Goal: Transaction & Acquisition: Book appointment/travel/reservation

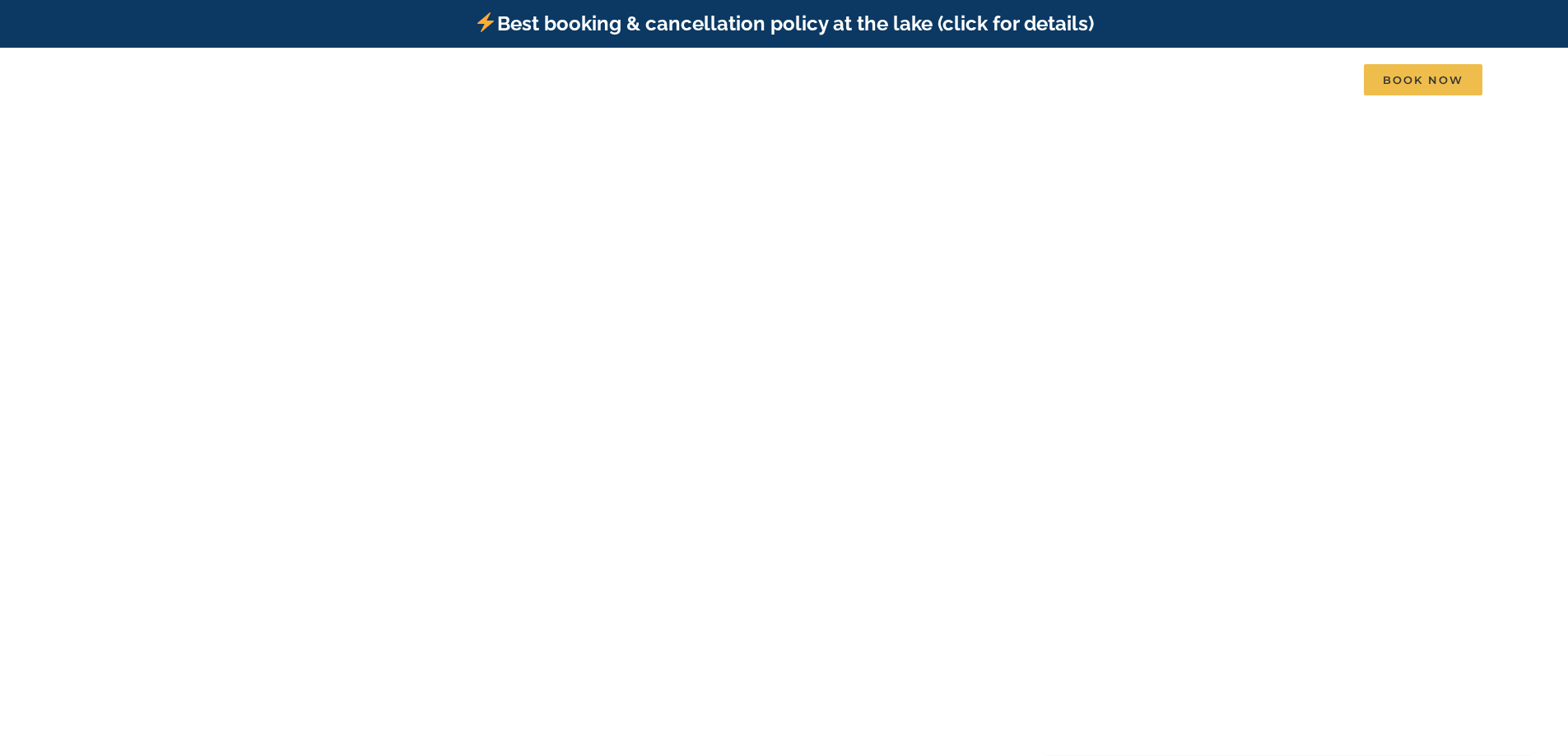
scroll to position [82, 0]
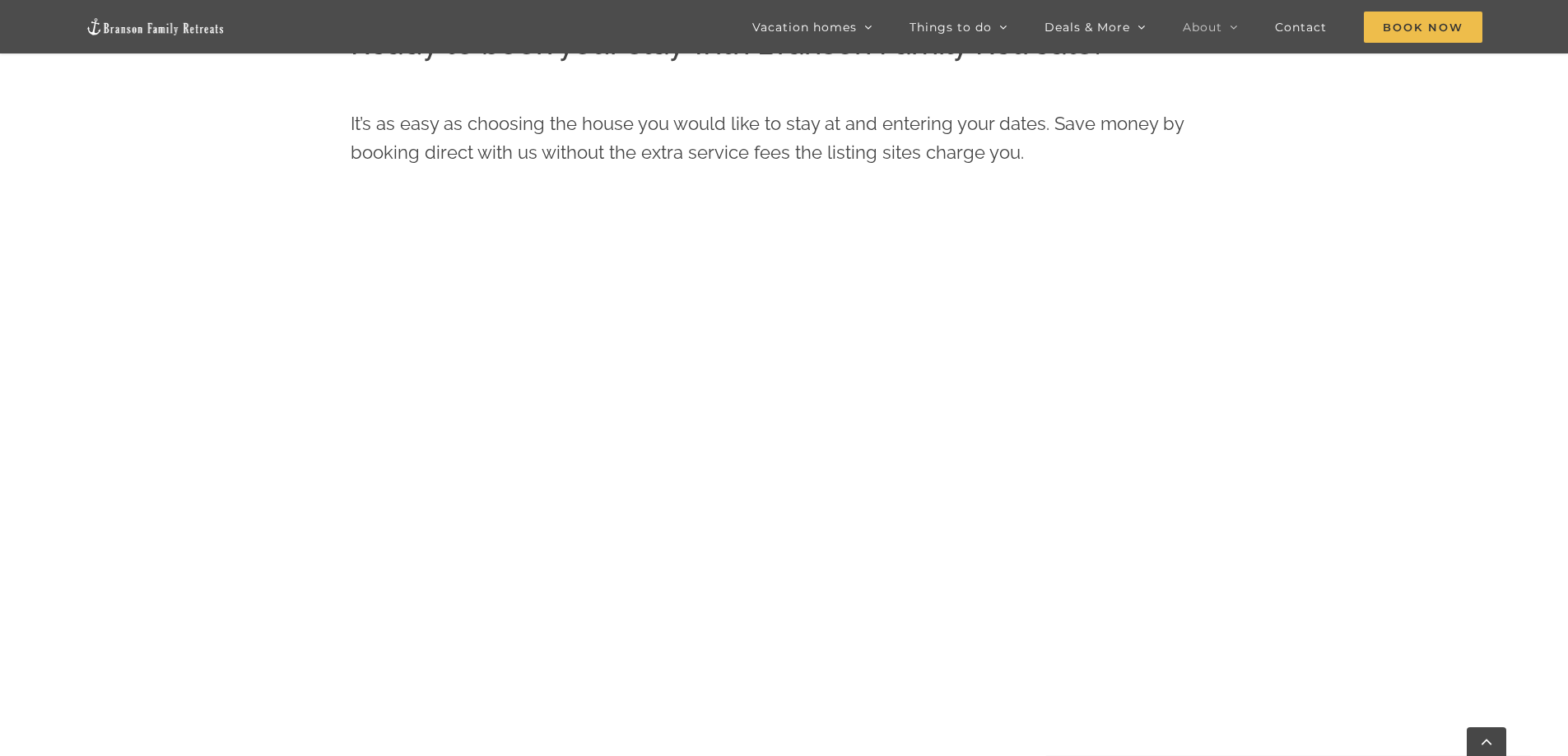
scroll to position [756, 0]
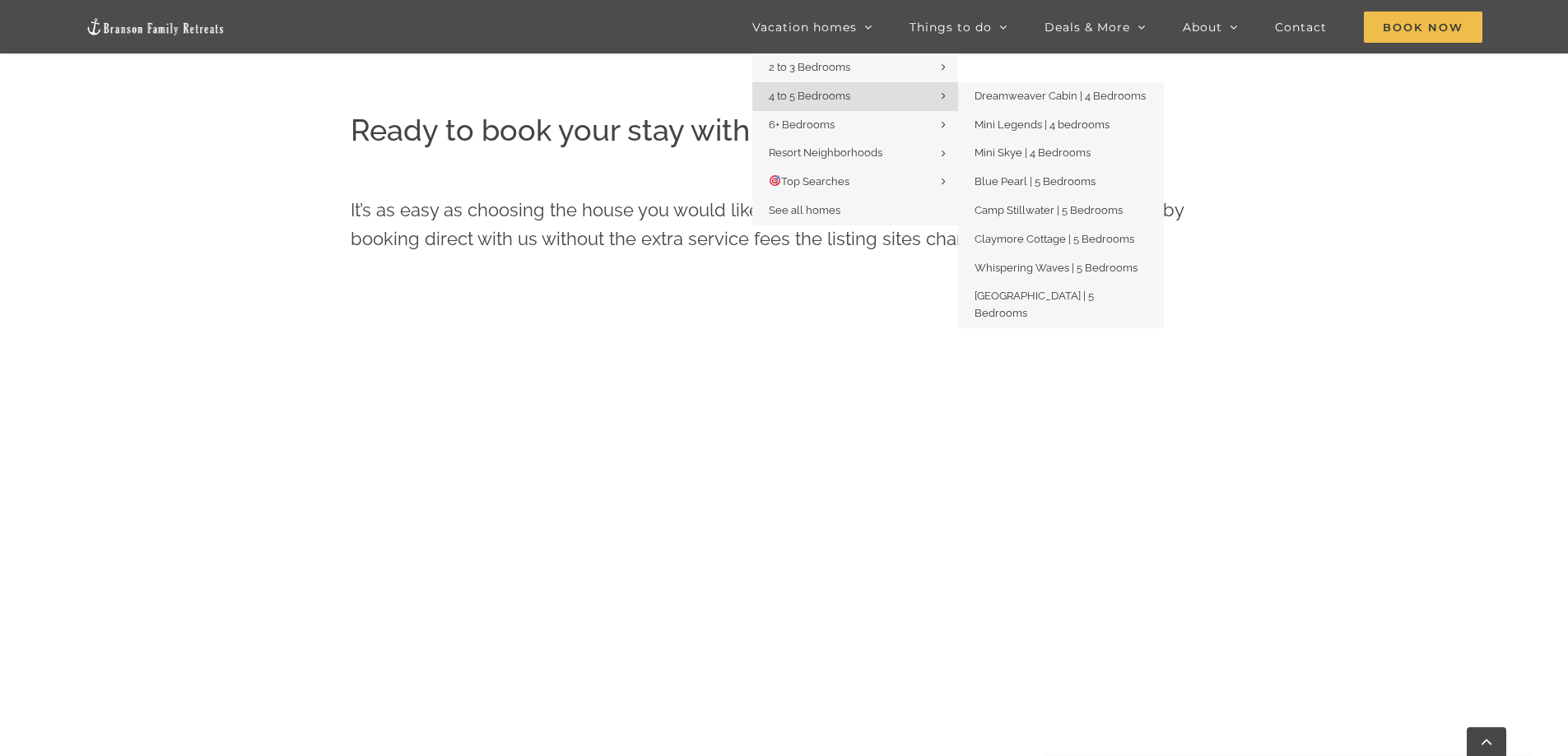
click at [859, 97] on link "4 to 5 Bedrooms" at bounding box center [854, 96] width 206 height 28
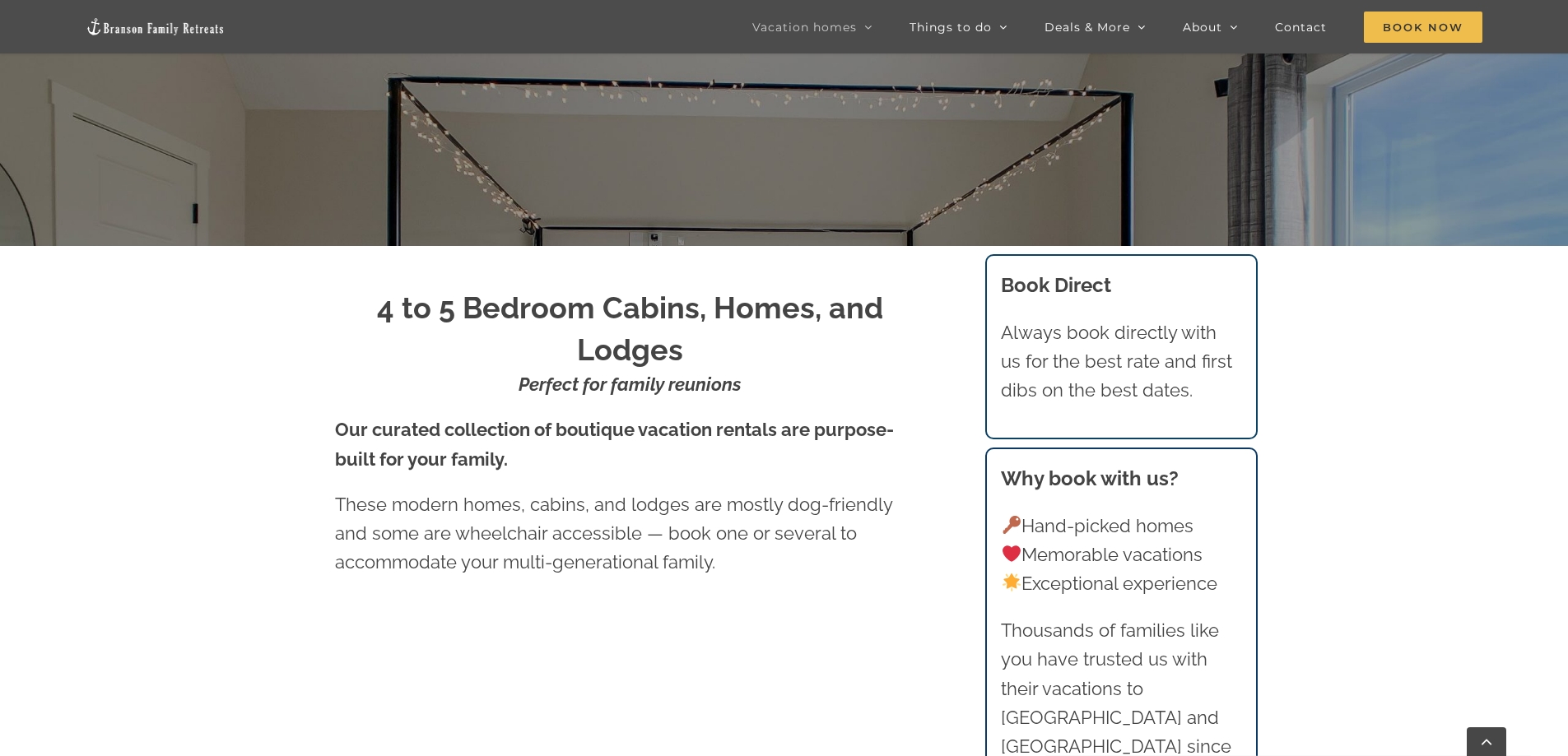
scroll to position [253, 0]
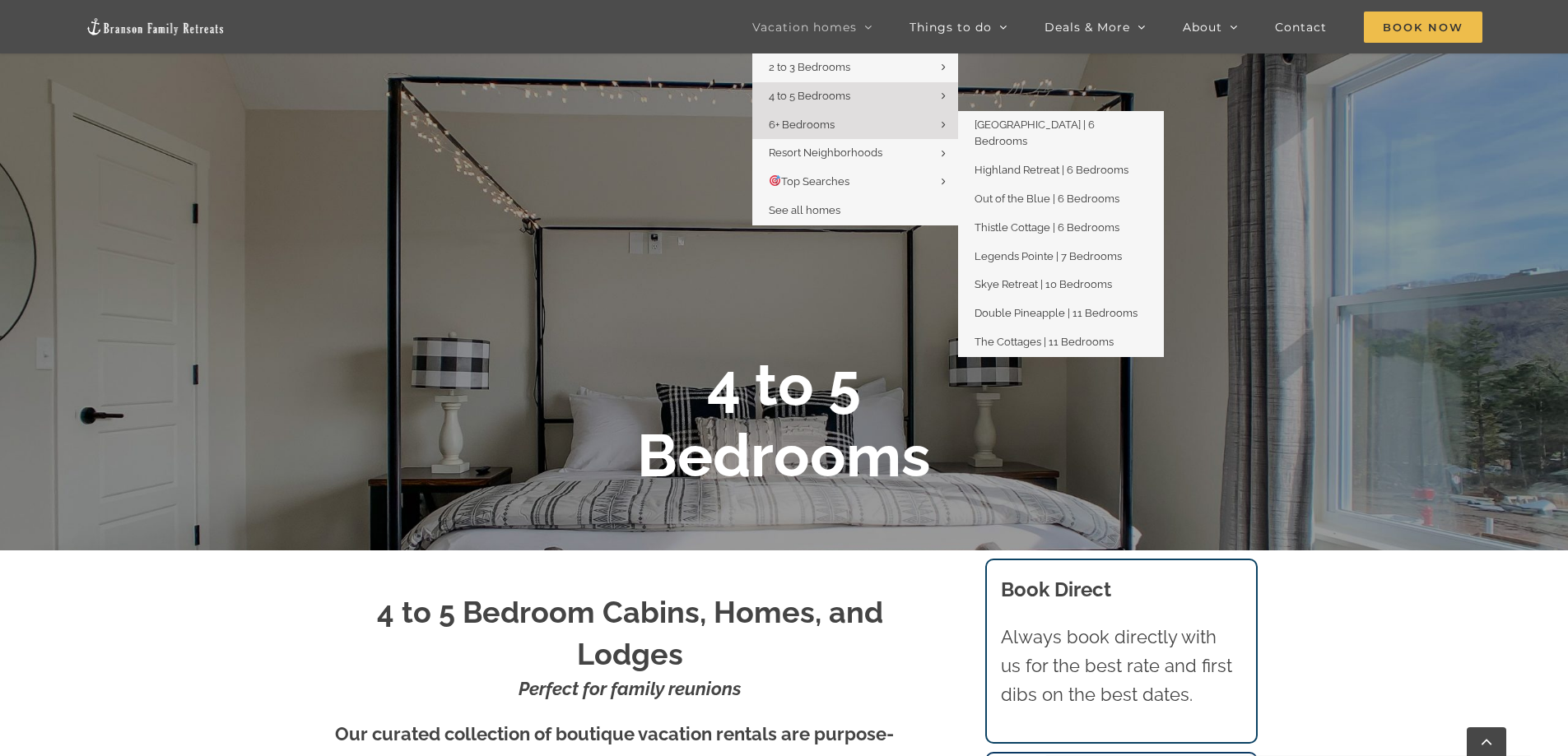
click at [872, 131] on link "6+ Bedrooms" at bounding box center [854, 125] width 206 height 28
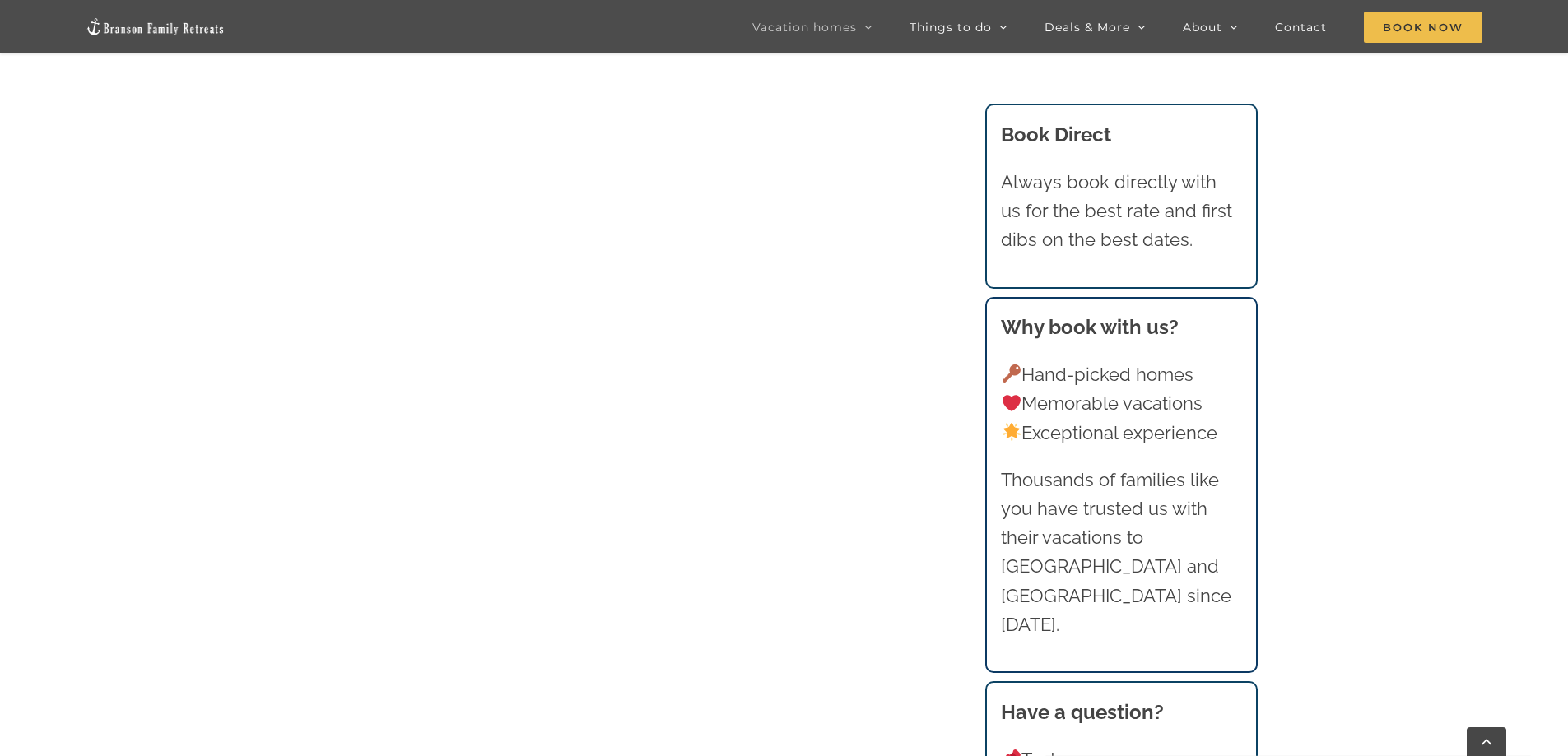
scroll to position [1243, 0]
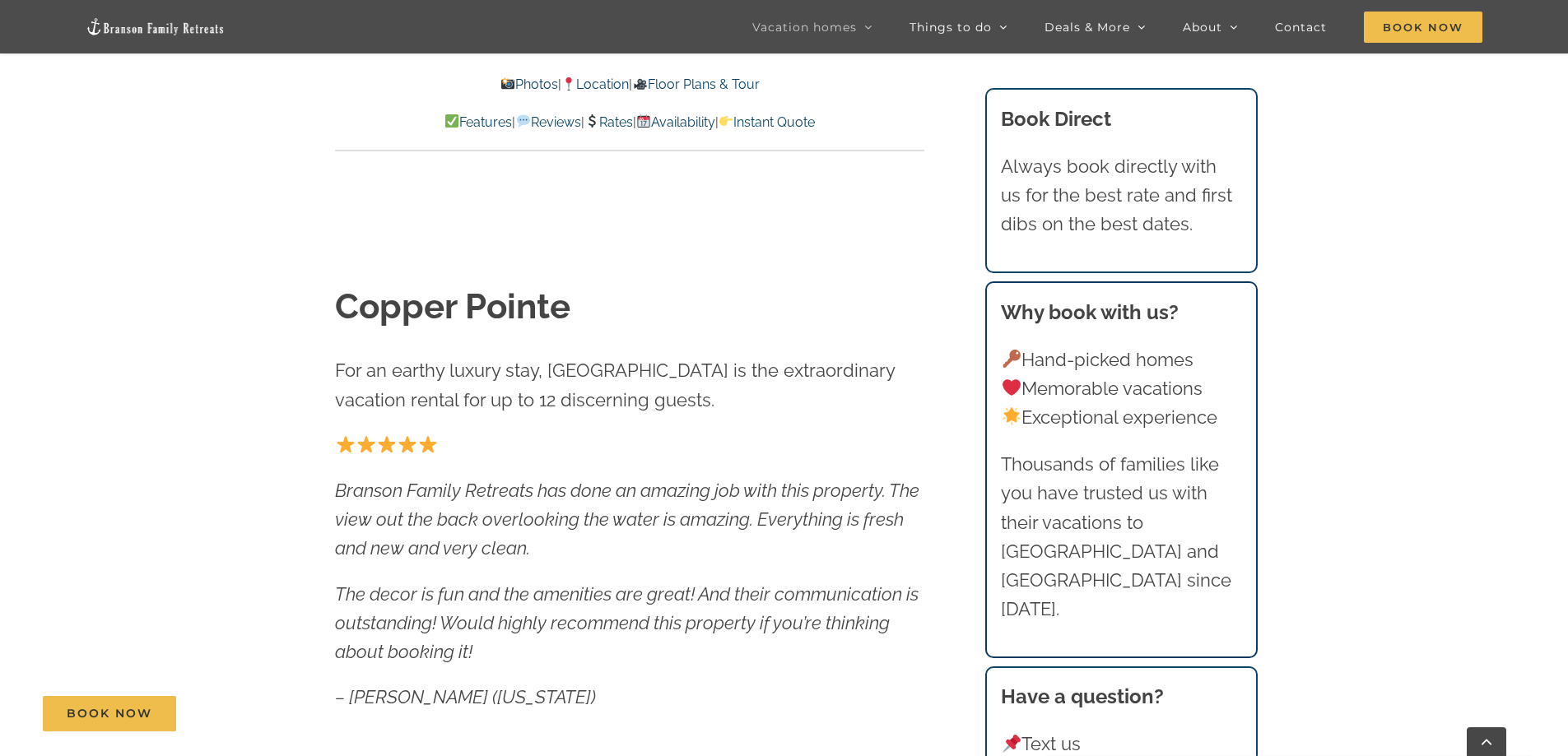
scroll to position [1323, 0]
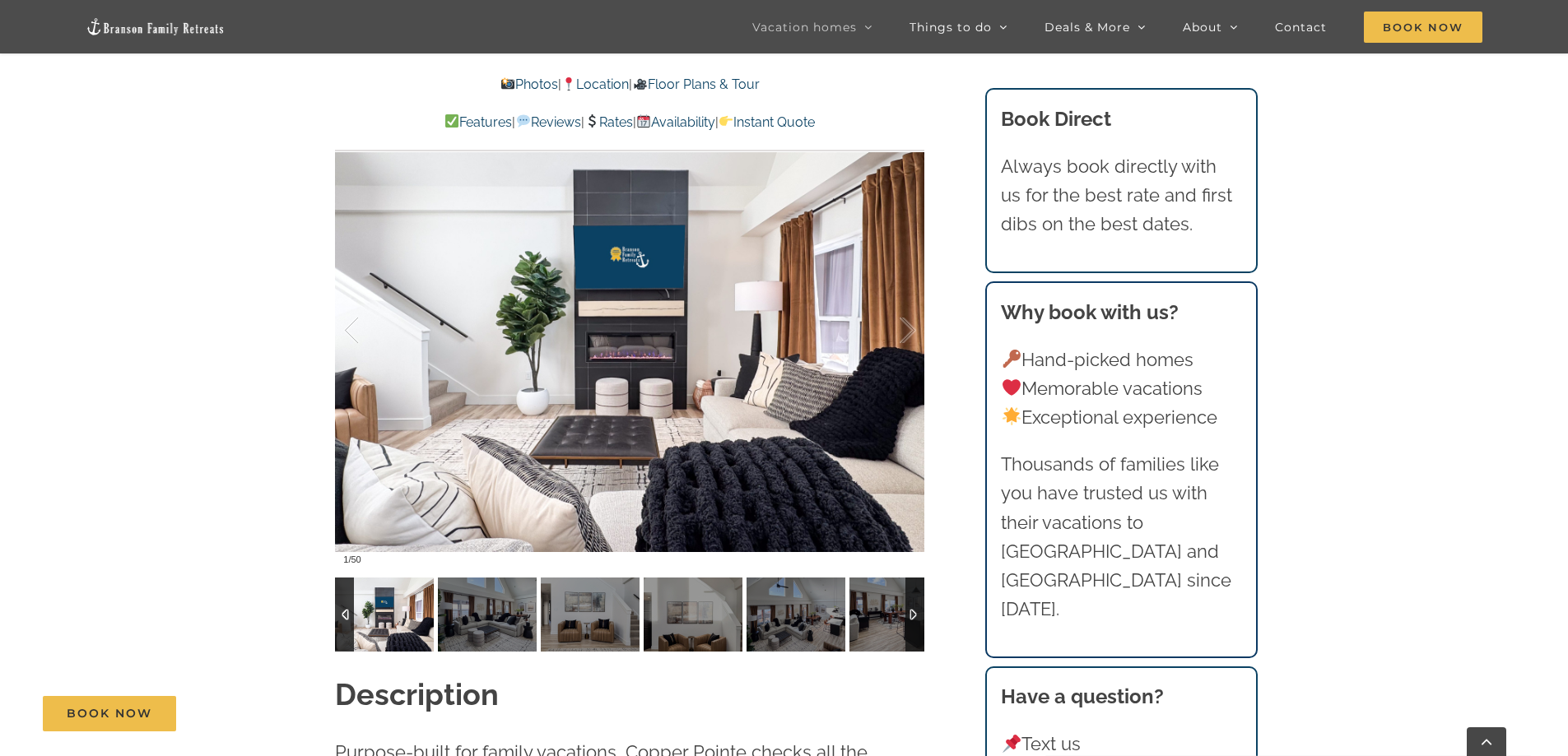
click at [909, 612] on div at bounding box center [914, 614] width 19 height 74
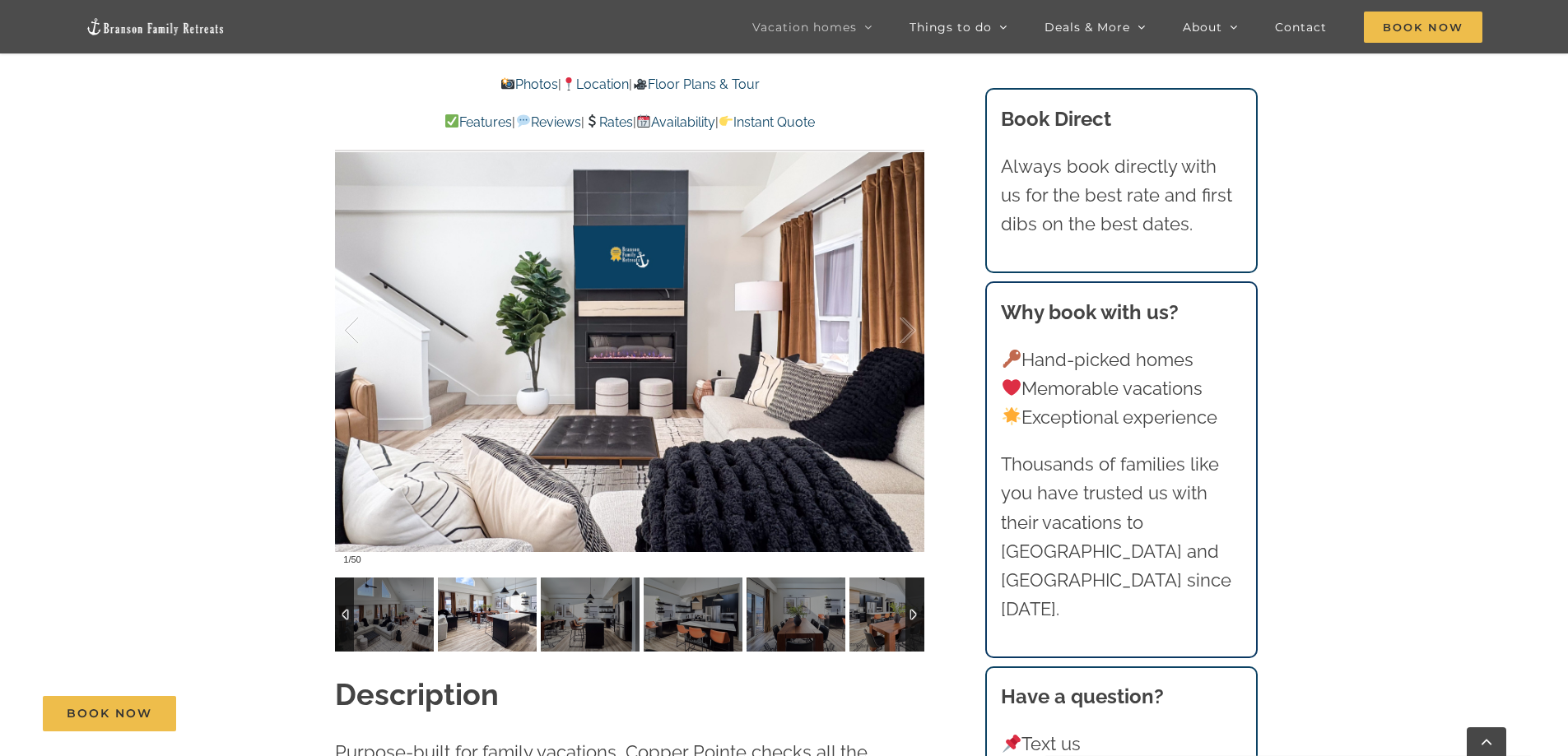
click at [458, 617] on img at bounding box center [487, 614] width 99 height 74
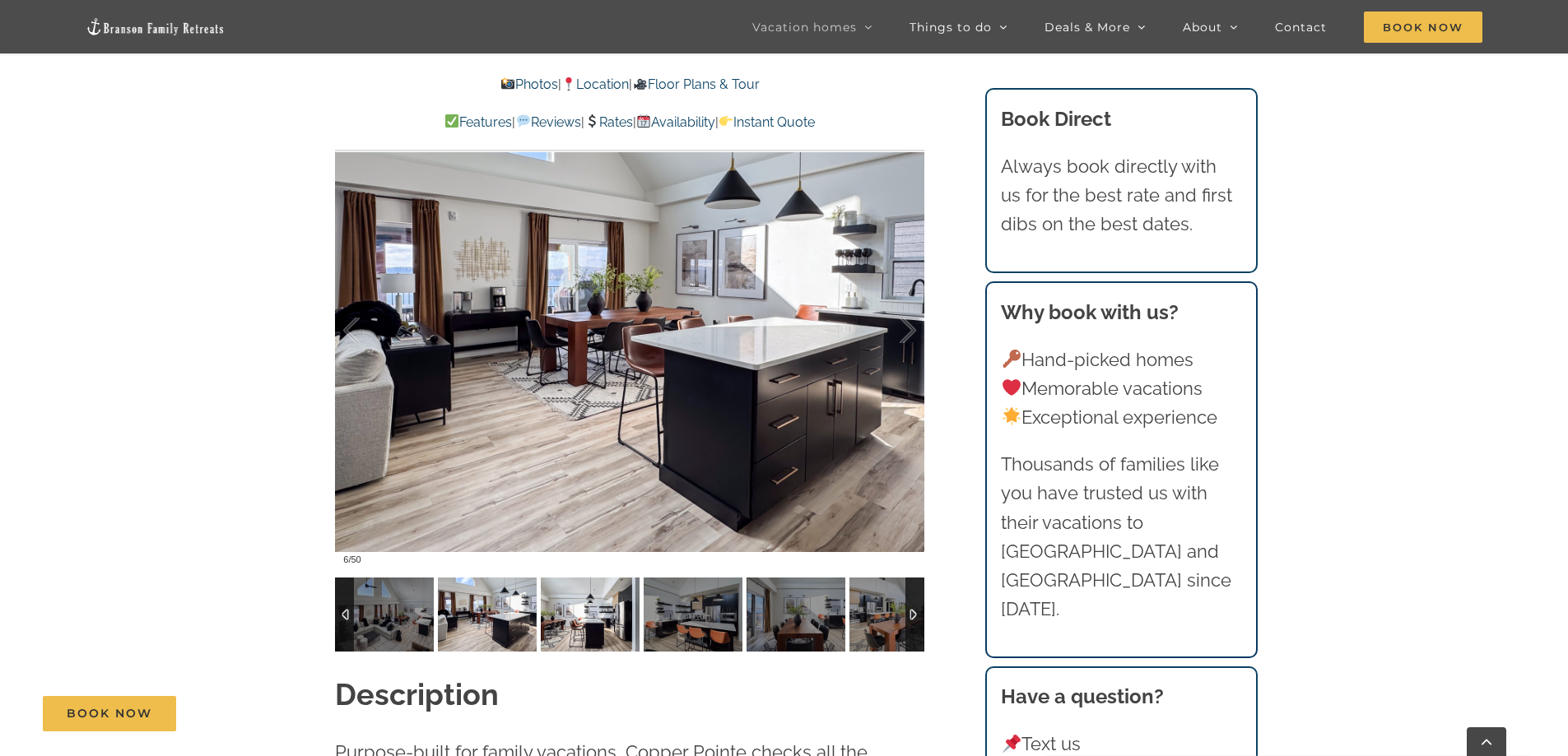
click at [583, 625] on img at bounding box center [590, 614] width 99 height 74
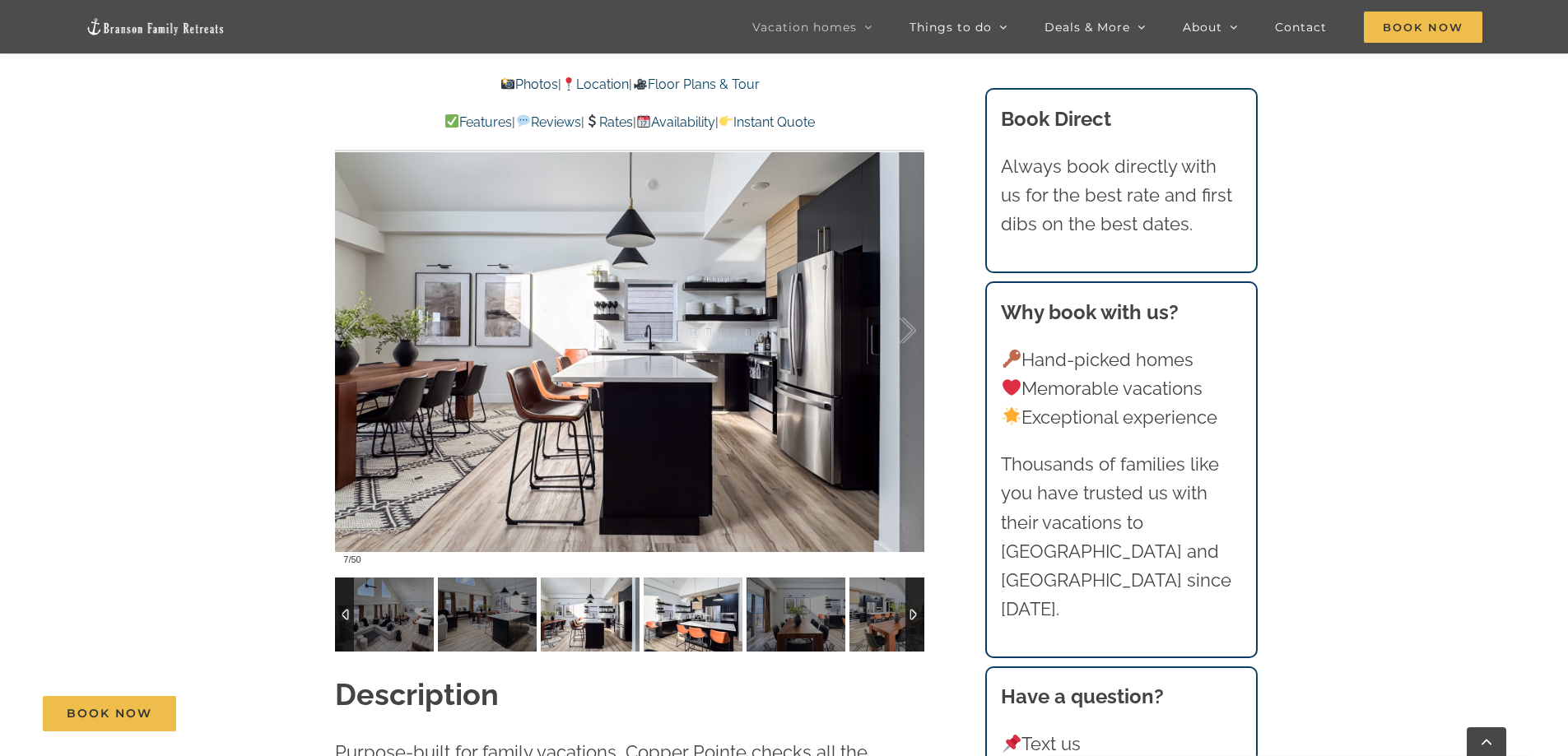
click at [693, 619] on img at bounding box center [692, 614] width 99 height 74
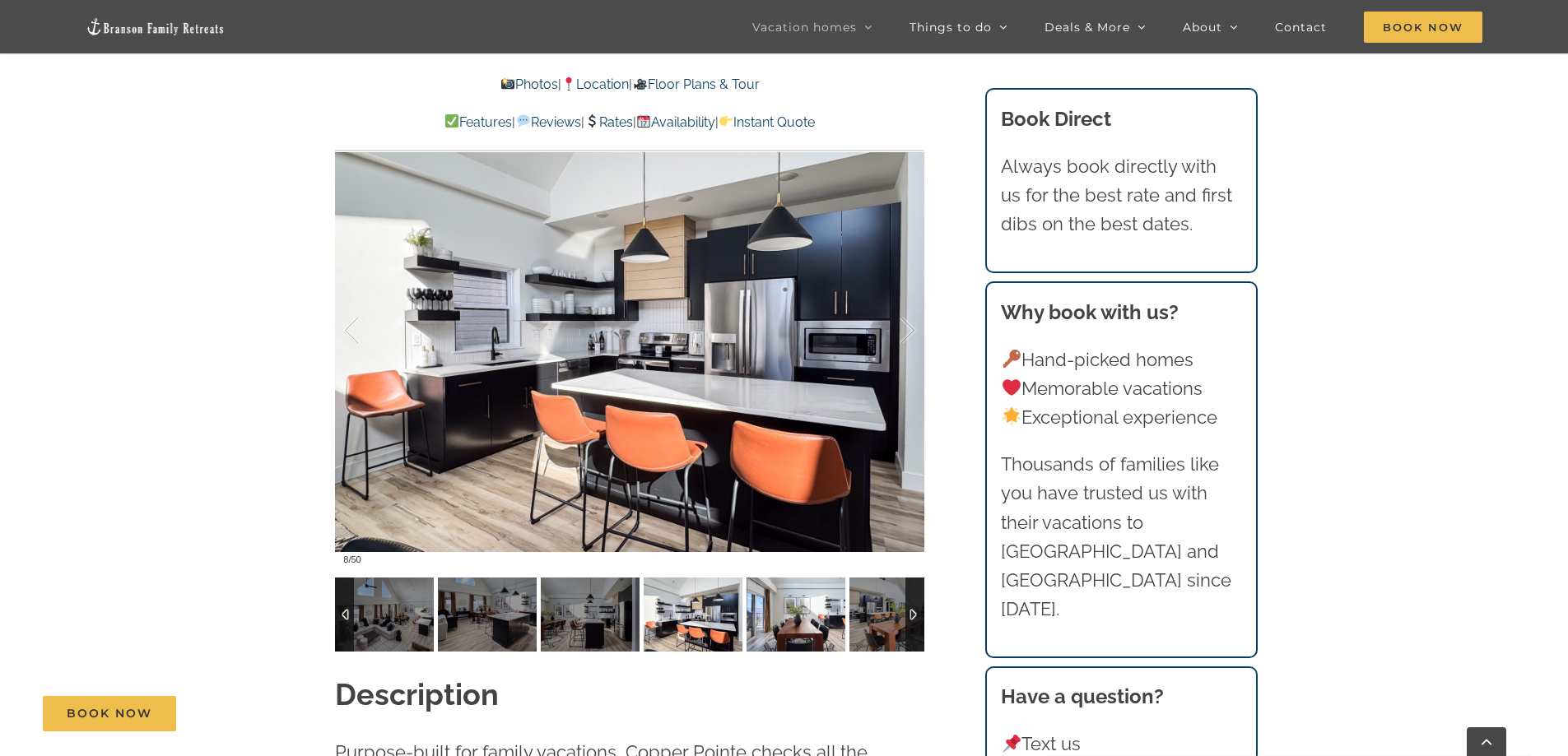
click at [758, 609] on img at bounding box center [796, 614] width 99 height 74
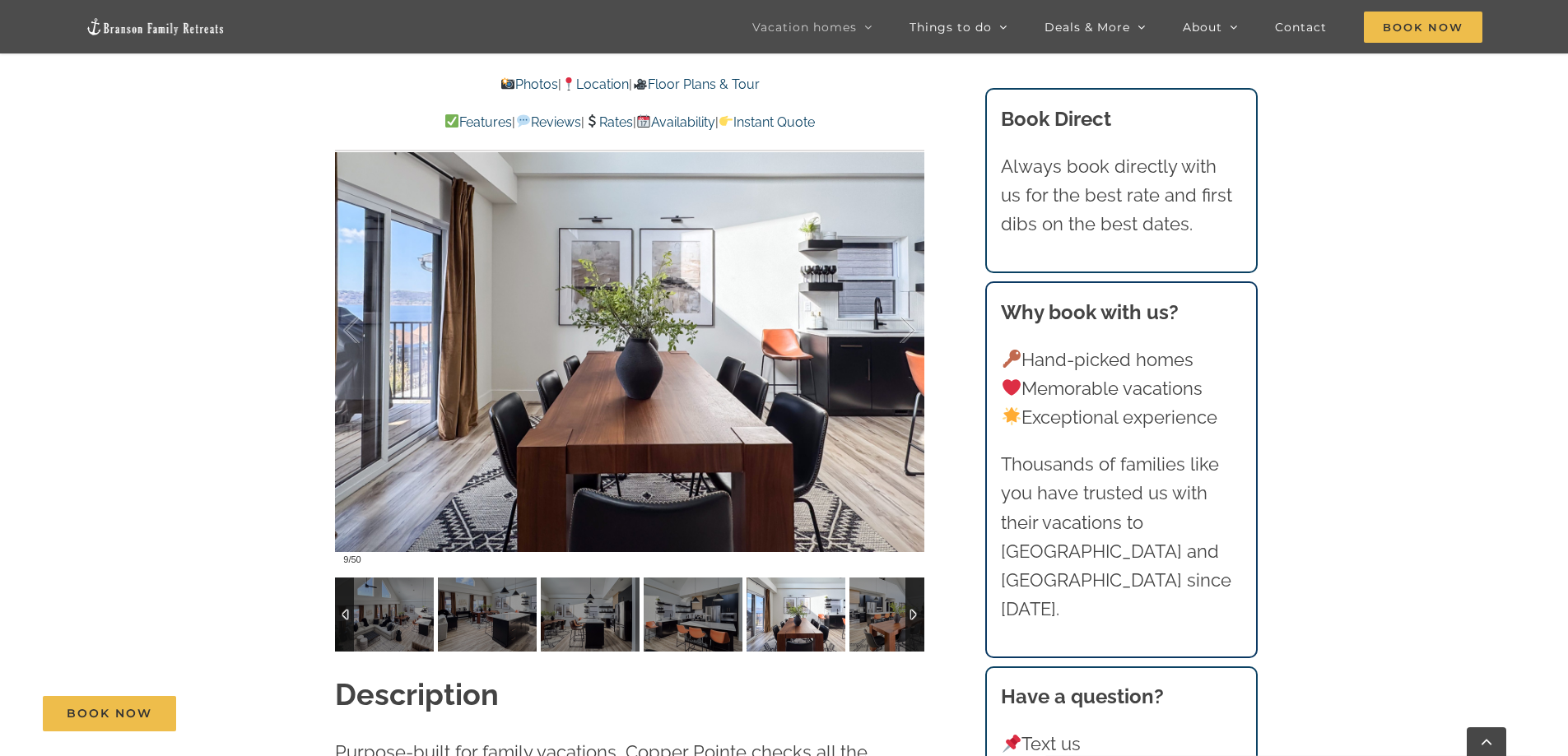
click at [908, 617] on div at bounding box center [914, 614] width 19 height 74
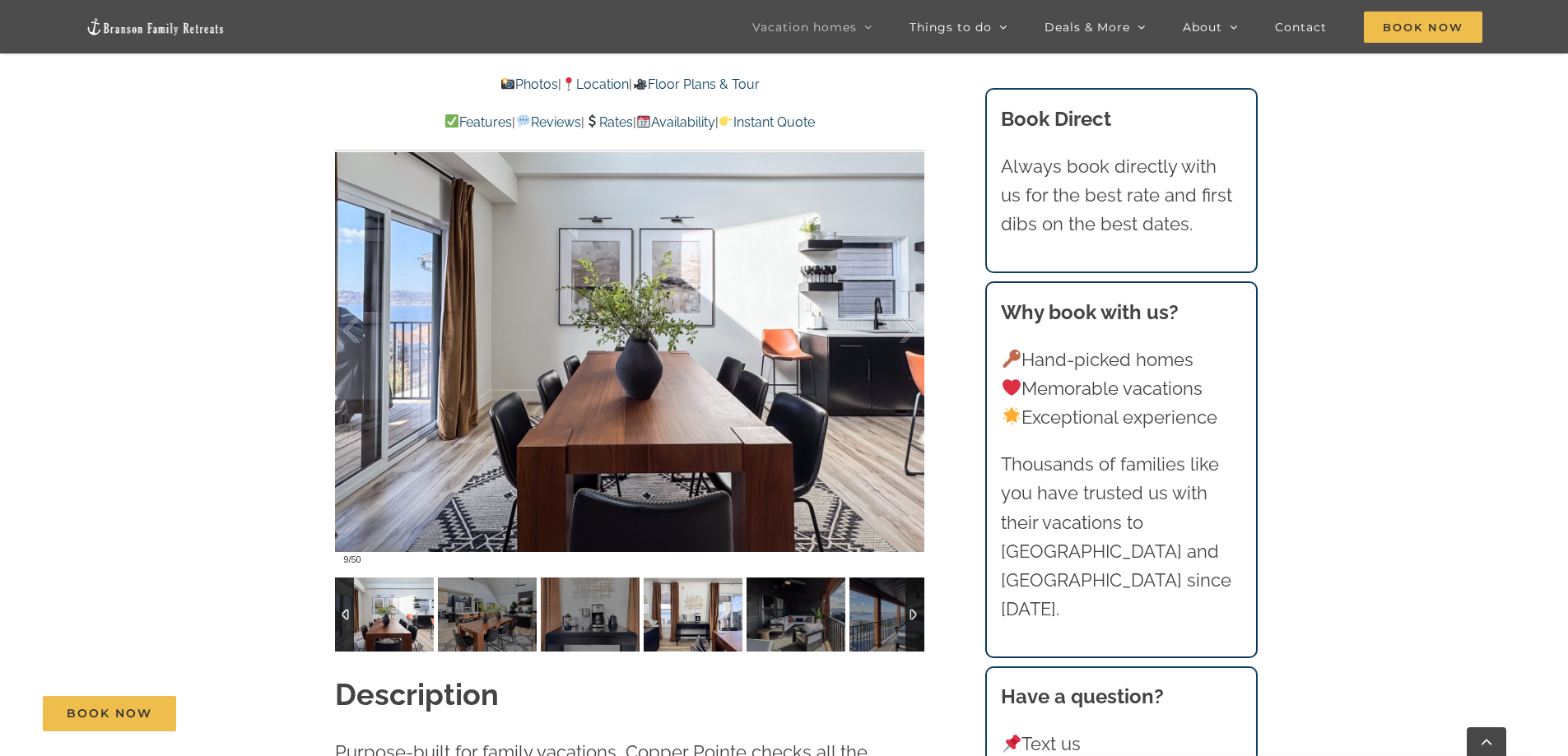
click at [672, 617] on img at bounding box center [692, 614] width 99 height 74
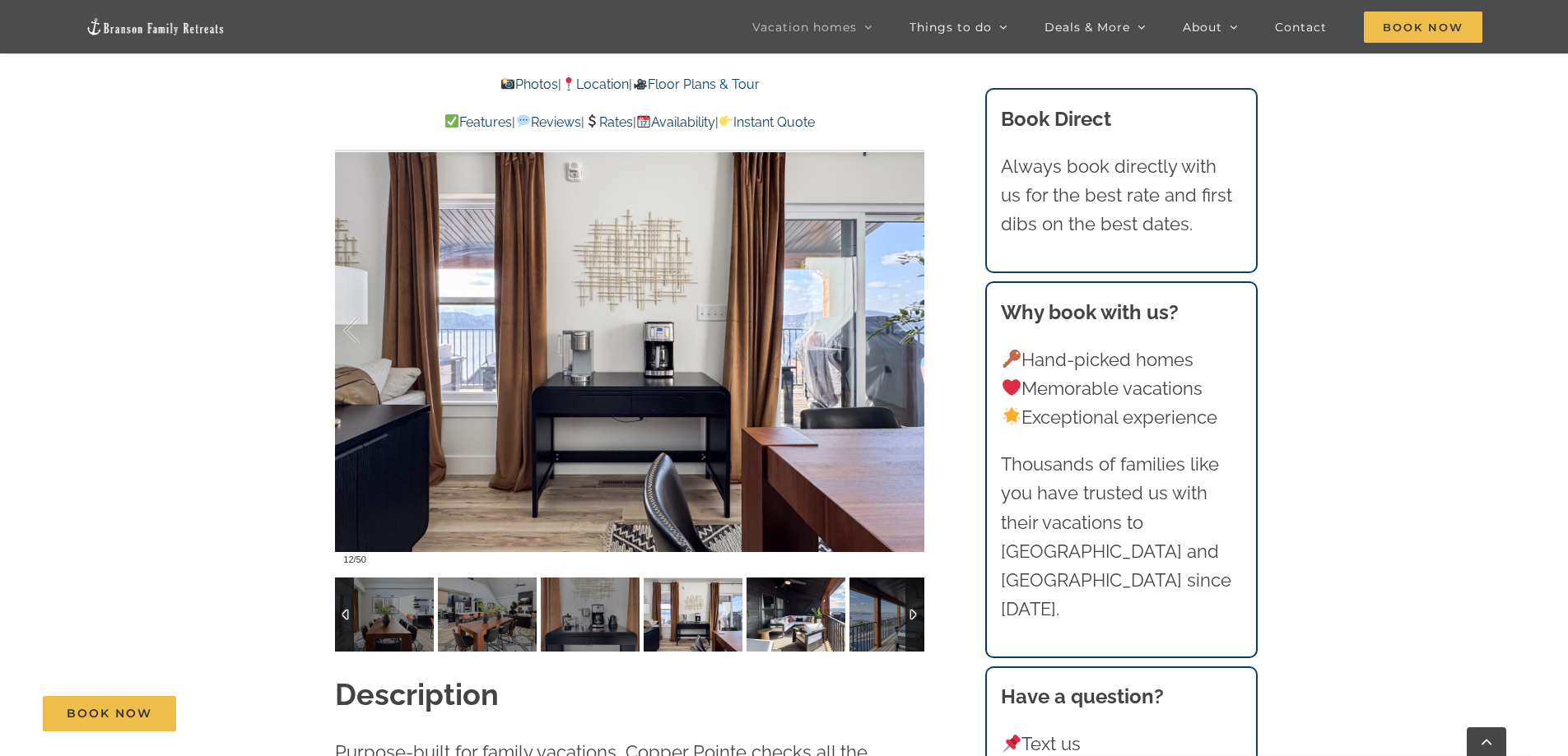
click at [777, 620] on img at bounding box center [796, 614] width 99 height 74
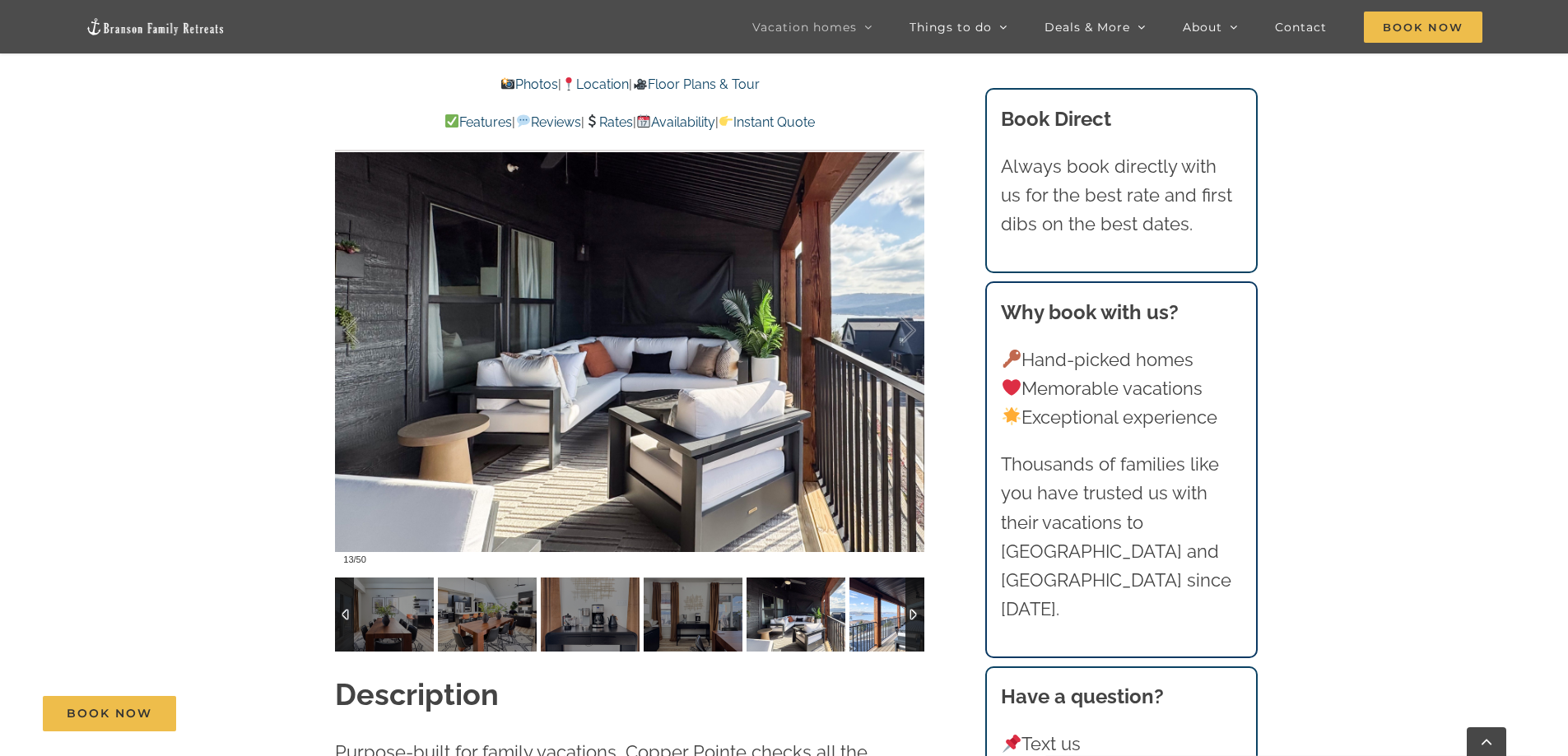
click at [870, 621] on img at bounding box center [899, 614] width 99 height 74
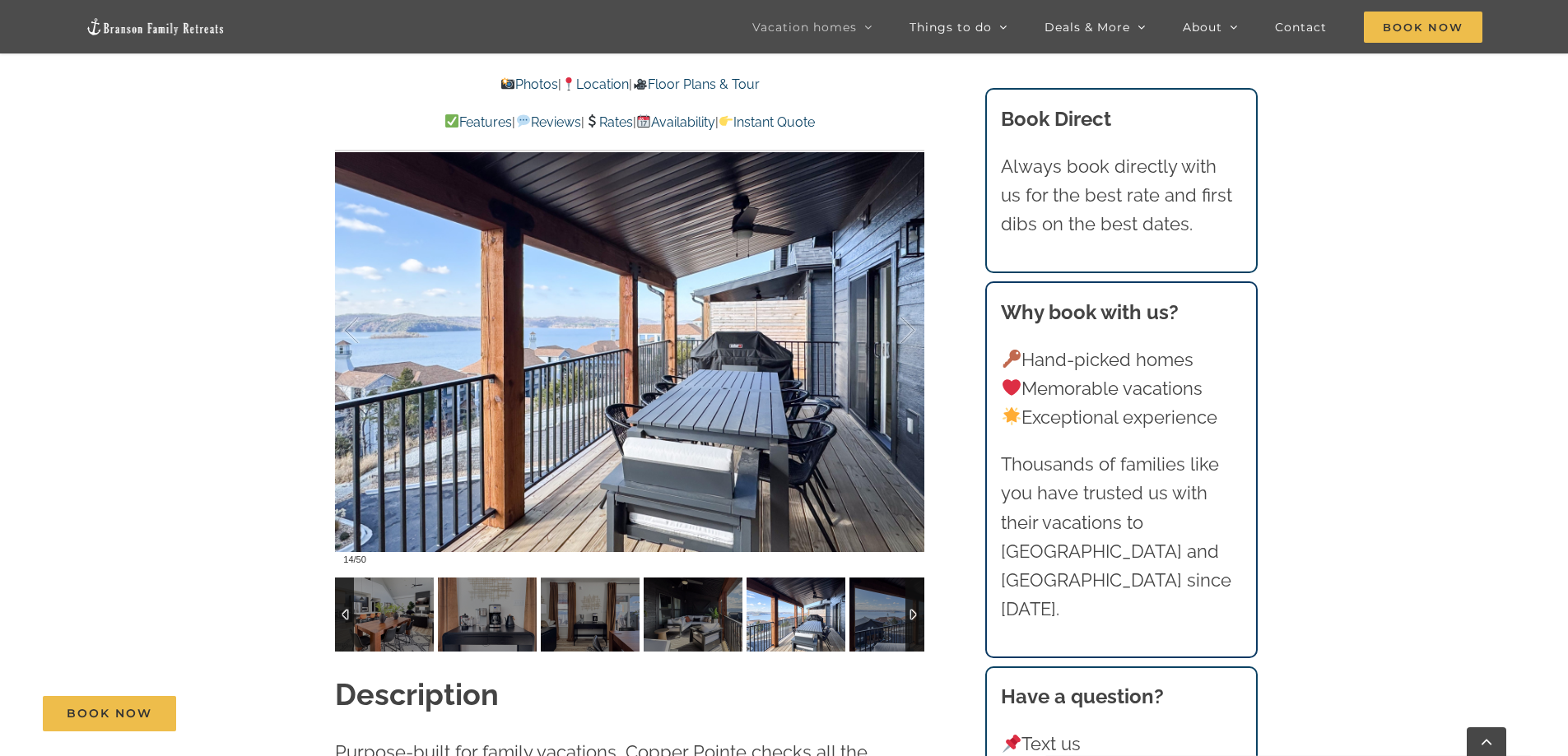
click at [915, 618] on div at bounding box center [914, 614] width 19 height 74
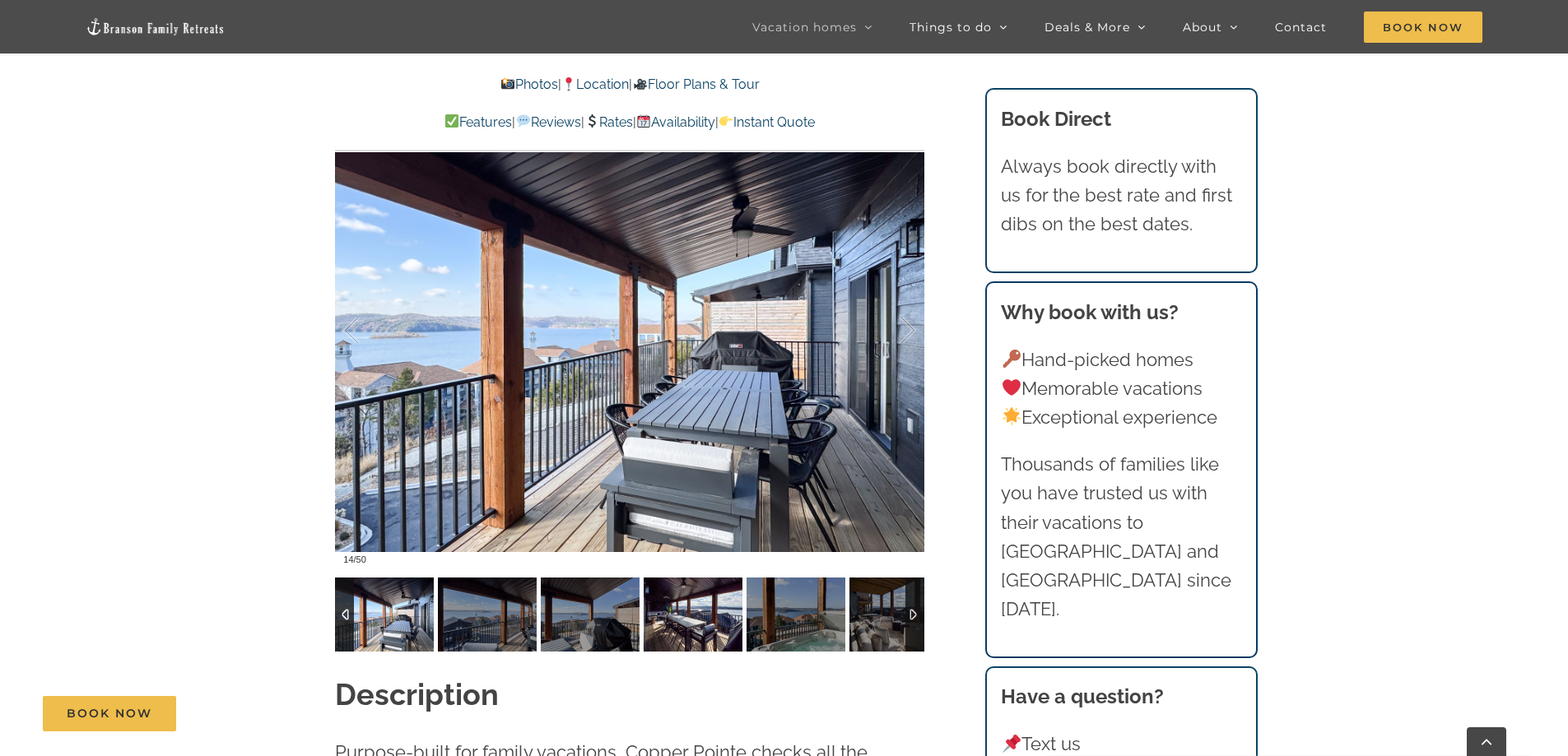
click at [695, 620] on img at bounding box center [692, 614] width 99 height 74
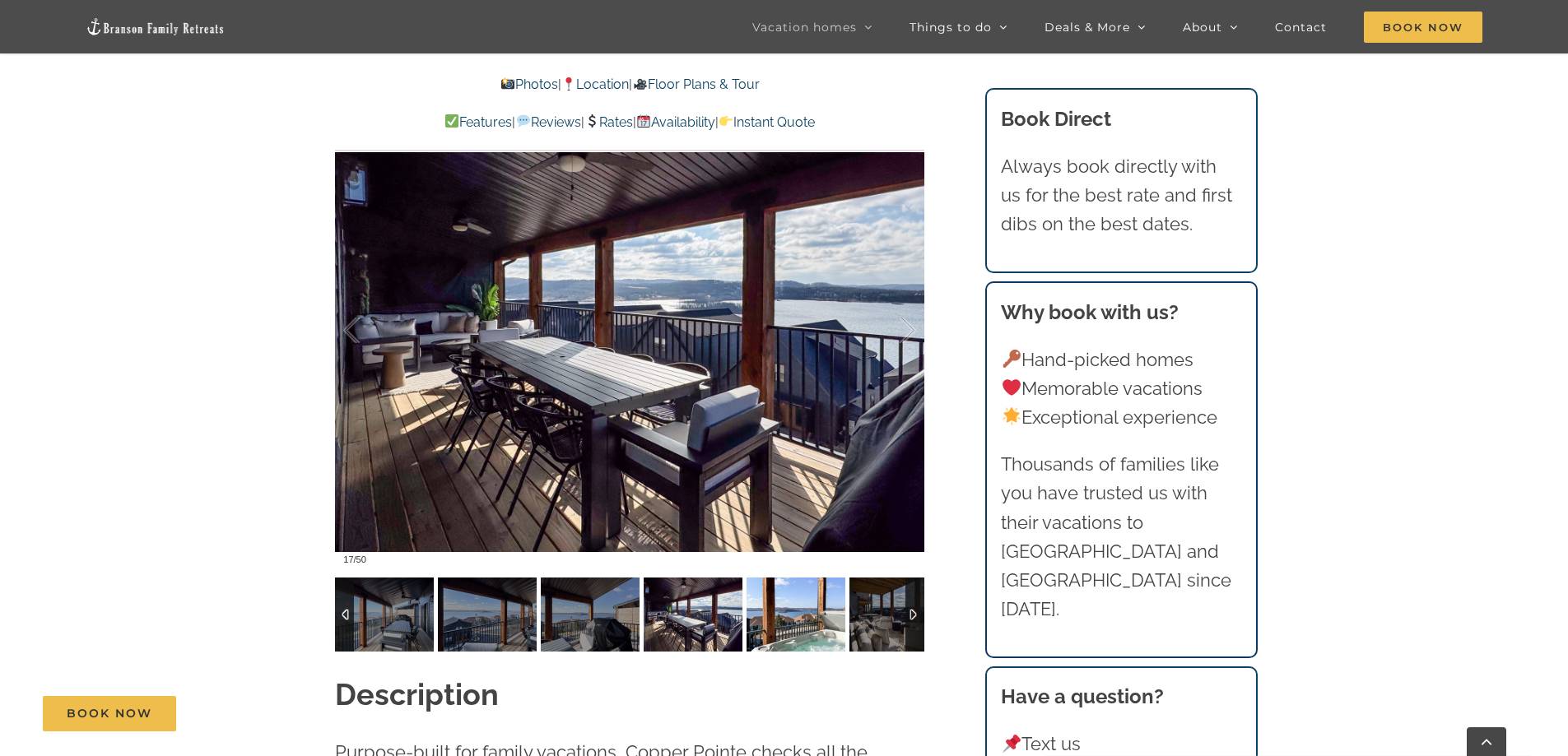
click at [782, 620] on img at bounding box center [796, 614] width 99 height 74
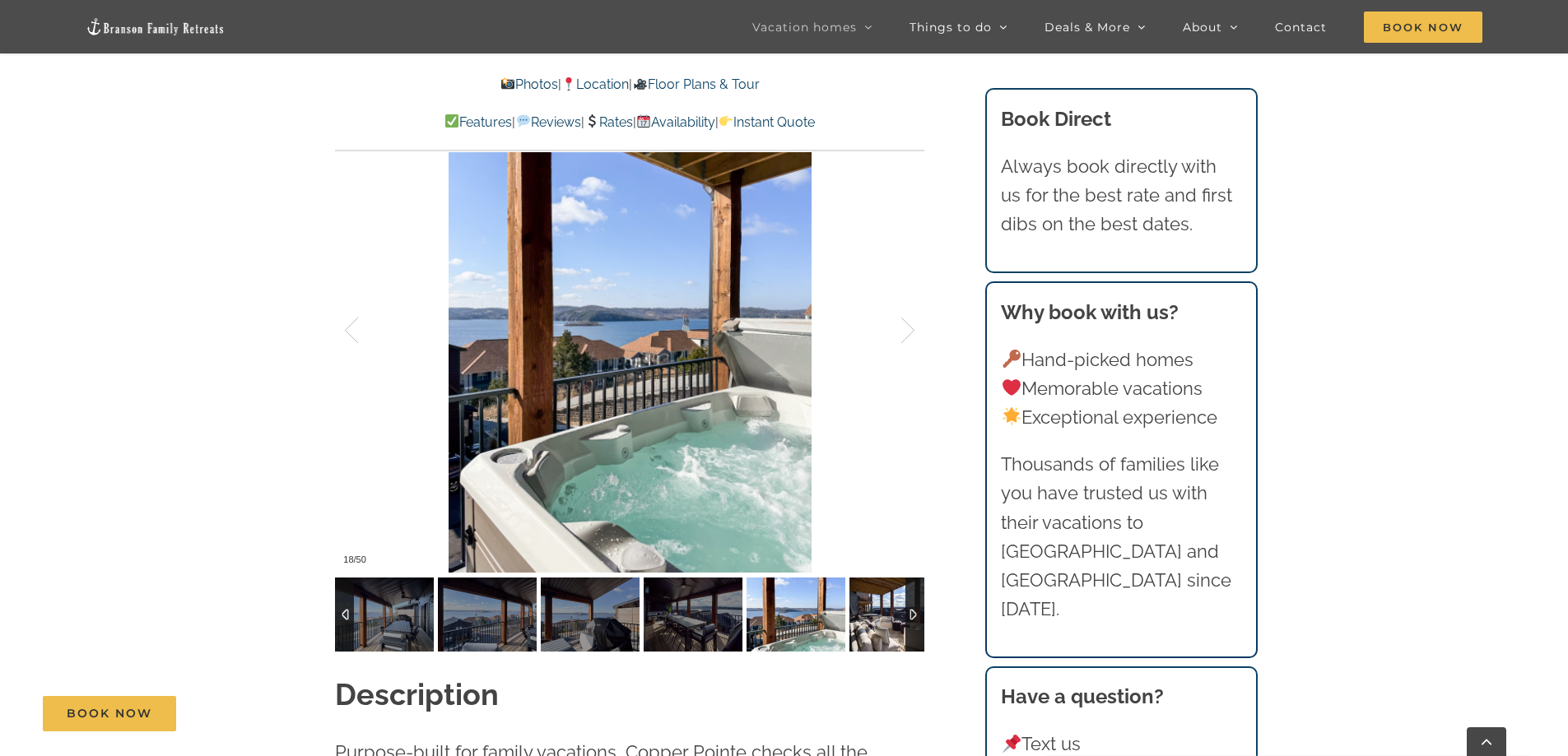
click at [869, 618] on img at bounding box center [899, 614] width 99 height 74
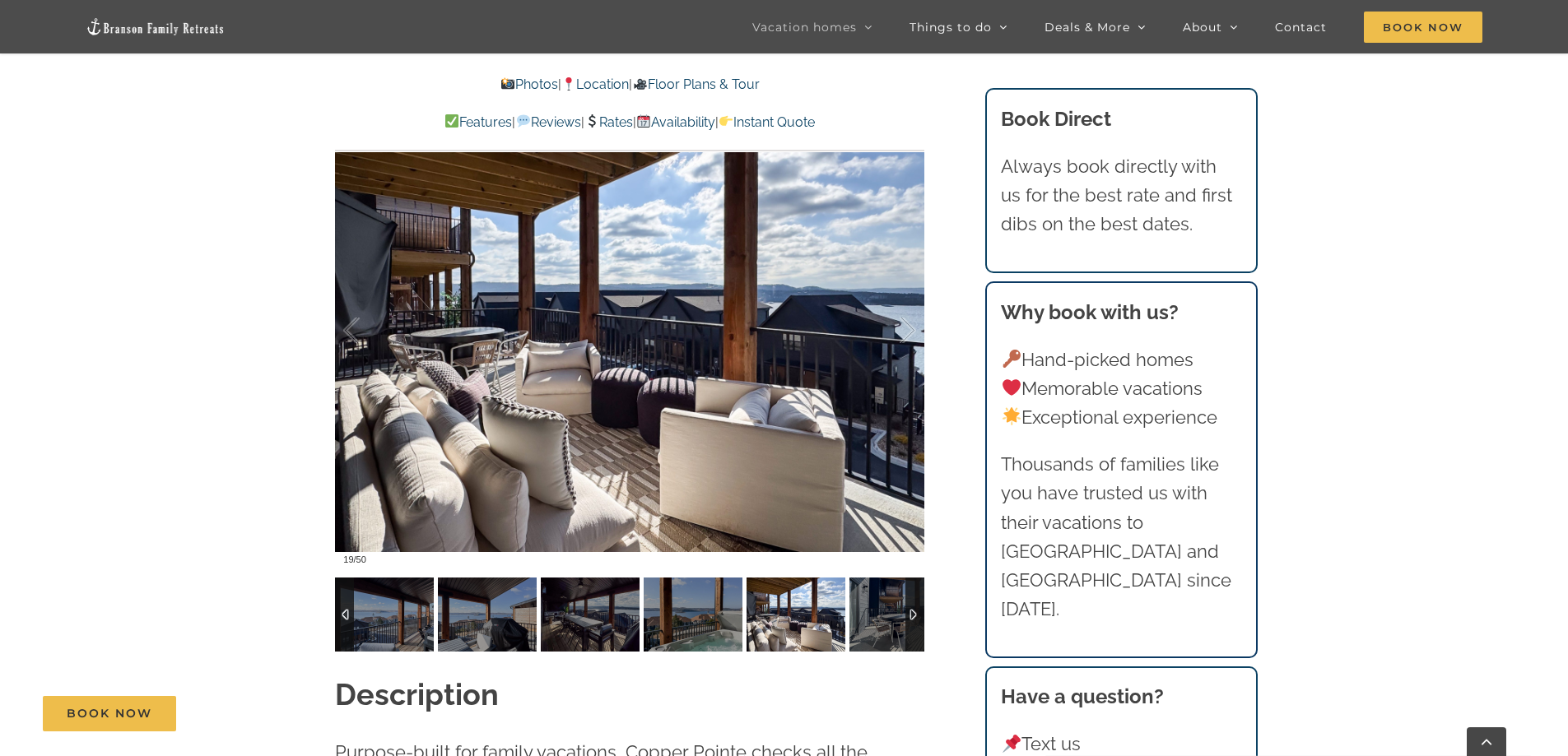
click at [916, 617] on div at bounding box center [914, 614] width 19 height 74
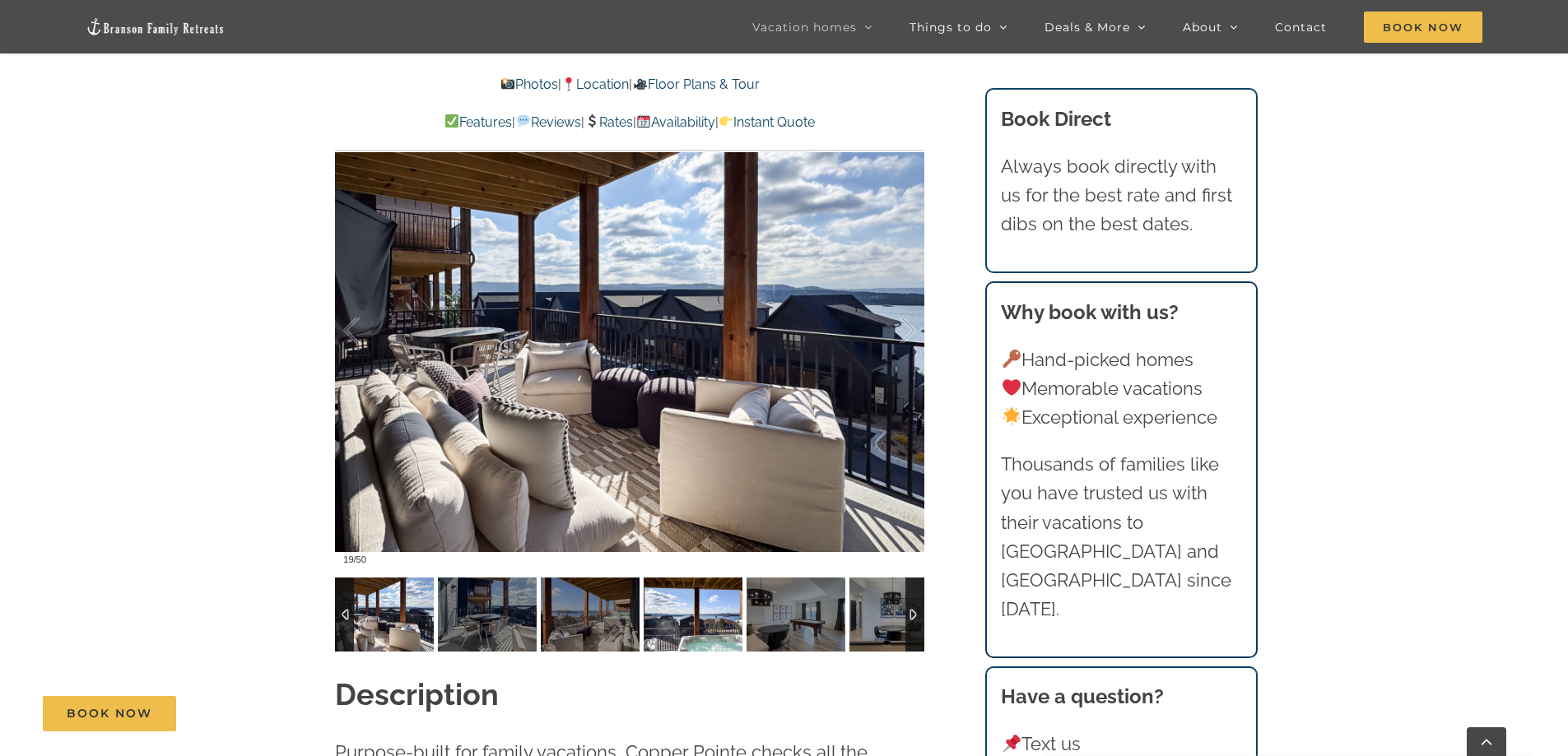
click at [681, 631] on img at bounding box center [692, 614] width 99 height 74
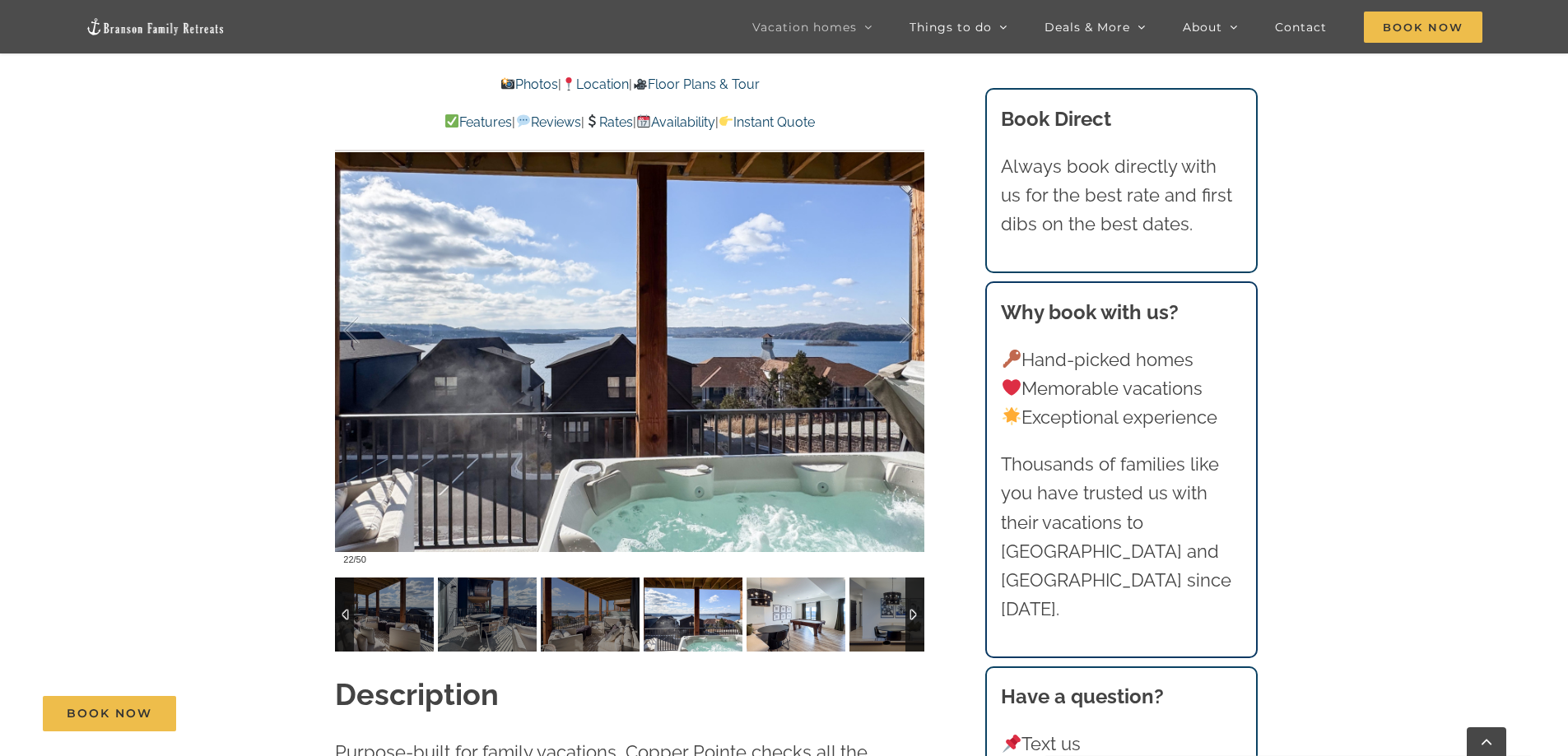
click at [802, 618] on img at bounding box center [796, 614] width 99 height 74
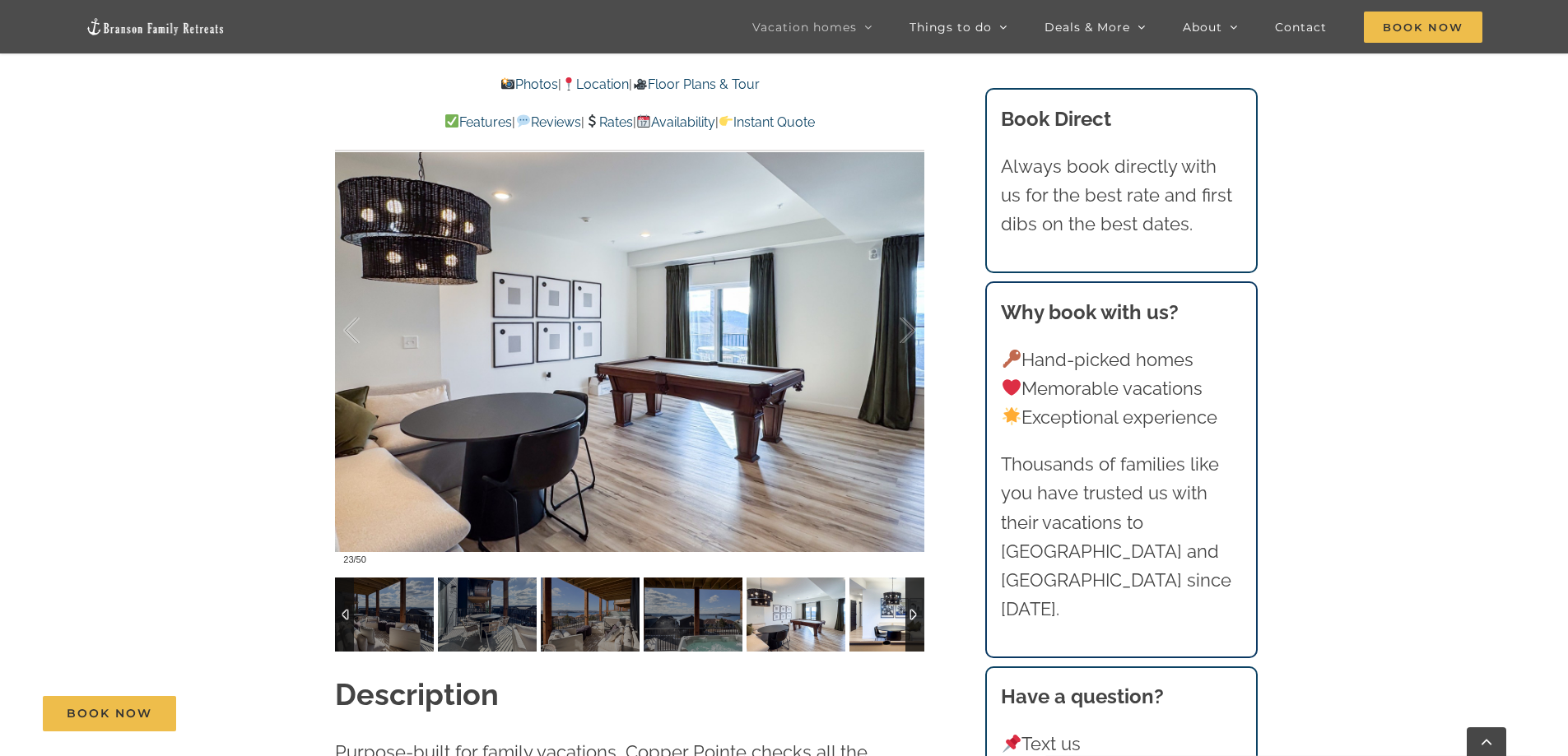
click at [890, 620] on img at bounding box center [899, 614] width 99 height 74
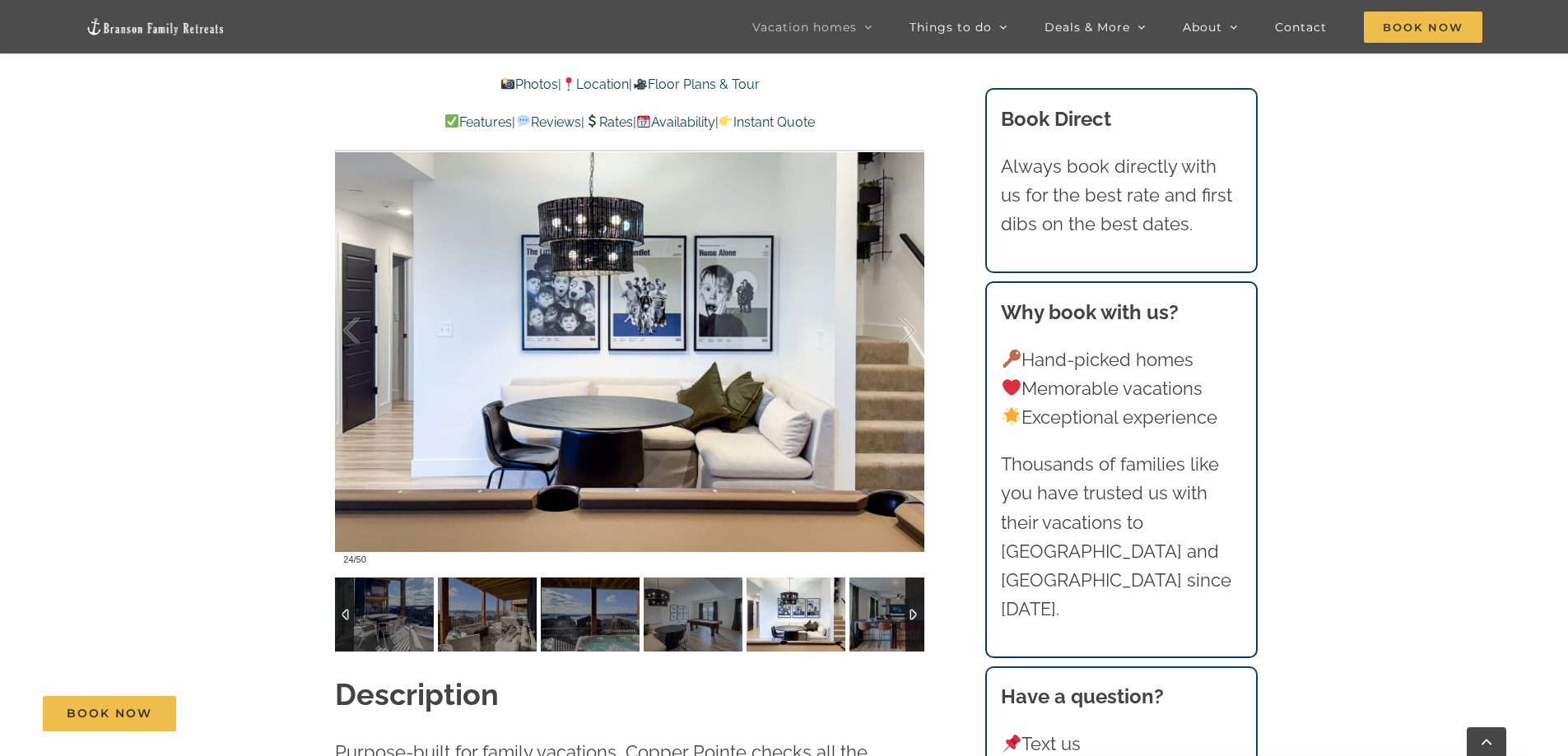
click at [913, 615] on div at bounding box center [914, 614] width 19 height 74
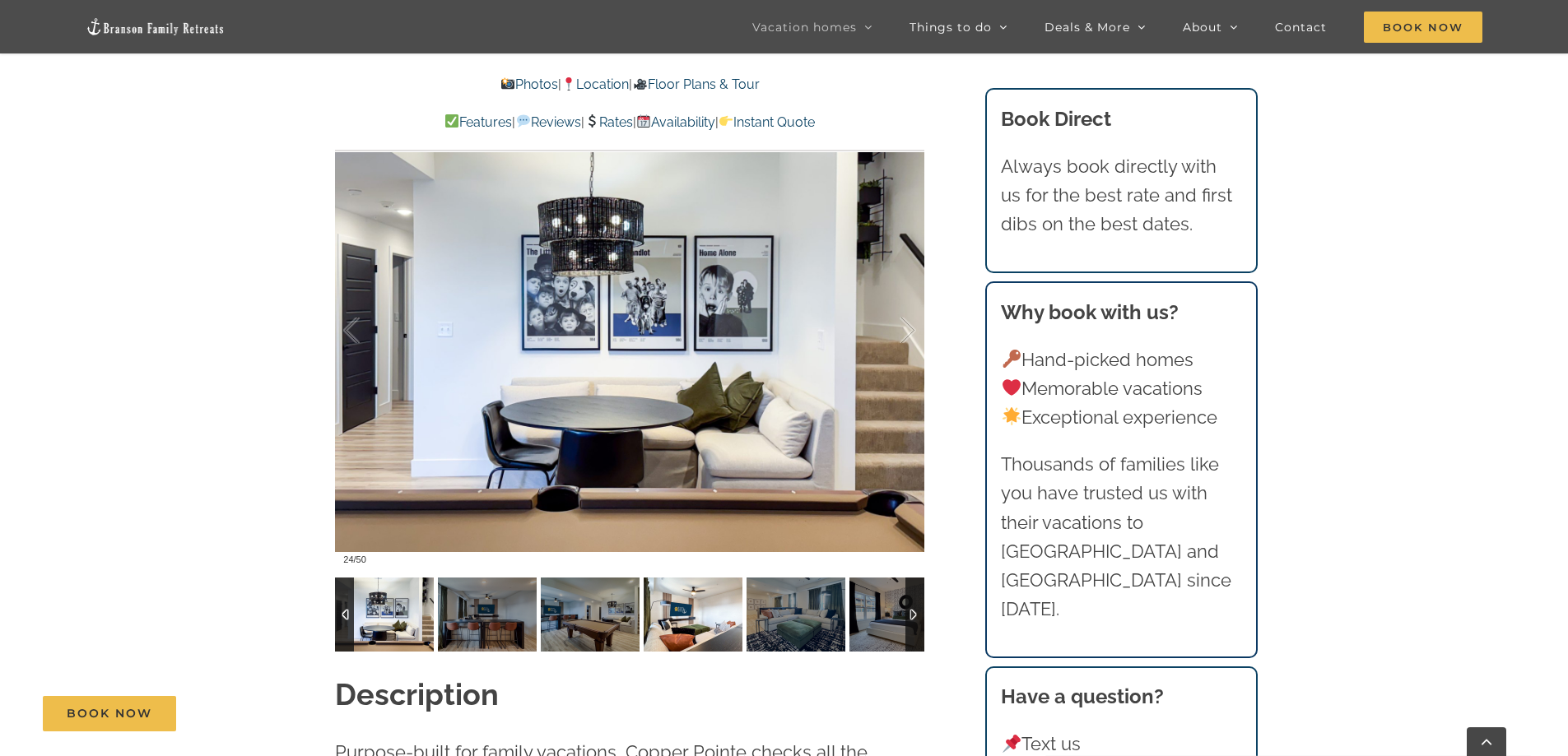
click at [691, 614] on img at bounding box center [692, 614] width 99 height 74
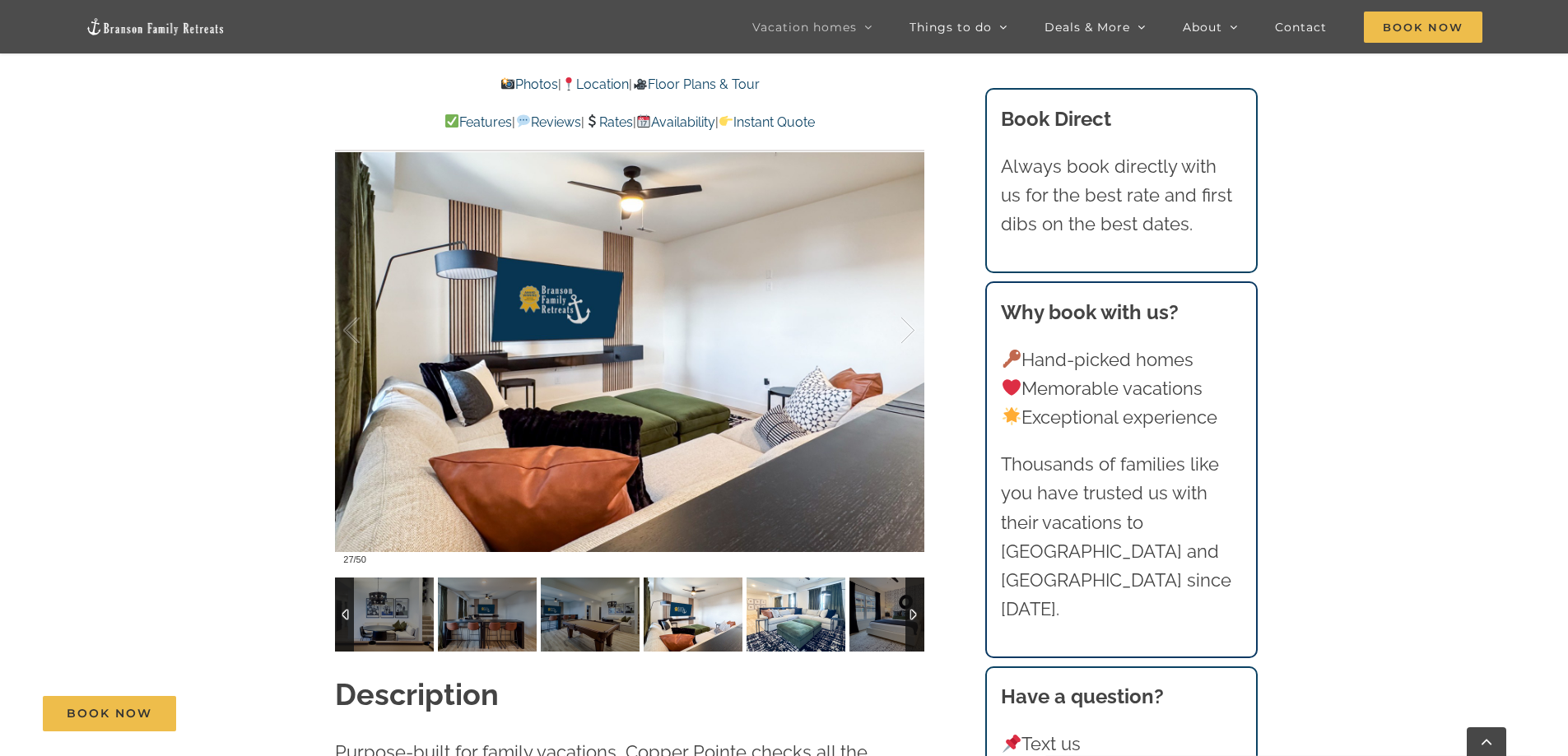
click at [780, 617] on img at bounding box center [796, 614] width 99 height 74
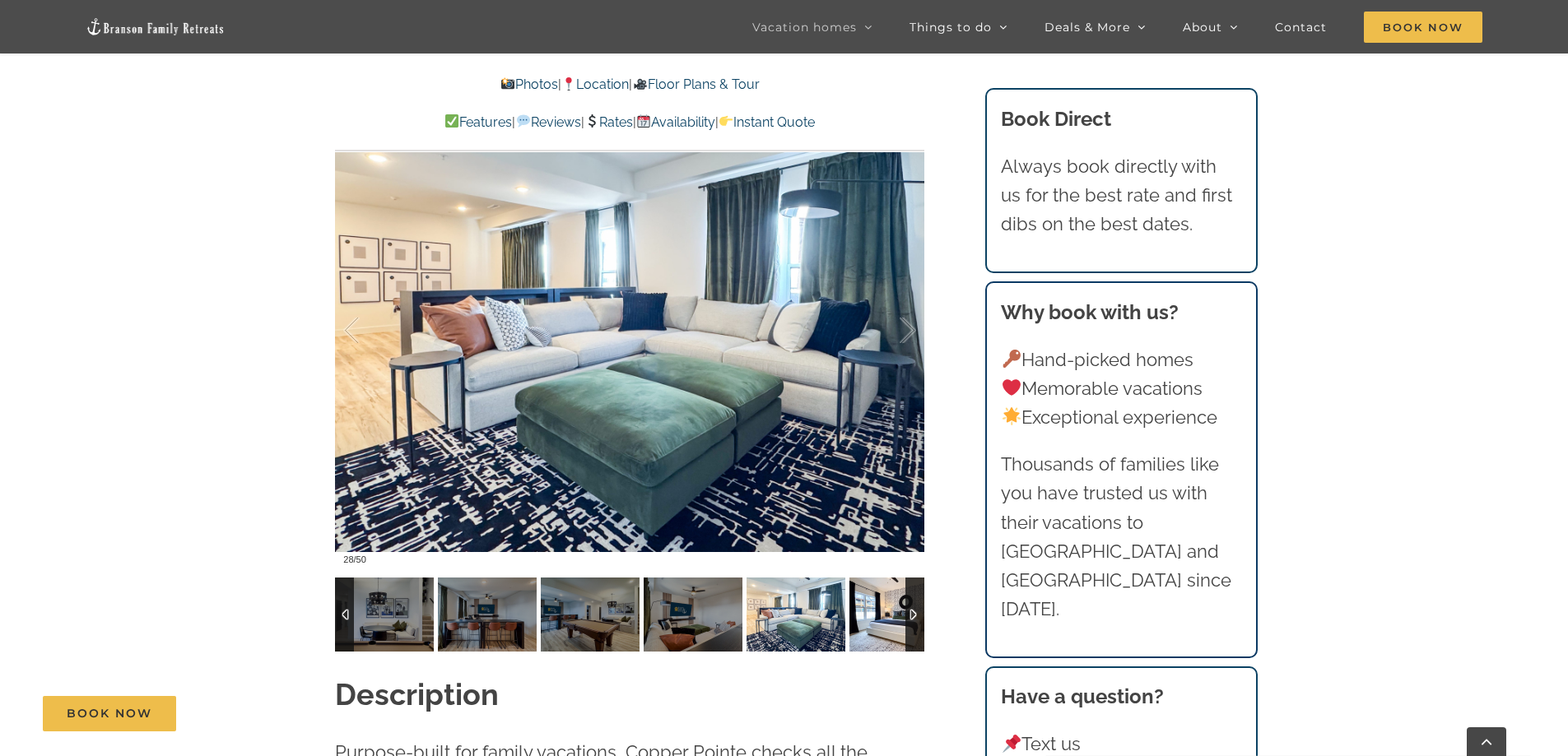
click at [871, 617] on img at bounding box center [899, 614] width 99 height 74
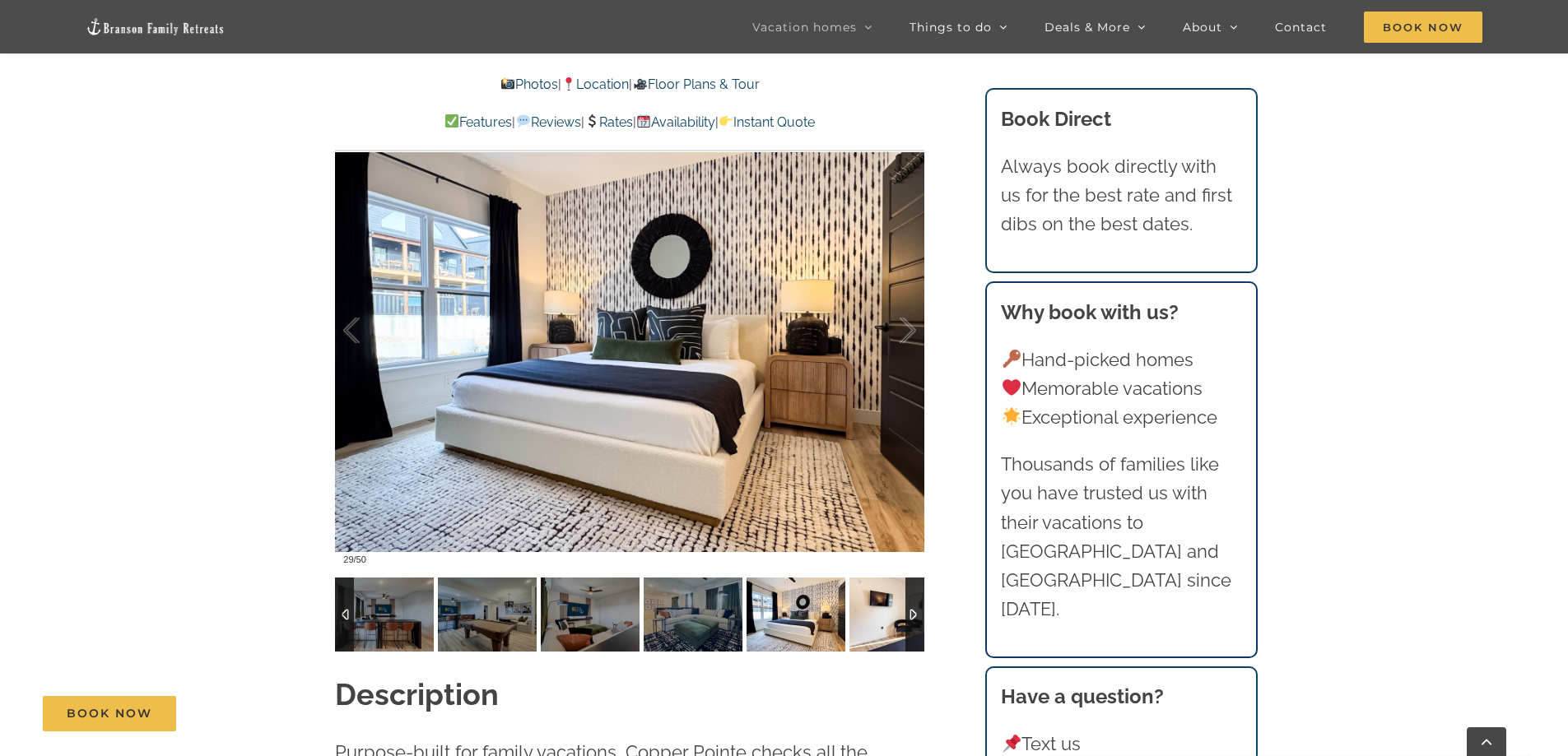
click at [871, 617] on img at bounding box center [899, 614] width 99 height 74
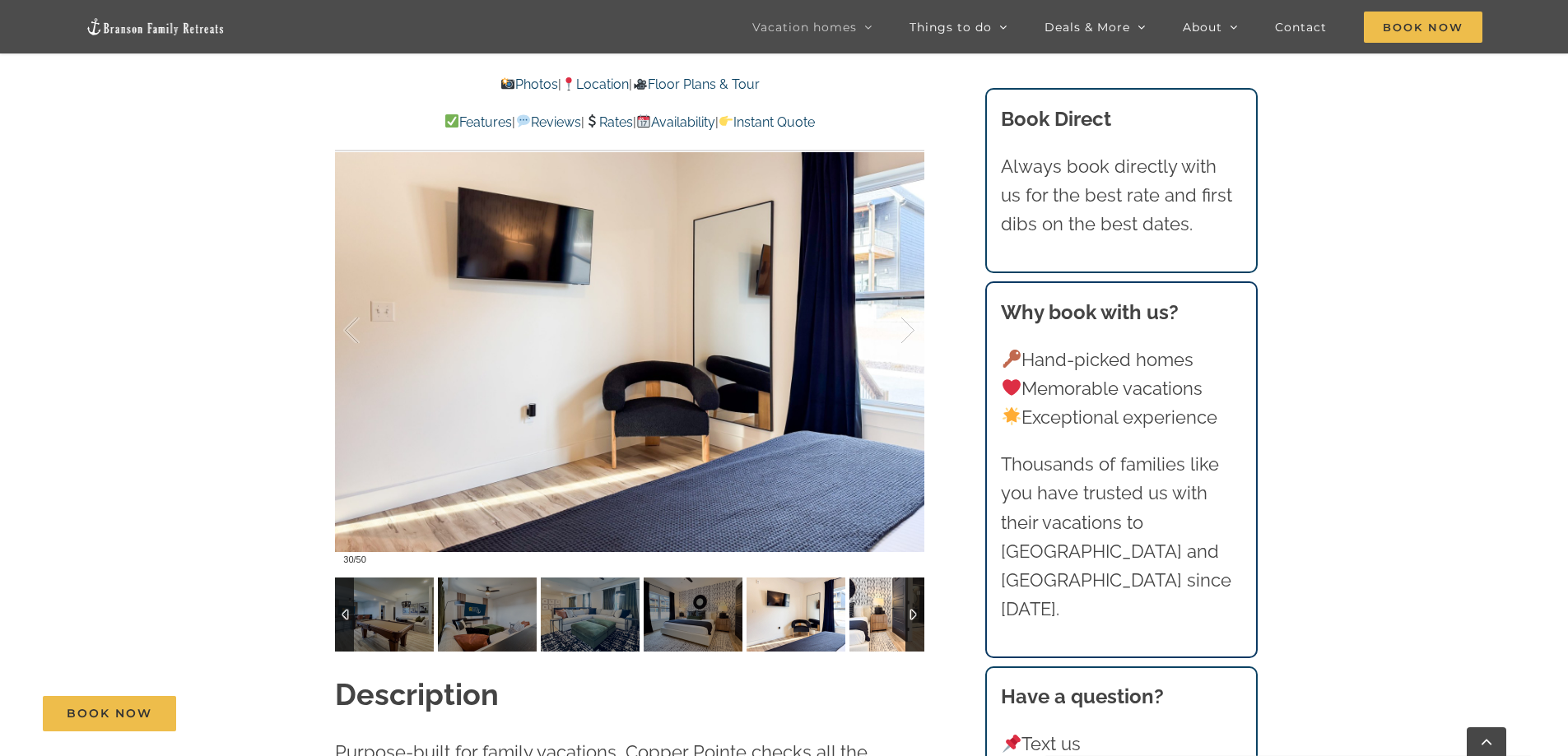
click at [871, 617] on img at bounding box center [899, 614] width 99 height 74
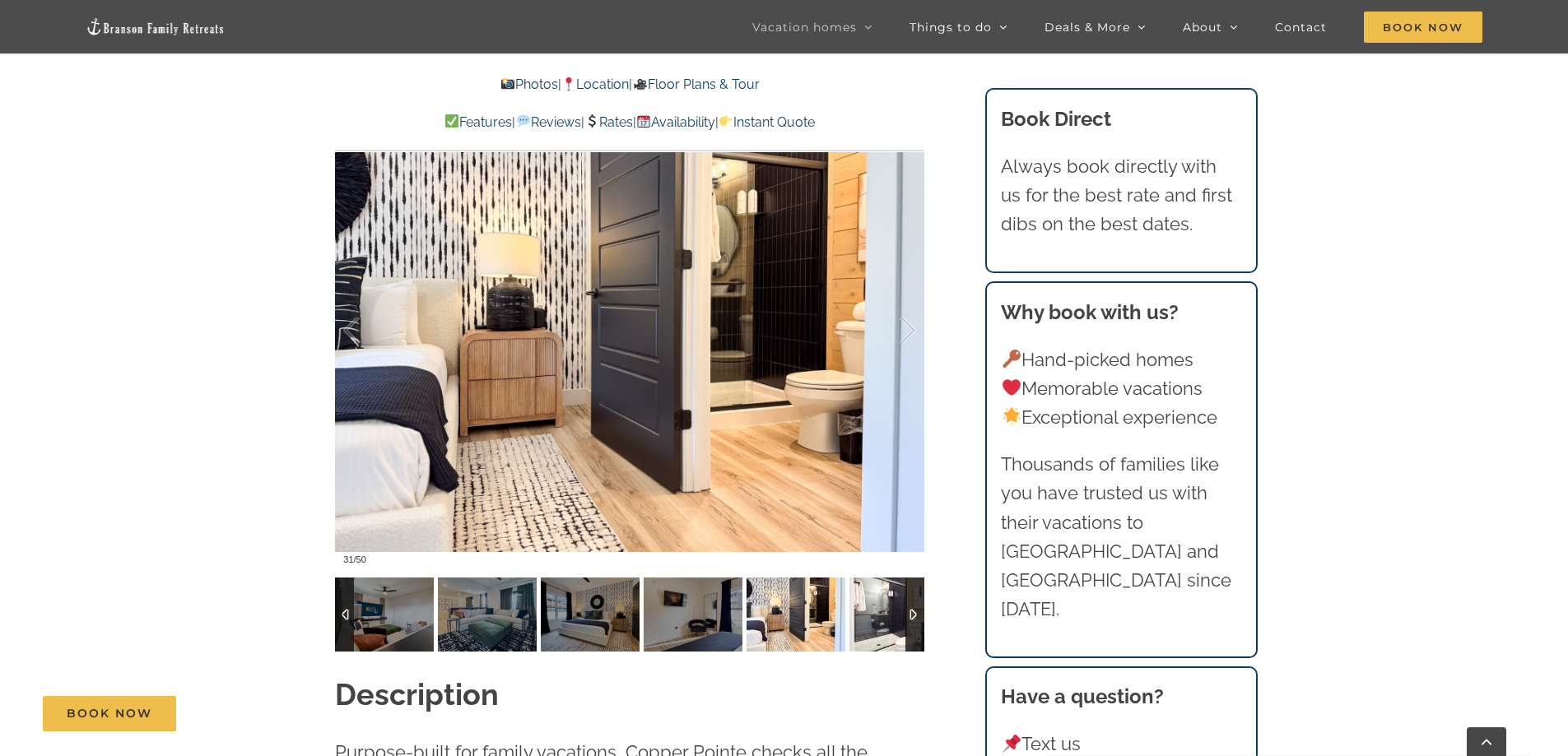
click at [871, 617] on img at bounding box center [899, 614] width 99 height 74
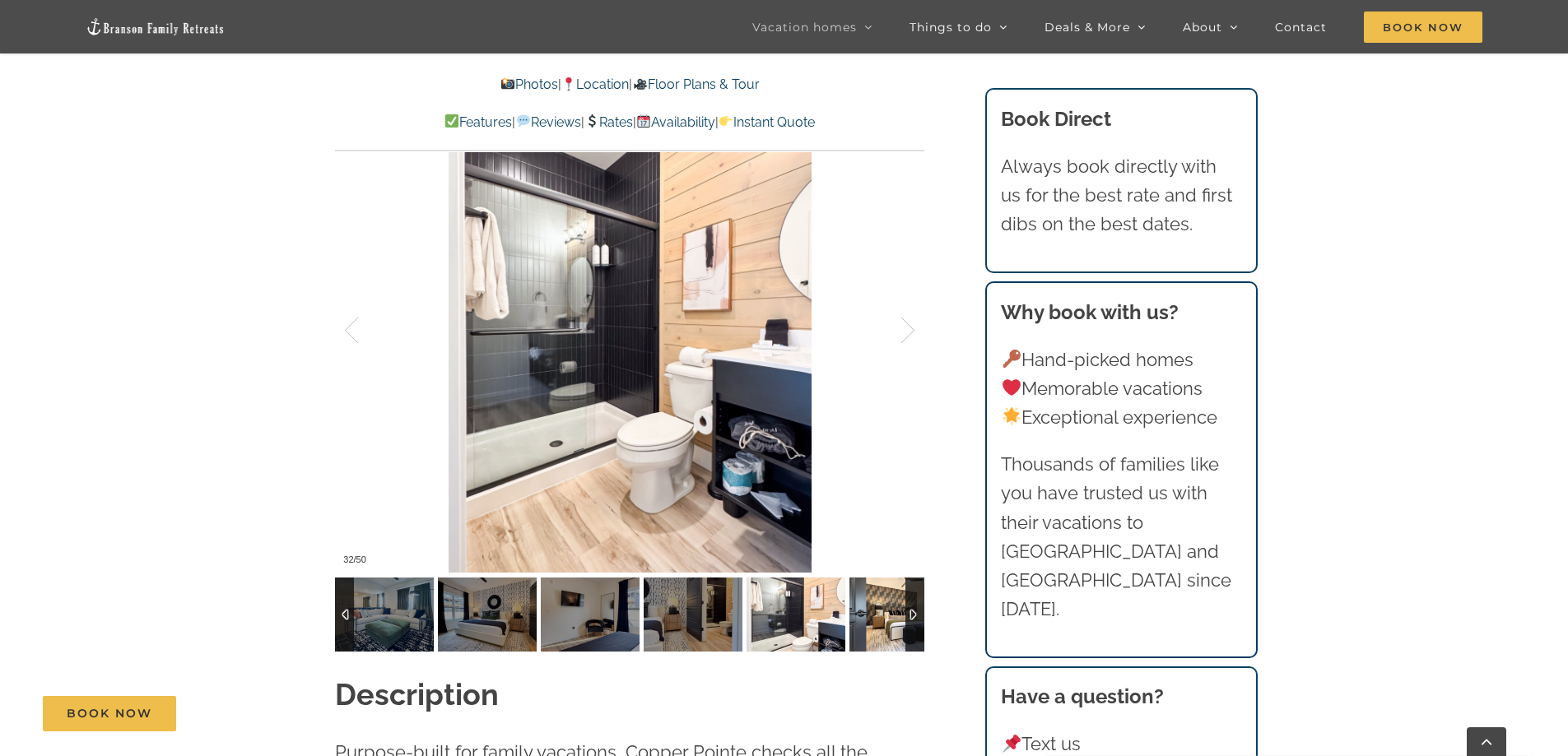
click at [871, 617] on img at bounding box center [899, 614] width 99 height 74
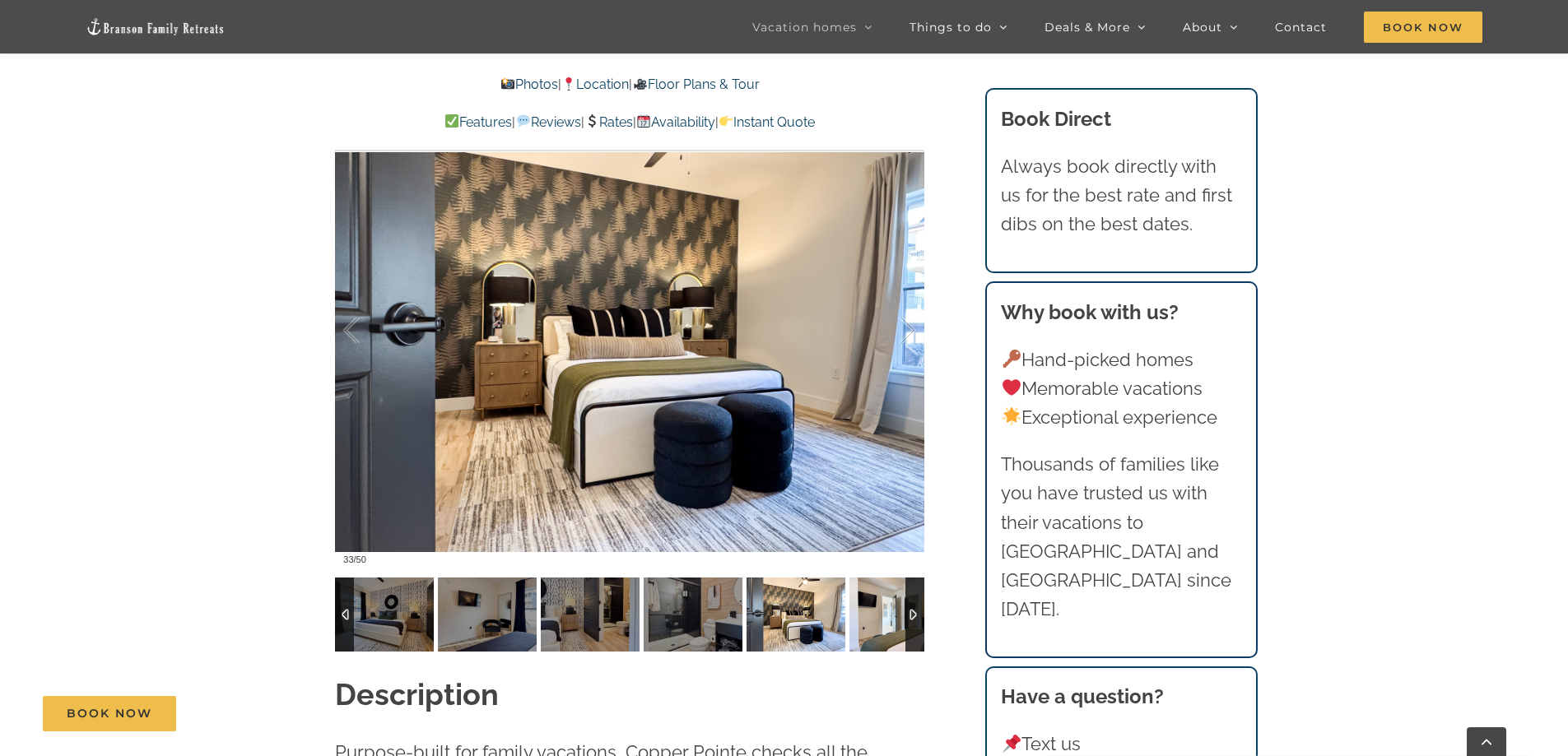
click at [871, 617] on img at bounding box center [899, 614] width 99 height 74
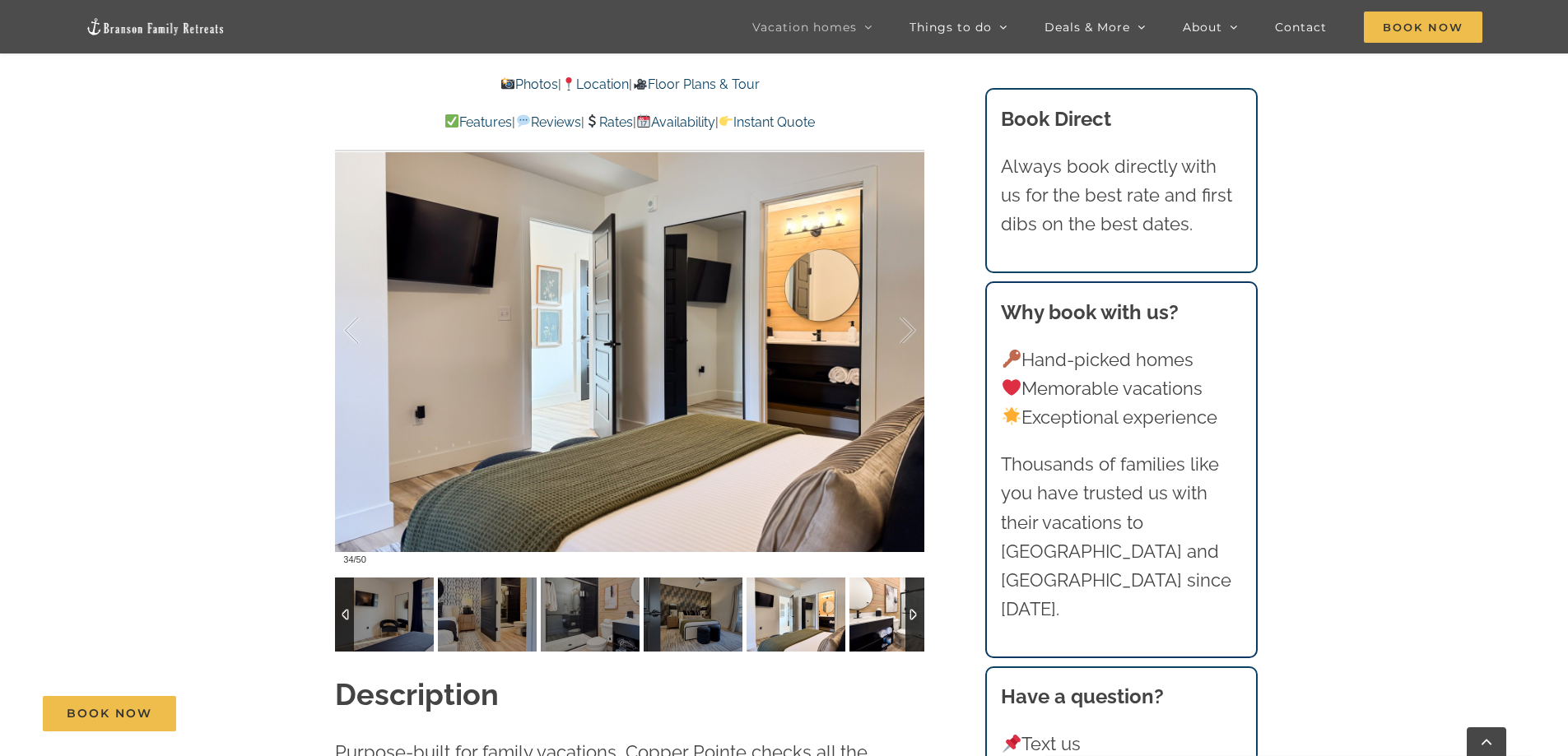
click at [871, 617] on img at bounding box center [899, 614] width 99 height 74
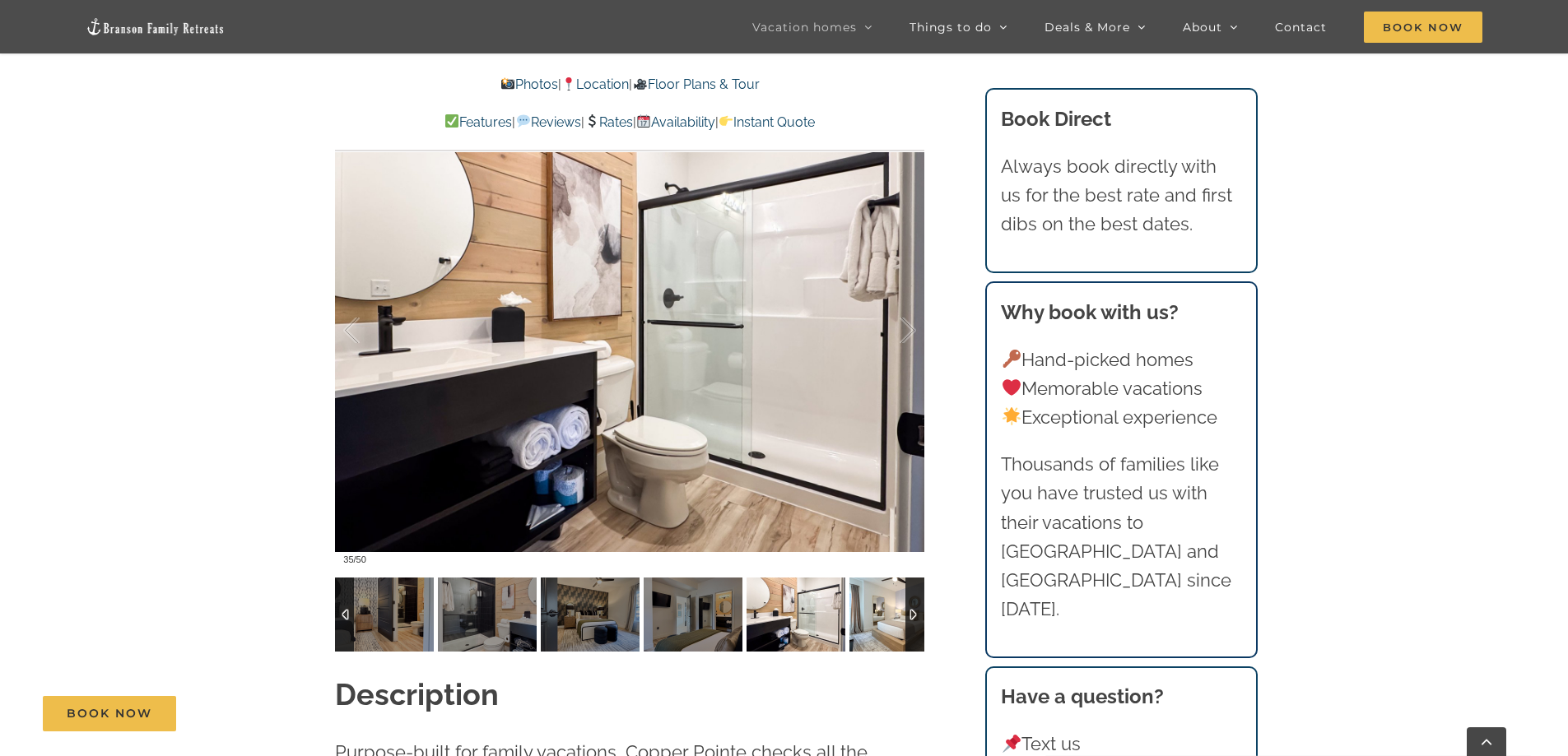
click at [871, 617] on img at bounding box center [899, 614] width 99 height 74
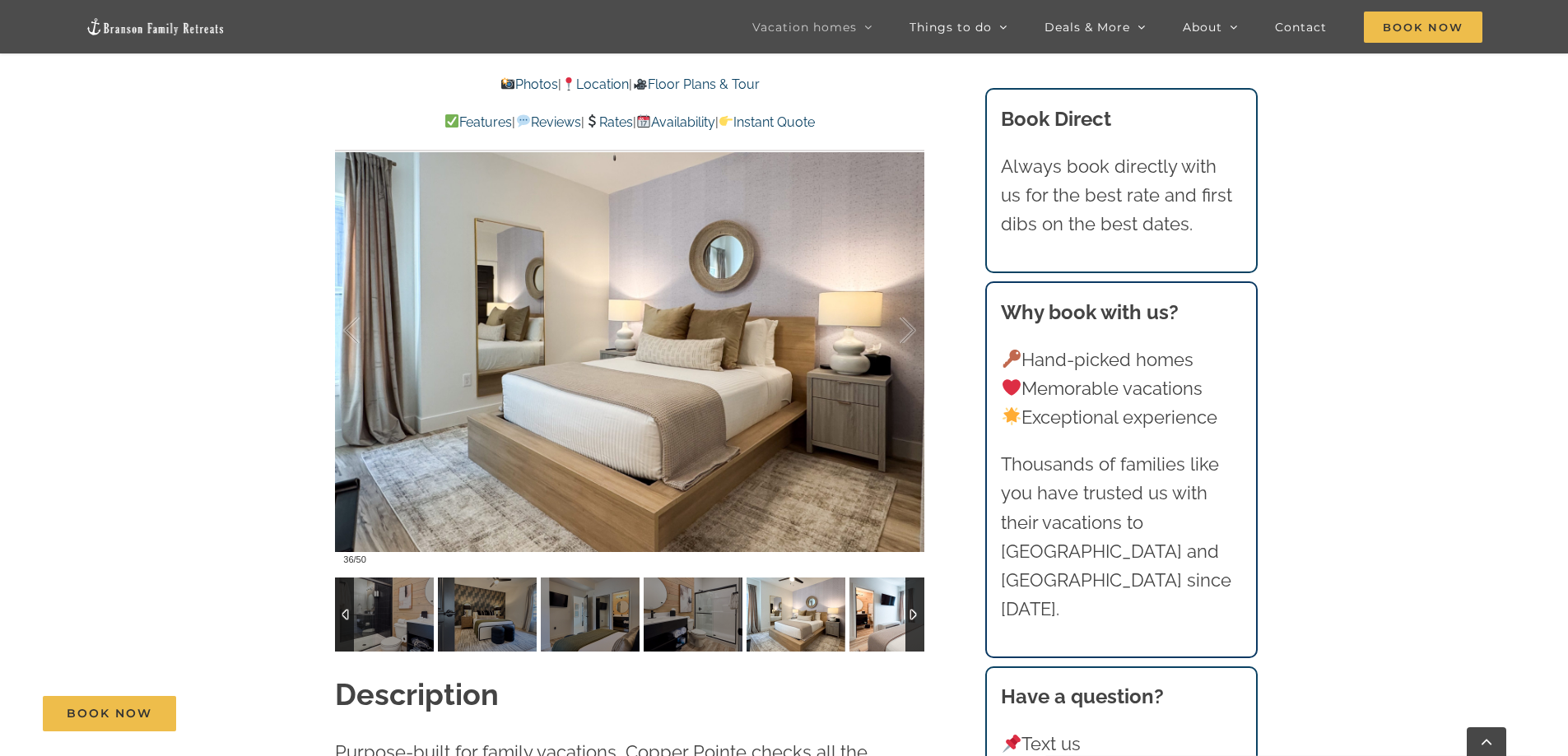
click at [871, 617] on img at bounding box center [899, 614] width 99 height 74
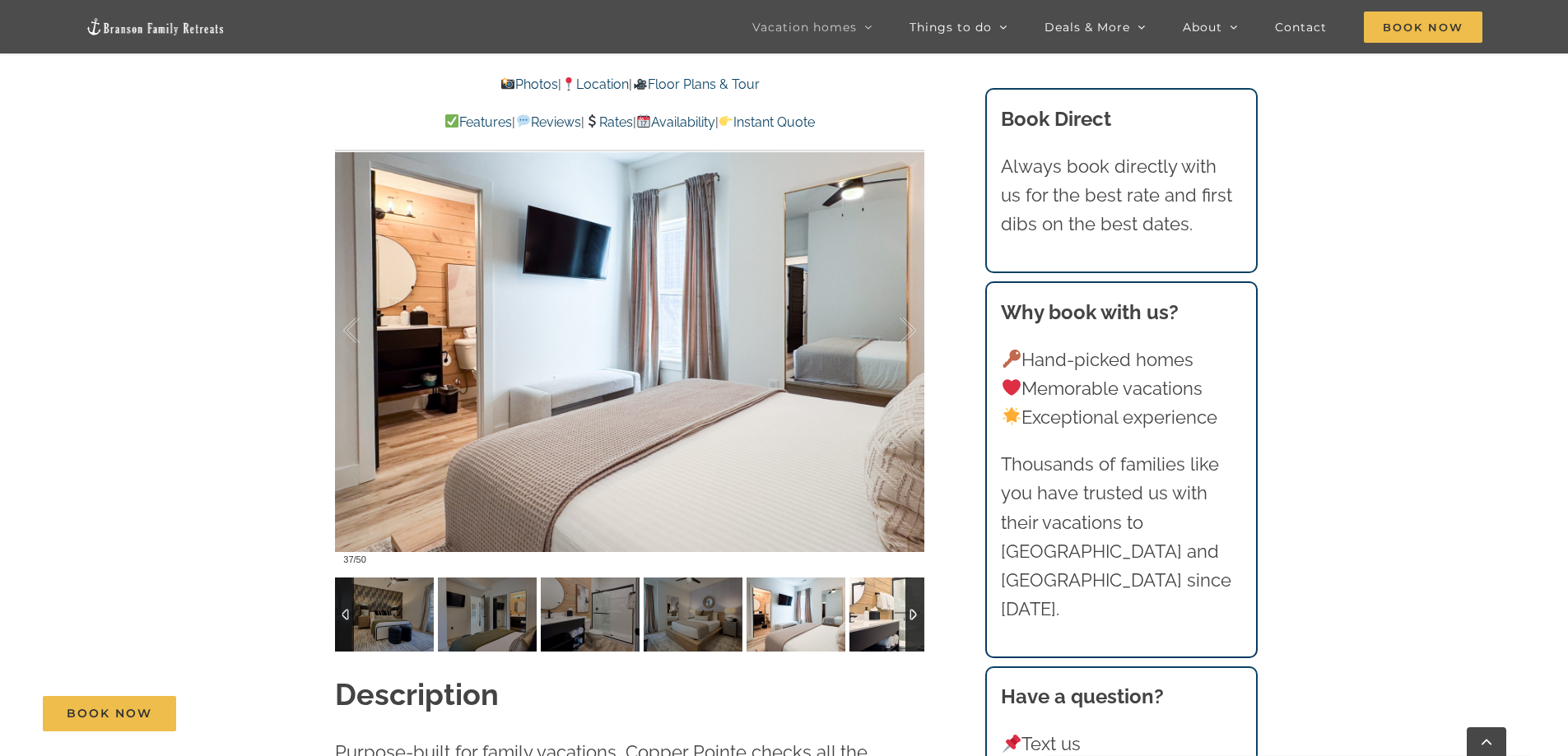
click at [871, 617] on img at bounding box center [899, 614] width 99 height 74
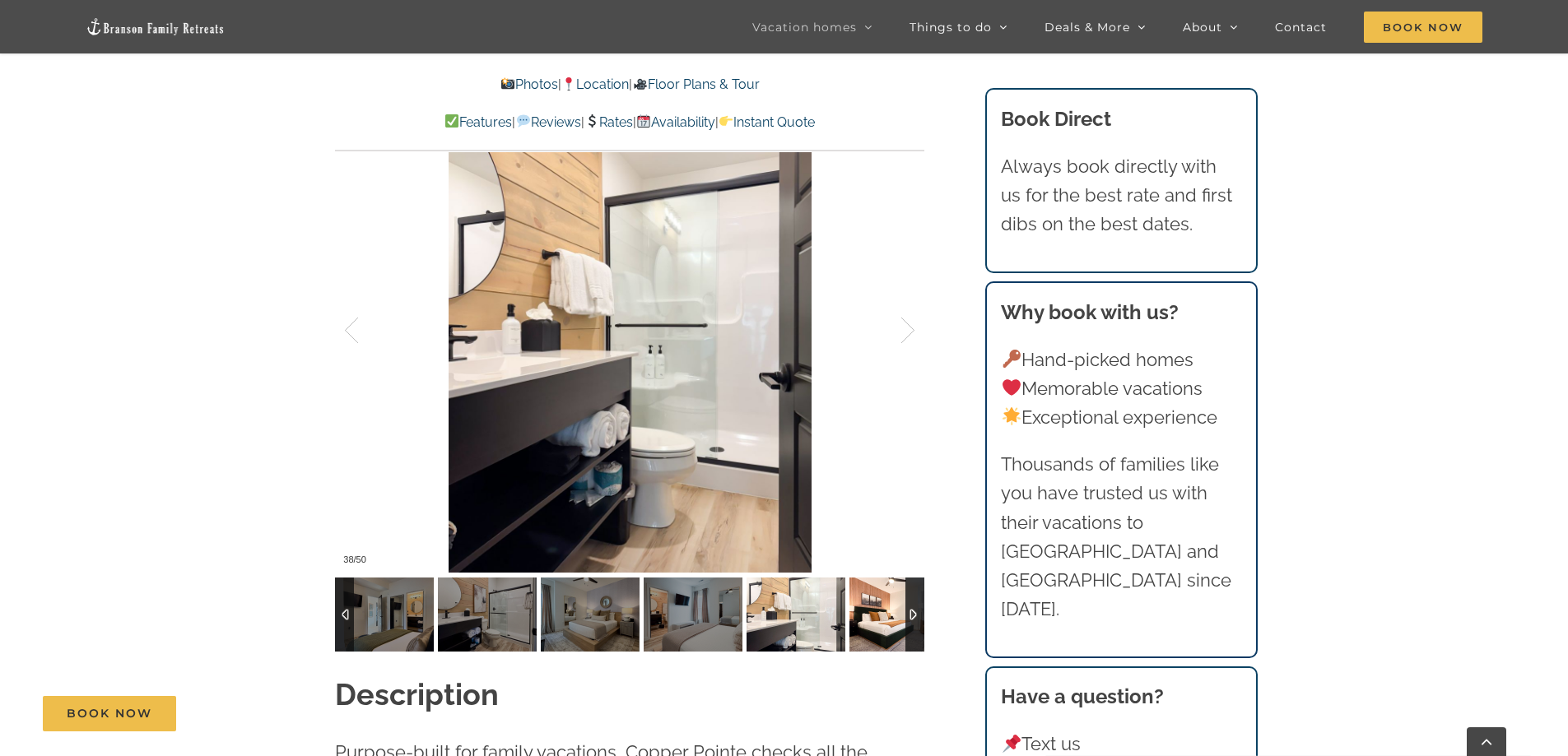
click at [871, 617] on img at bounding box center [899, 614] width 99 height 74
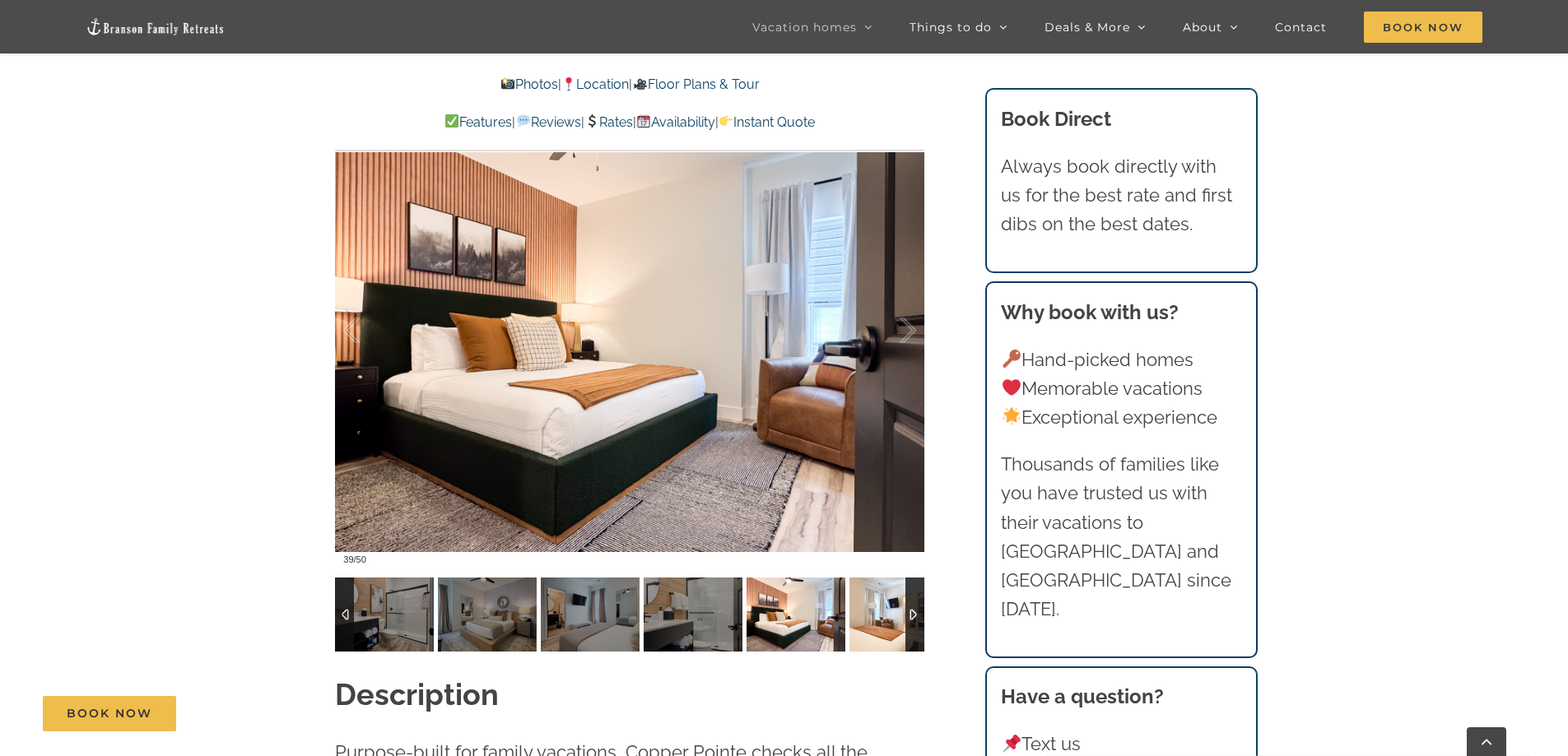
click at [871, 617] on img at bounding box center [899, 614] width 99 height 74
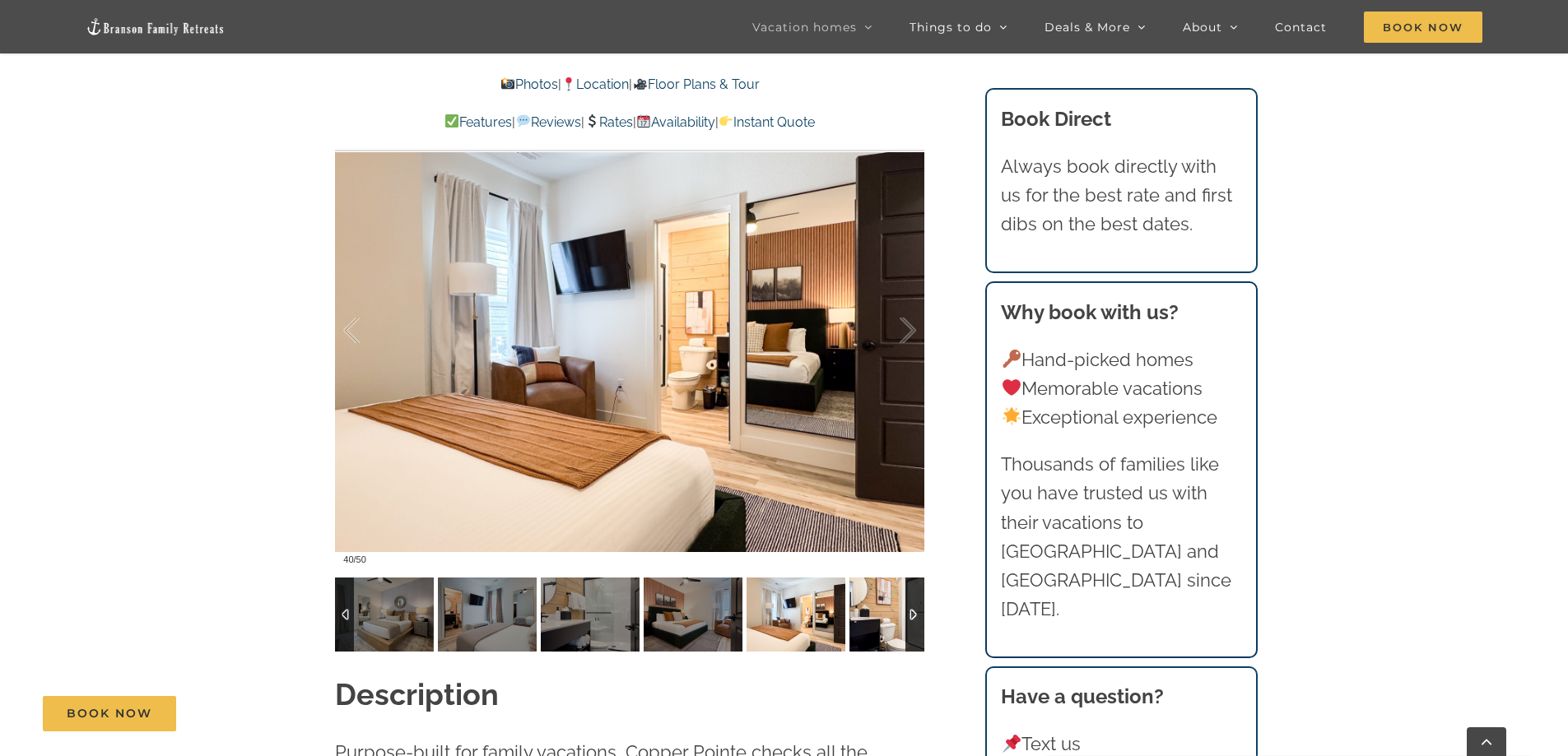
click at [871, 617] on img at bounding box center [899, 614] width 99 height 74
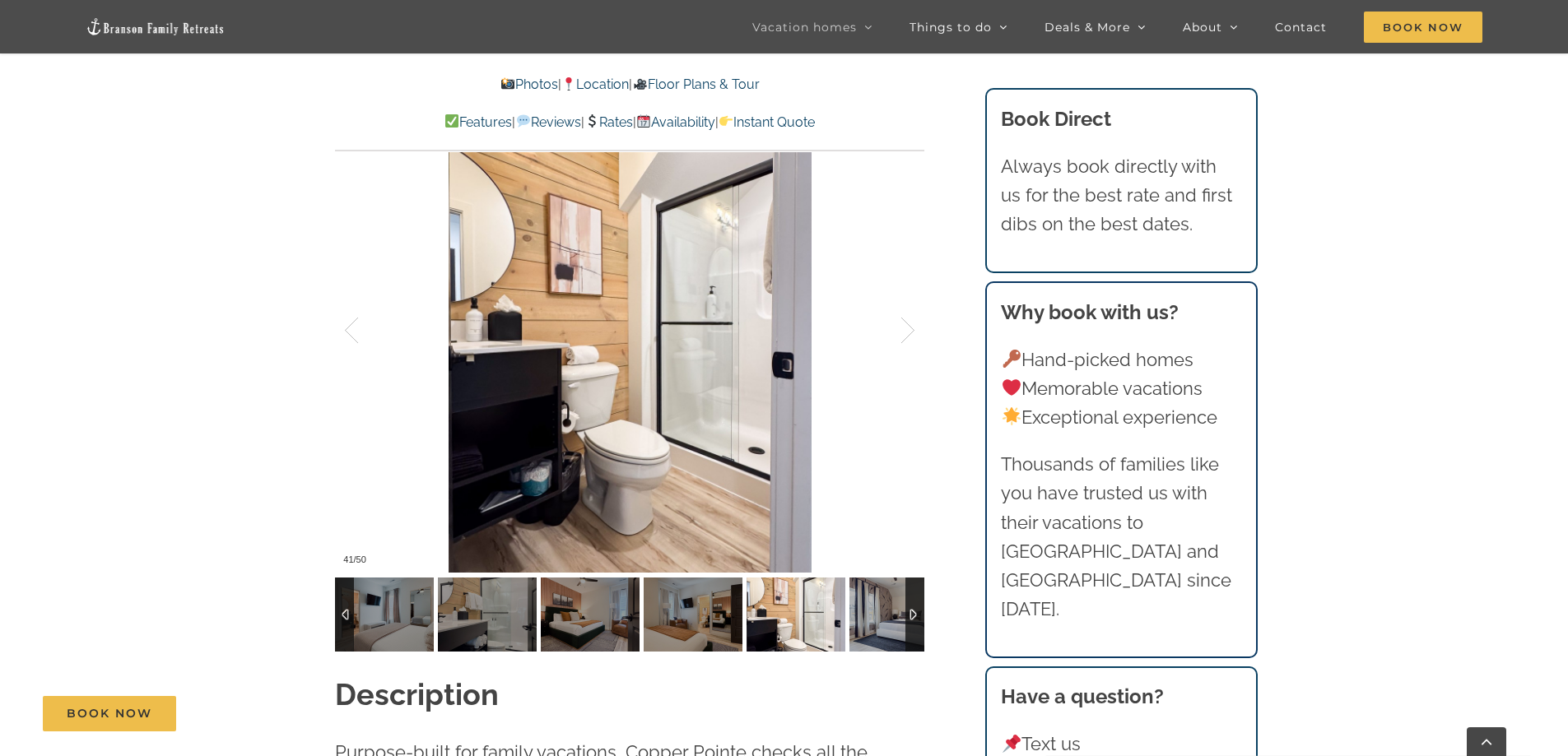
click at [871, 617] on img at bounding box center [899, 614] width 99 height 74
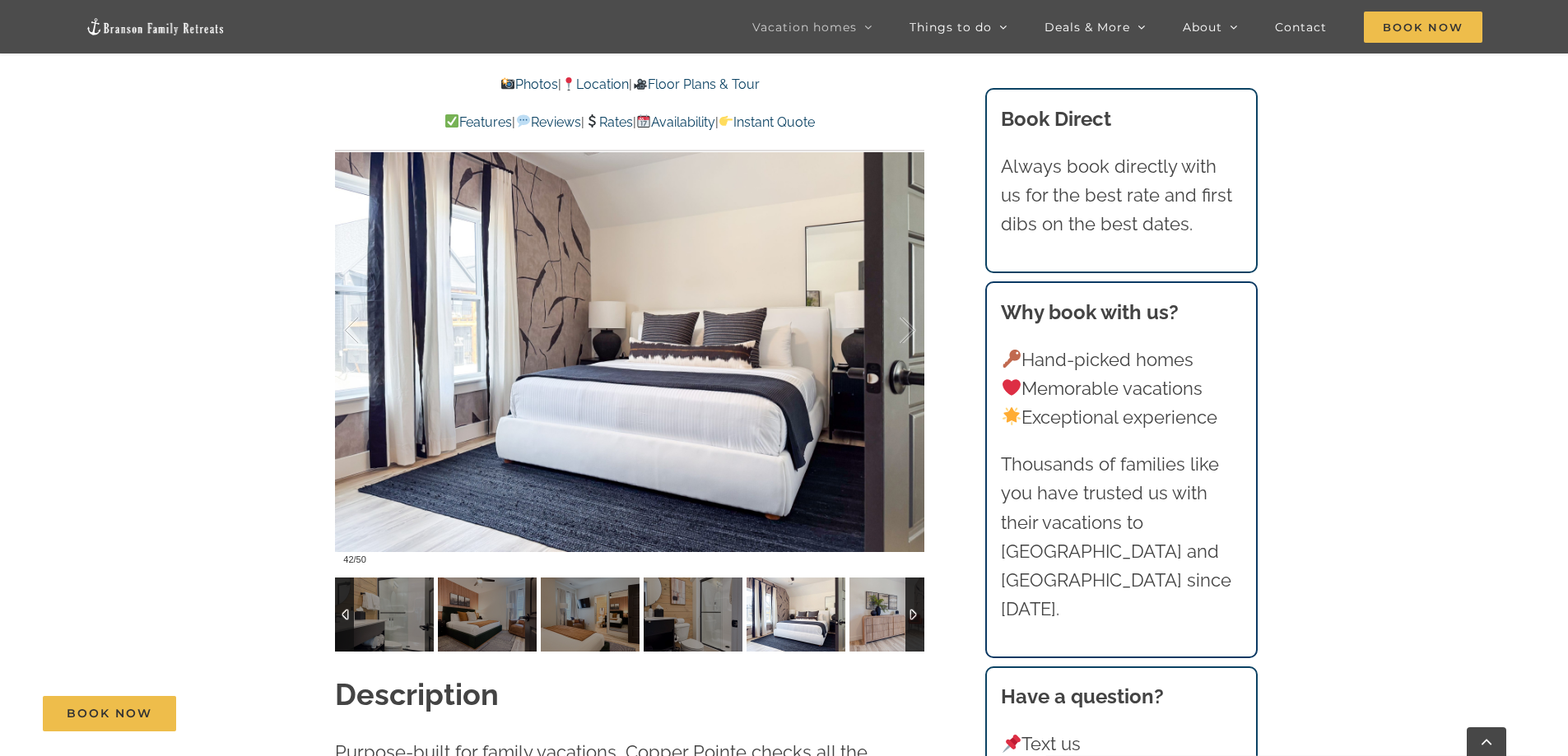
click at [871, 617] on img at bounding box center [899, 614] width 99 height 74
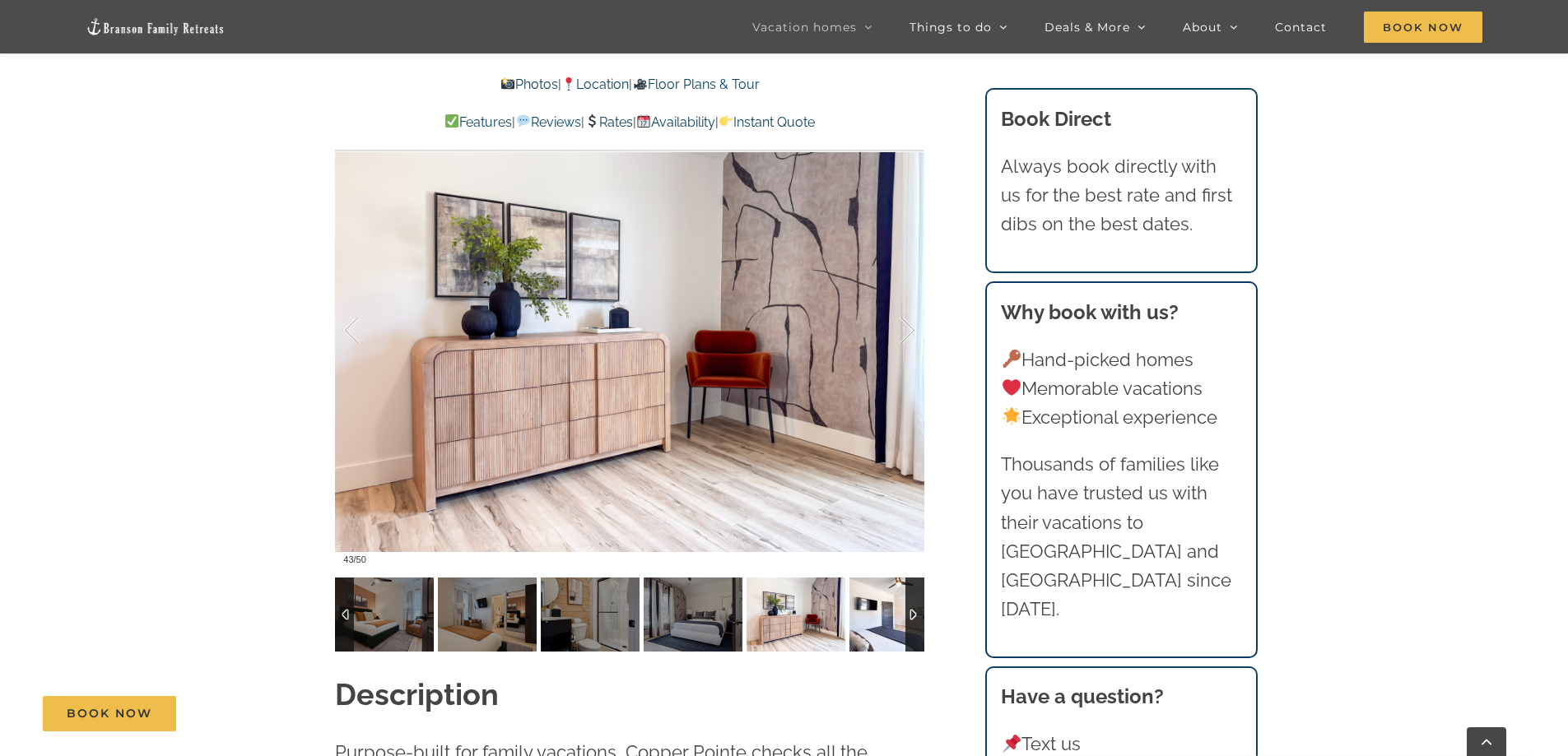
click at [871, 617] on img at bounding box center [899, 614] width 99 height 74
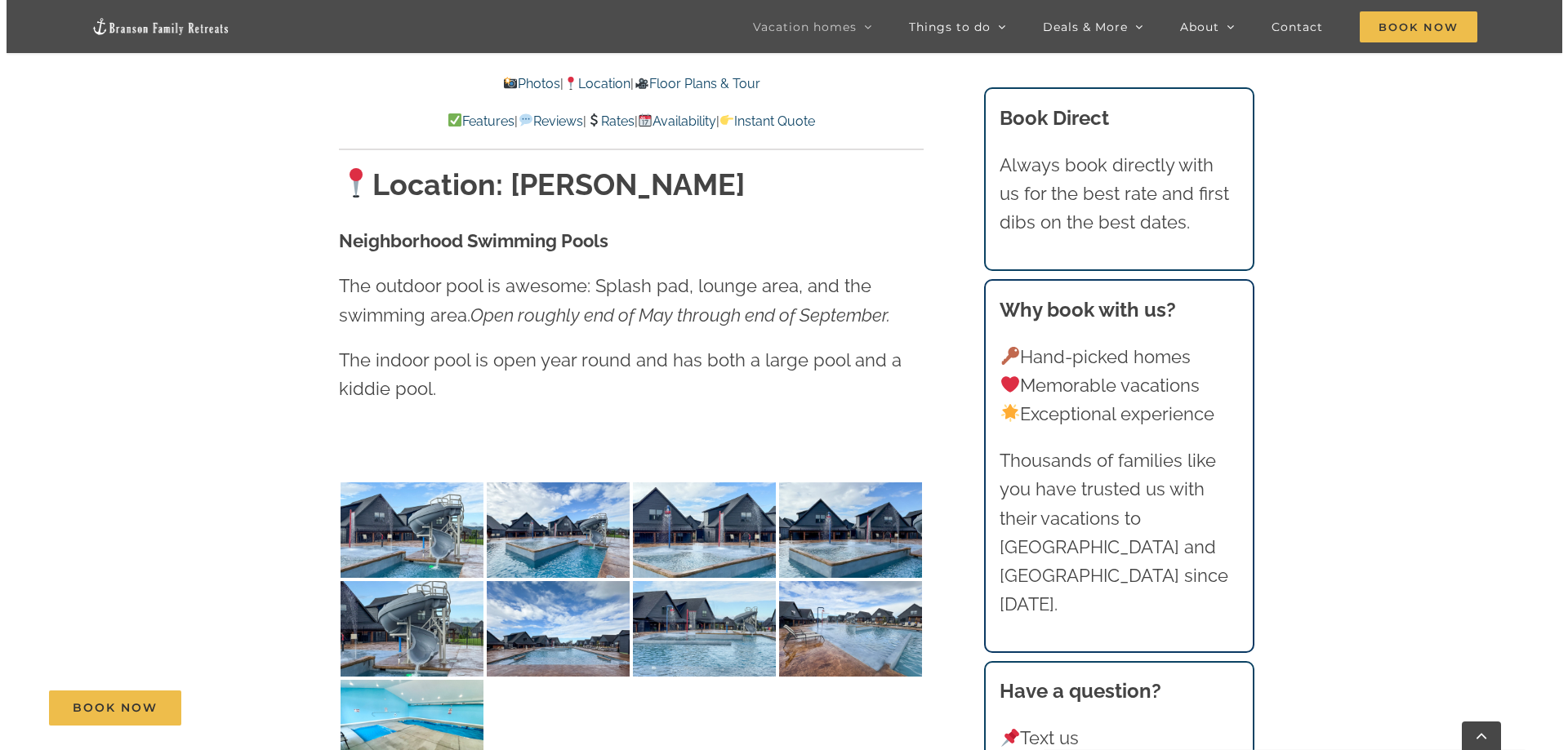
scroll to position [3597, 0]
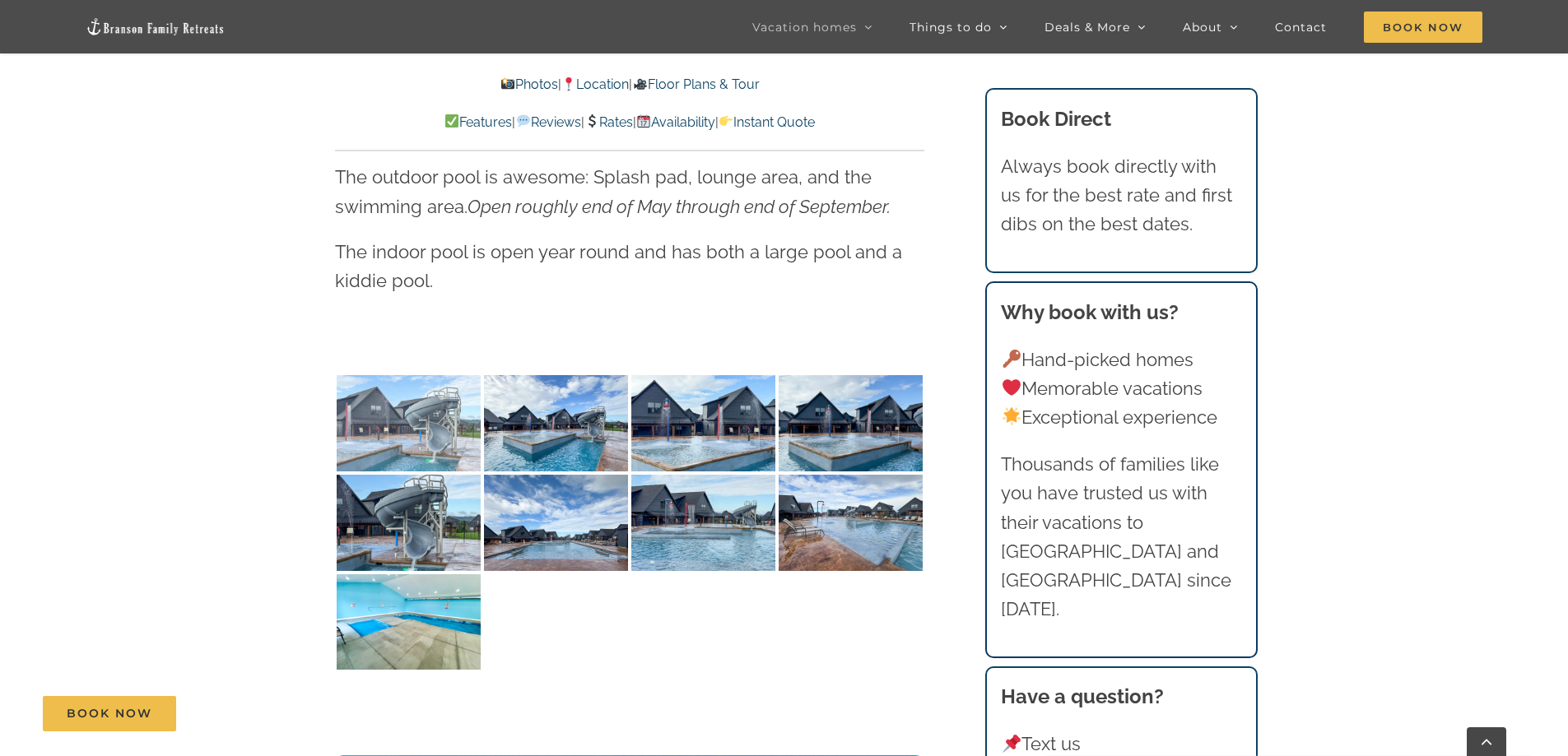
click at [401, 389] on img at bounding box center [408, 423] width 144 height 96
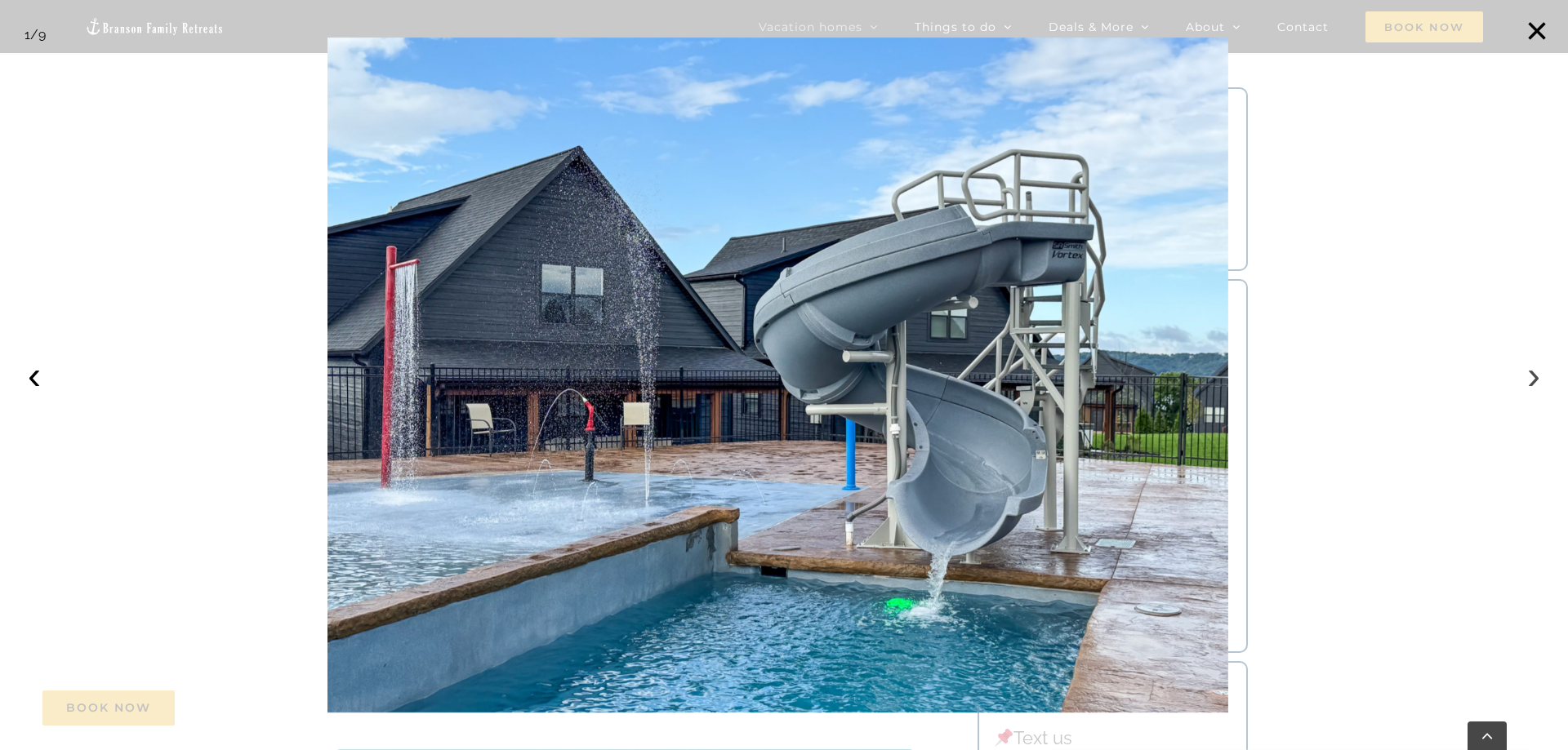
click at [1535, 375] on button "›" at bounding box center [1534, 375] width 36 height 36
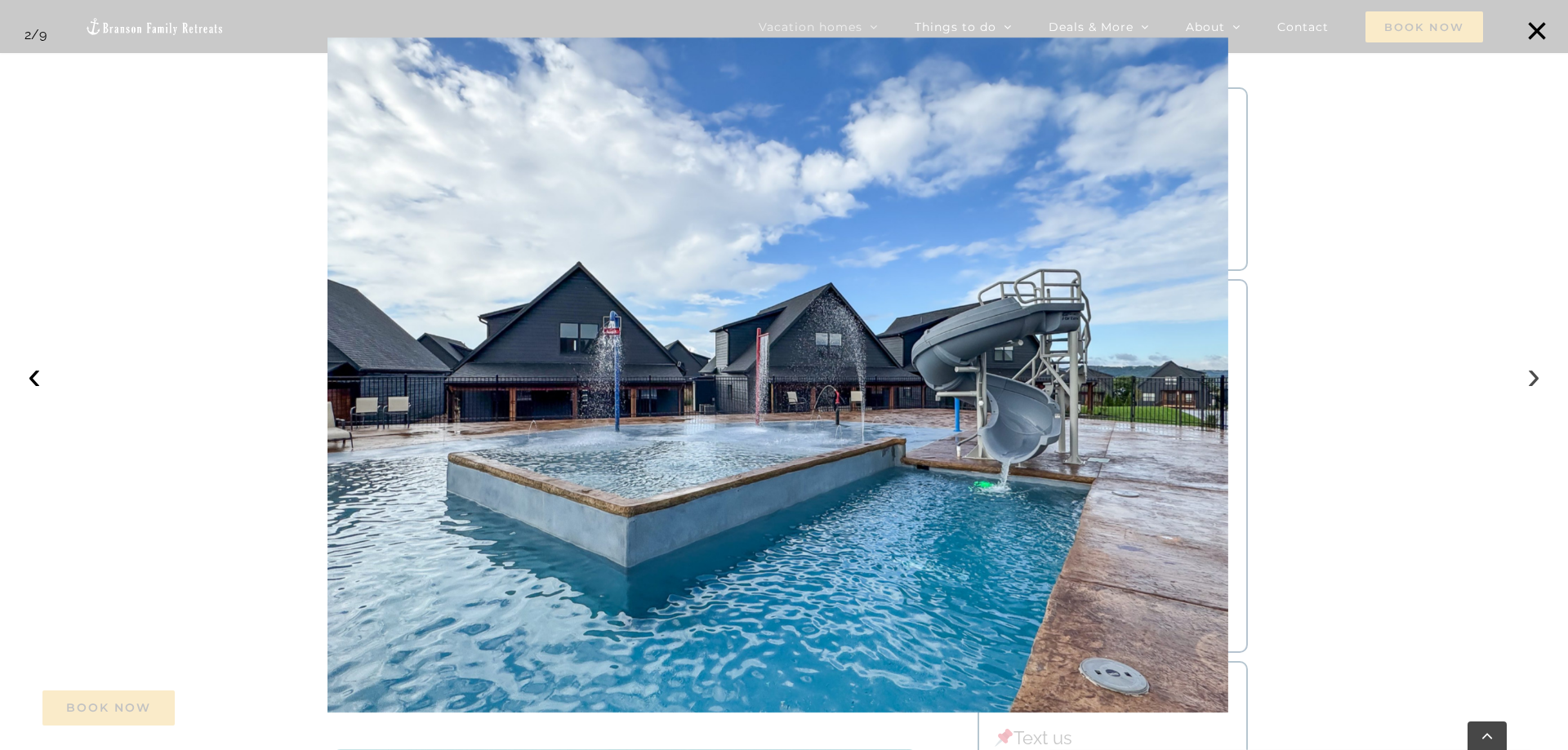
click at [1536, 375] on button "›" at bounding box center [1534, 375] width 36 height 36
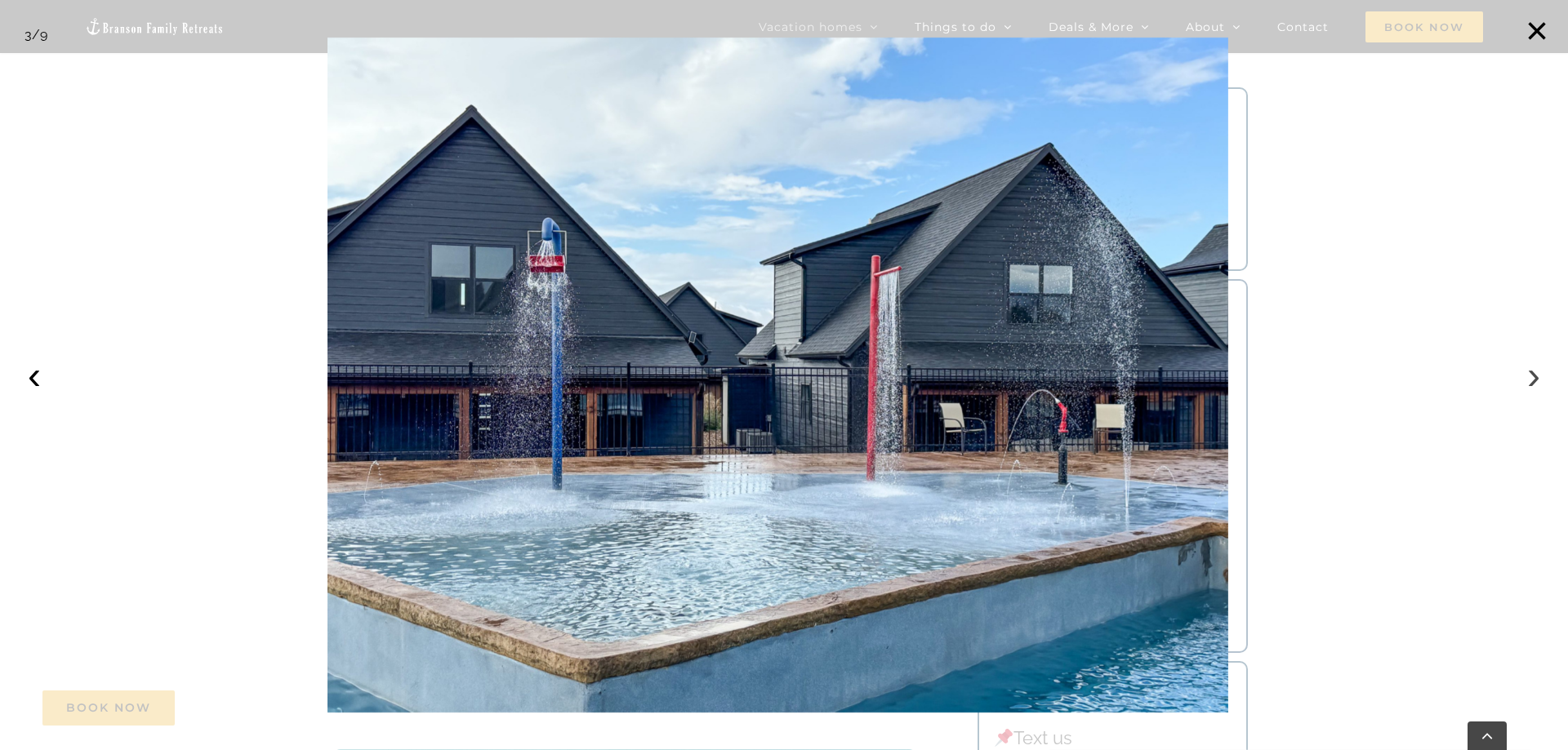
click at [1533, 372] on button "›" at bounding box center [1534, 375] width 36 height 36
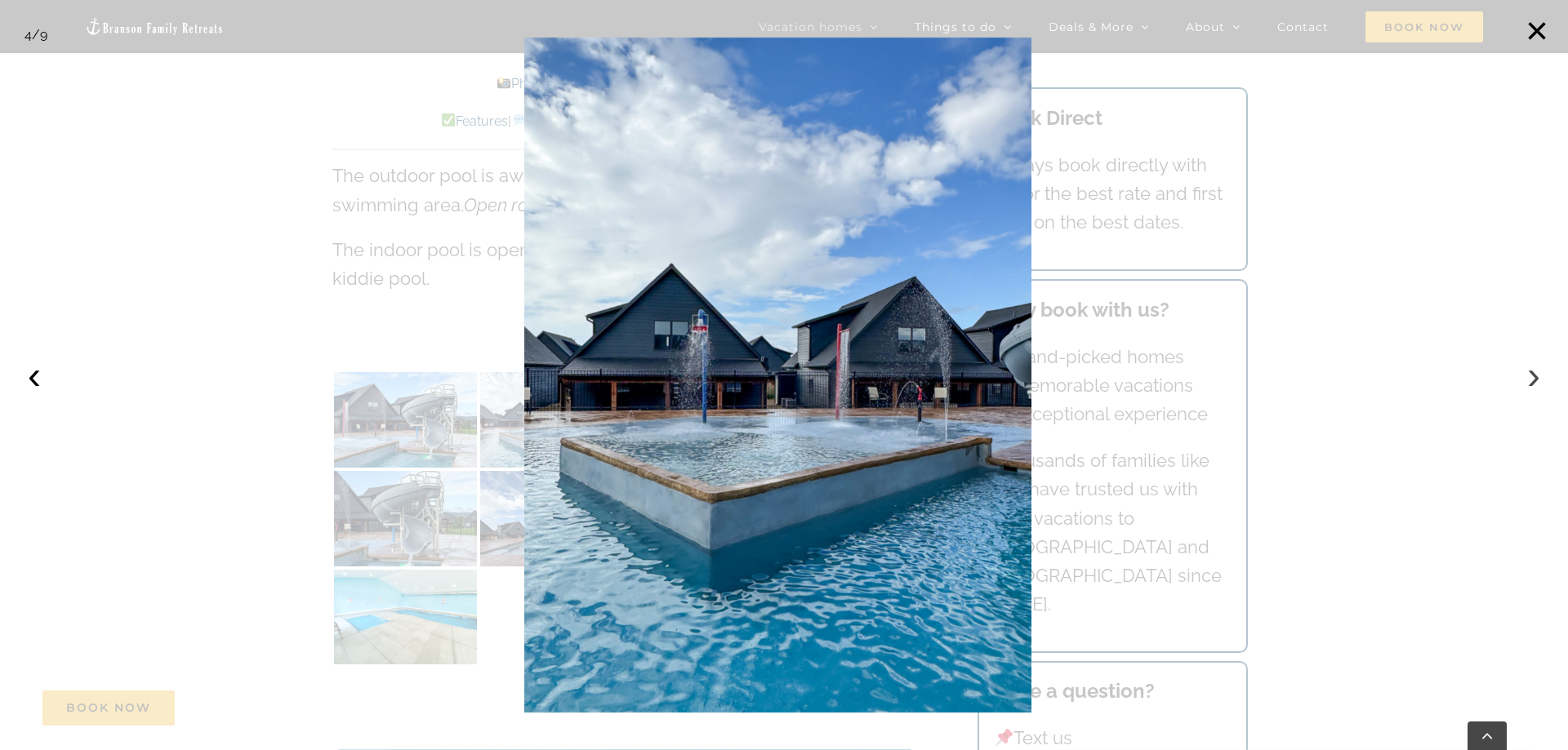
click at [1532, 372] on button "›" at bounding box center [1534, 375] width 36 height 36
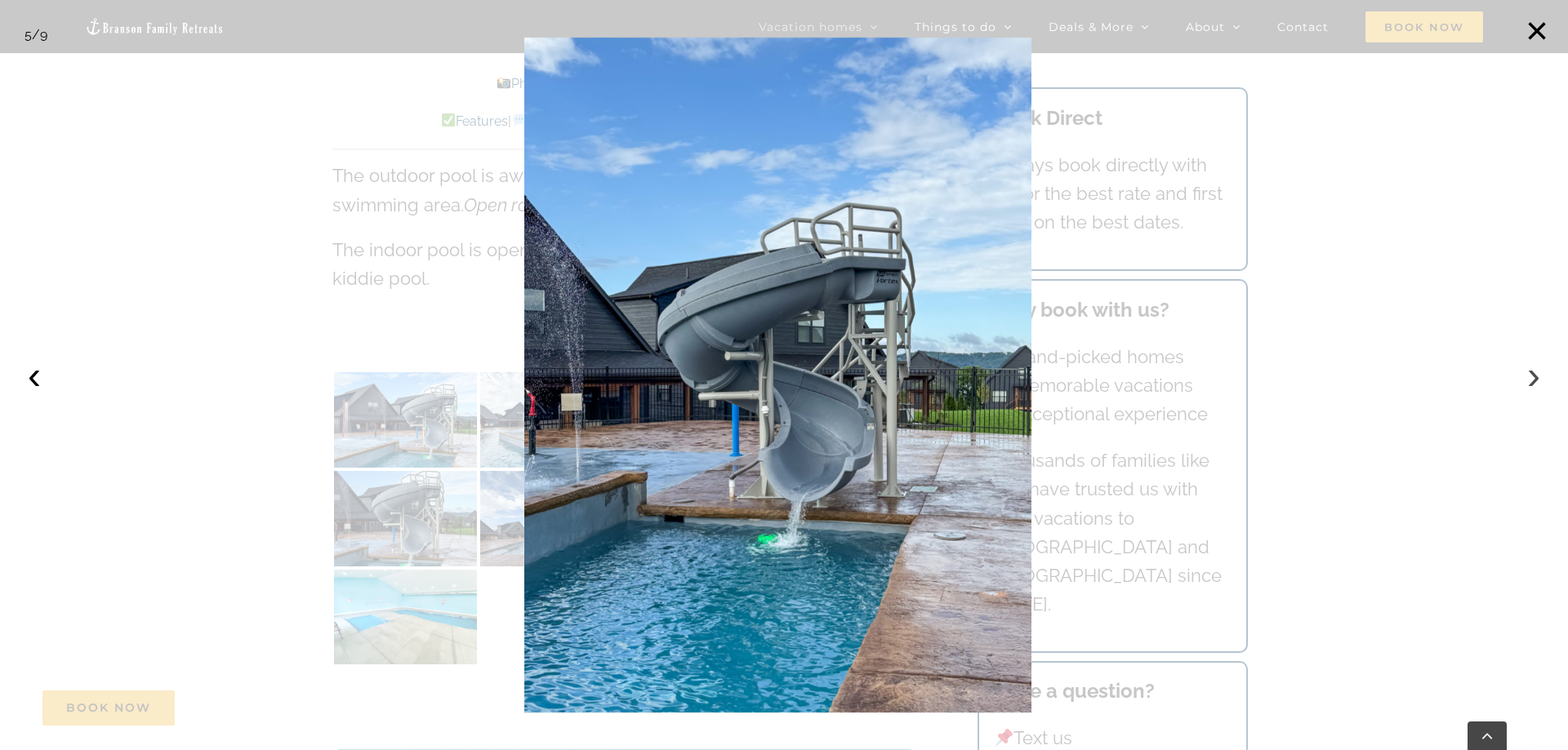
click at [1532, 372] on button "›" at bounding box center [1534, 375] width 36 height 36
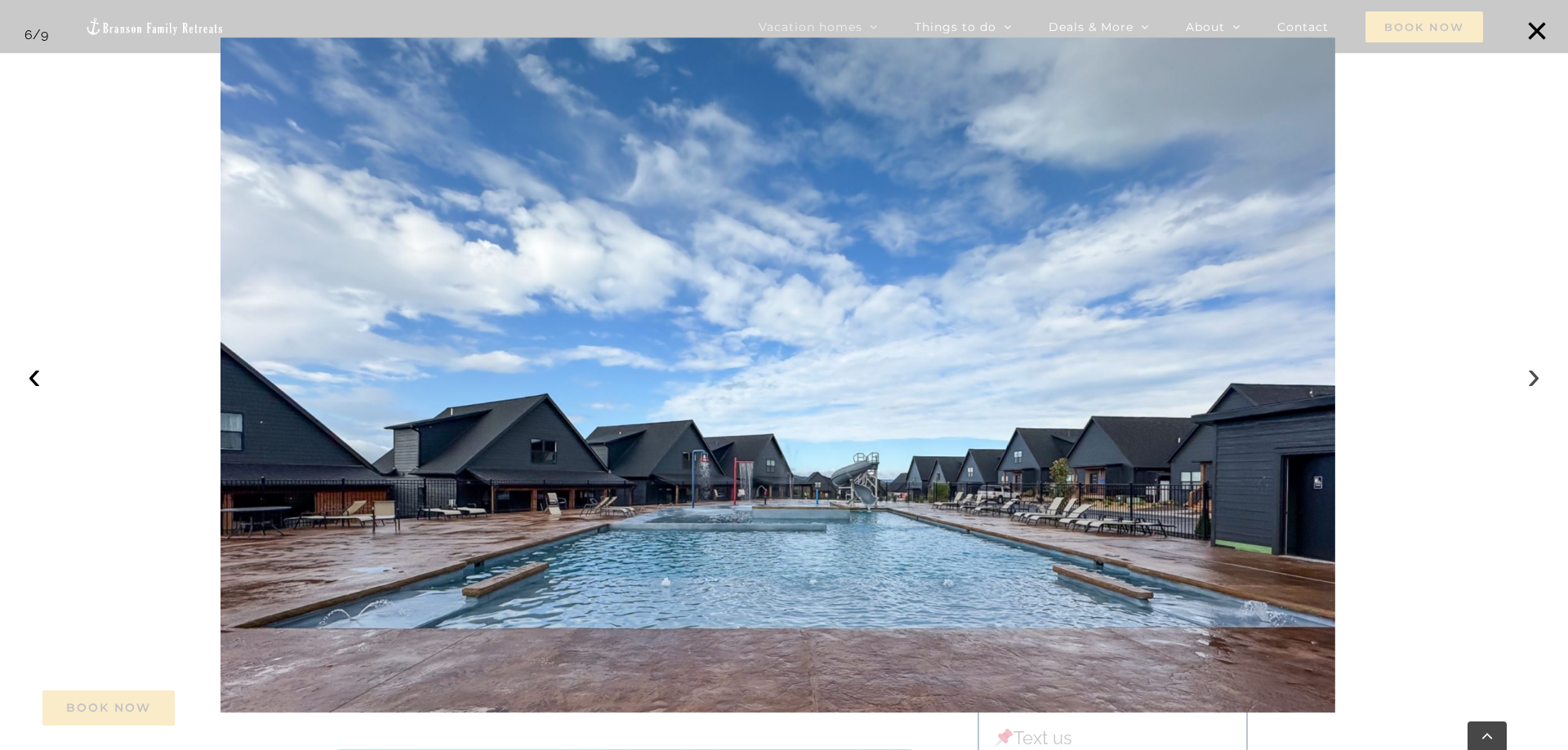
click at [1532, 380] on button "›" at bounding box center [1534, 375] width 36 height 36
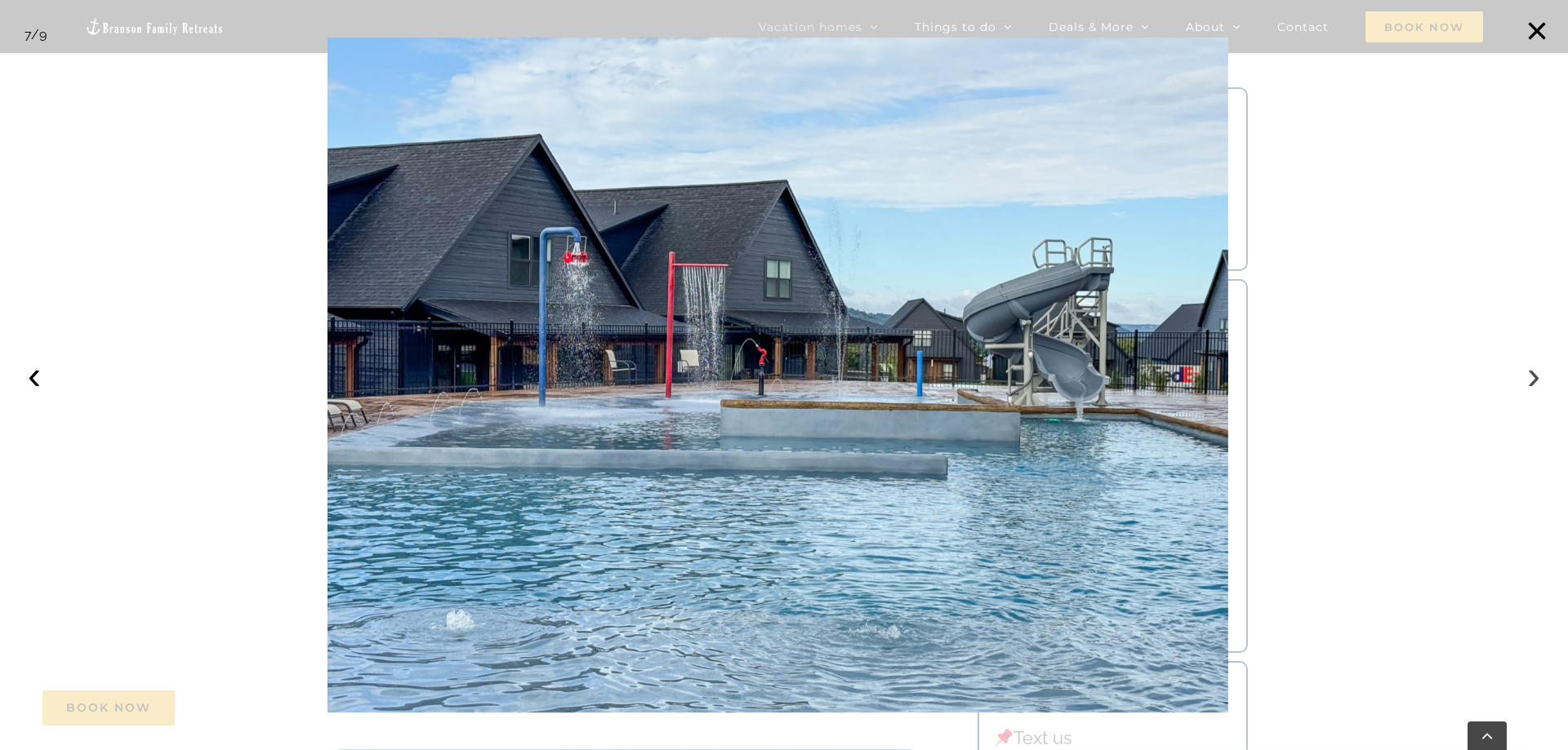
click at [1532, 380] on button "›" at bounding box center [1534, 375] width 36 height 36
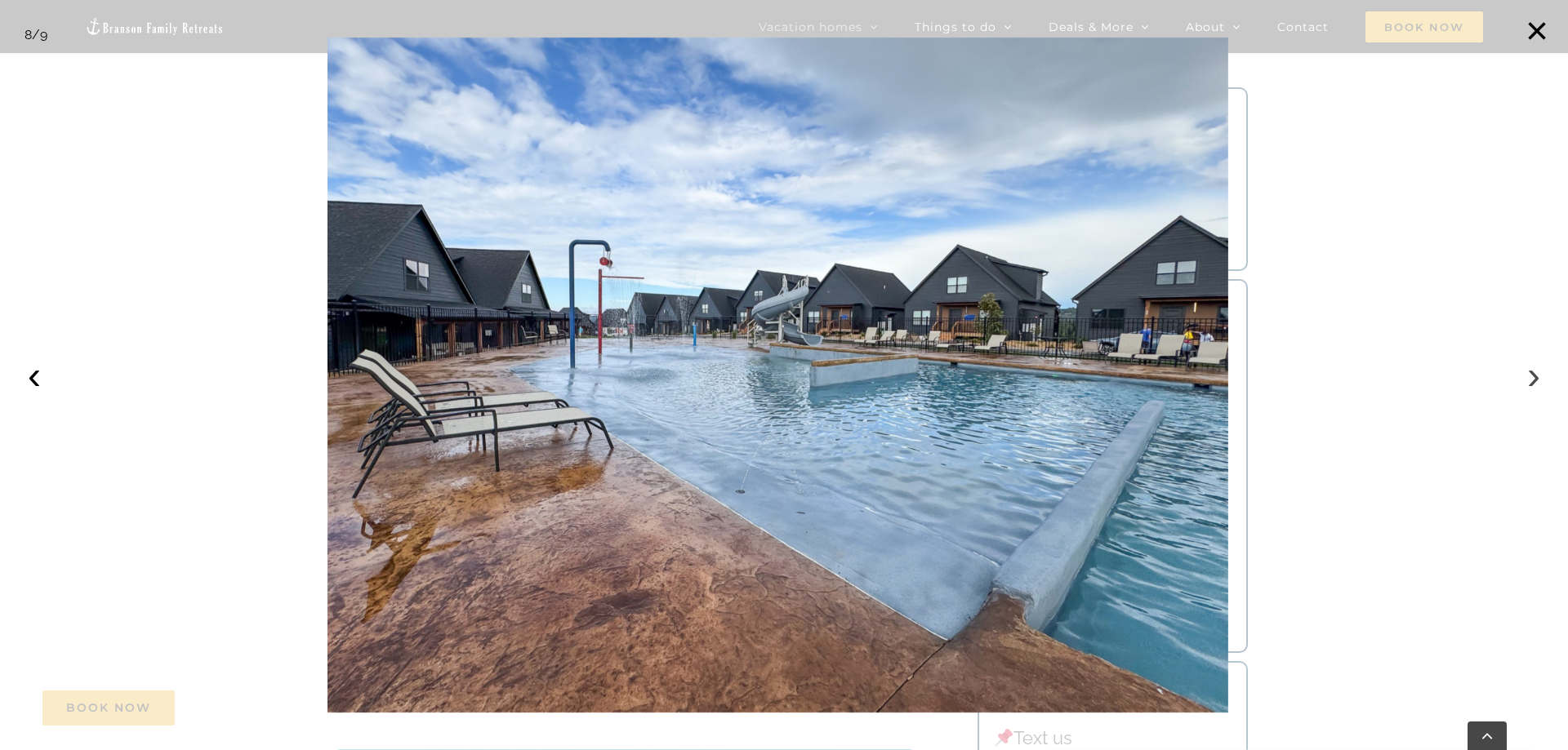
click at [1532, 380] on button "›" at bounding box center [1534, 375] width 36 height 36
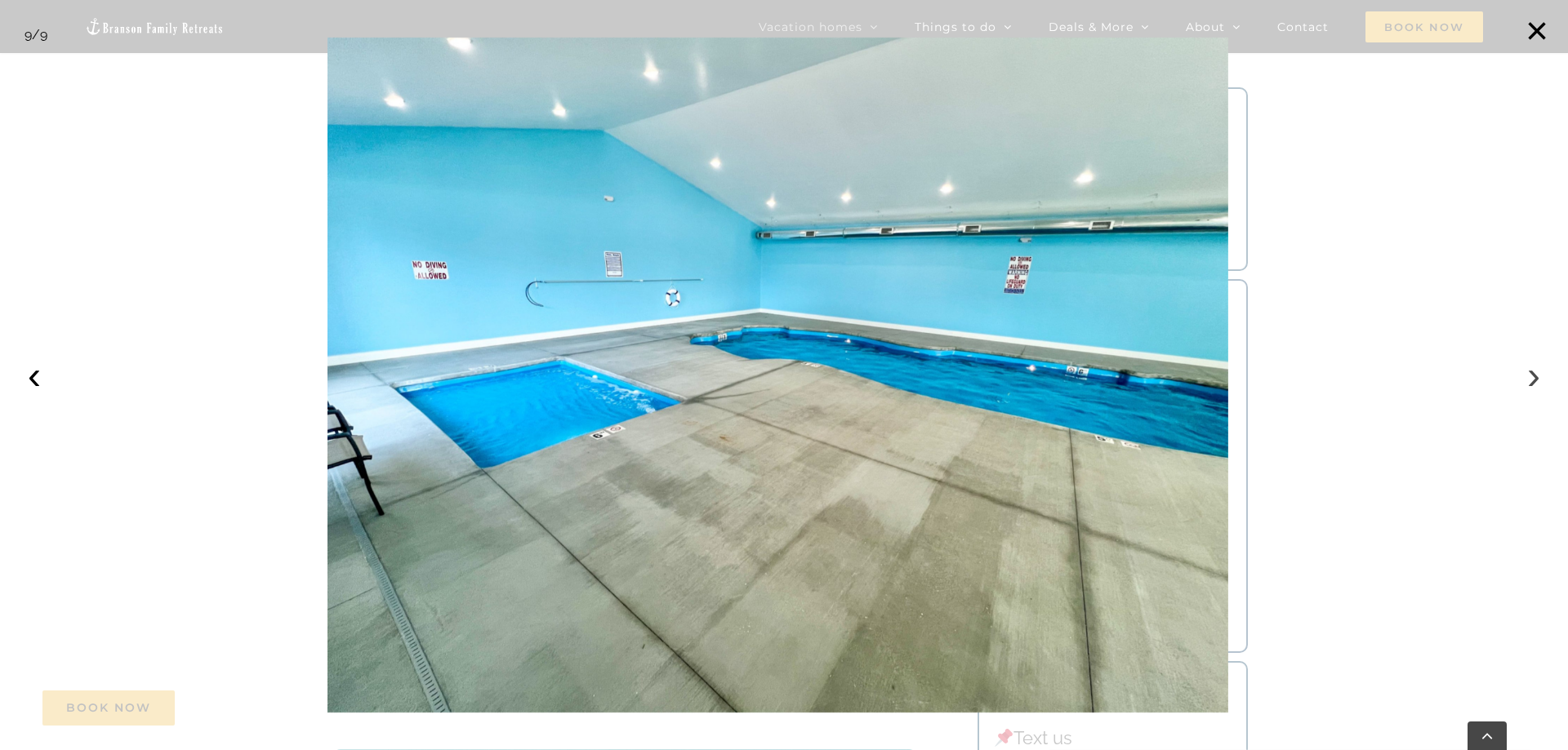
click at [1532, 380] on button "›" at bounding box center [1534, 375] width 36 height 36
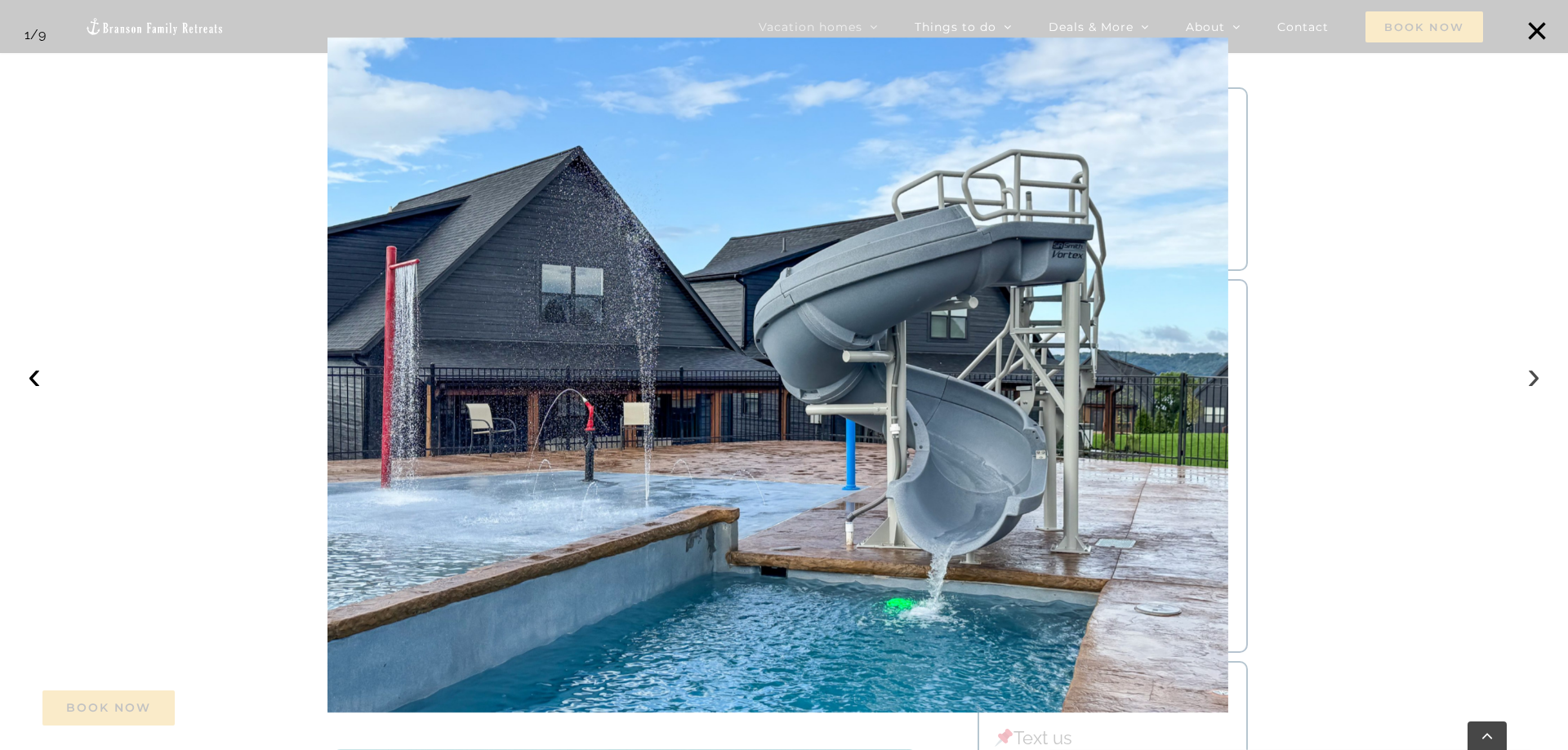
click at [1532, 380] on button "›" at bounding box center [1534, 375] width 36 height 36
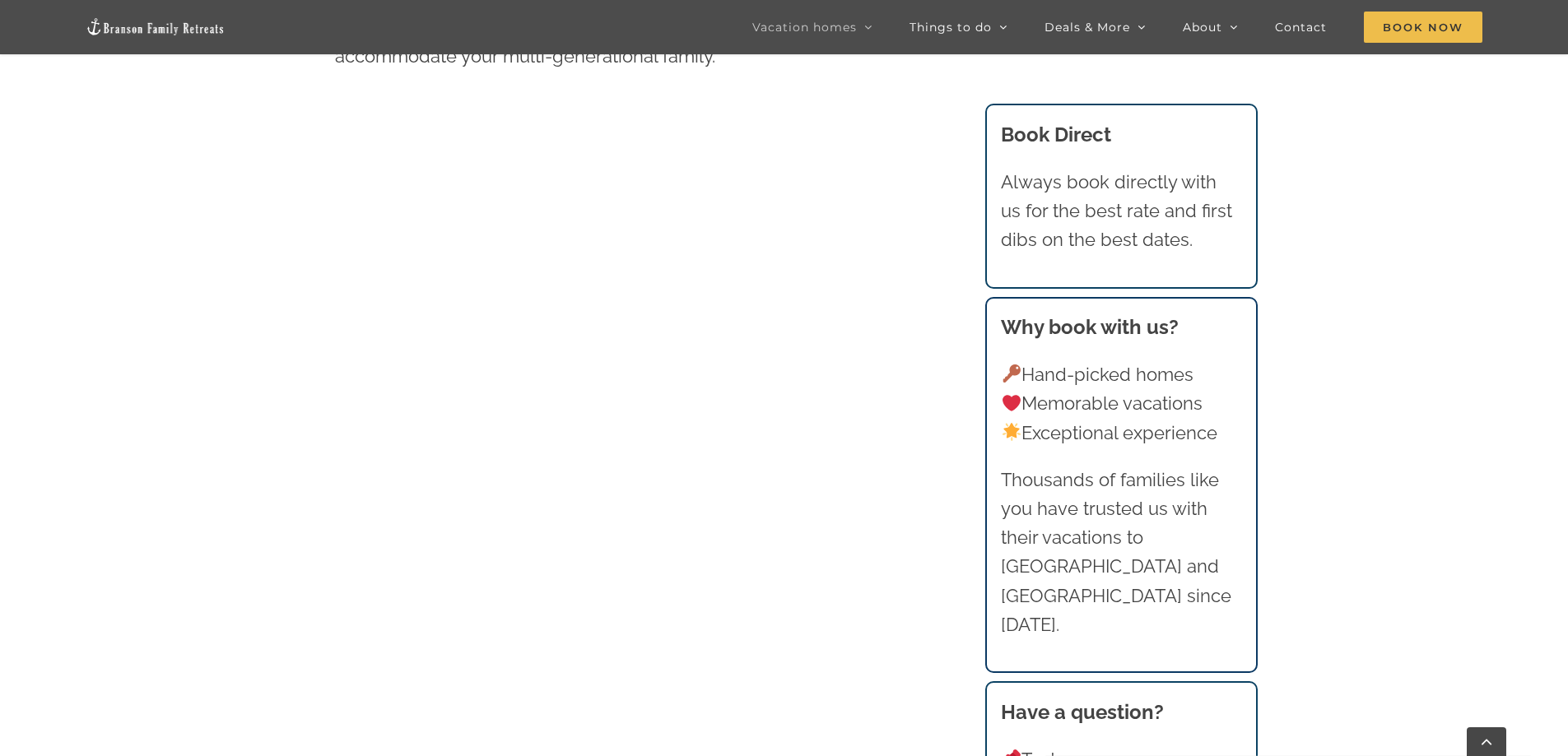
scroll to position [1243, 0]
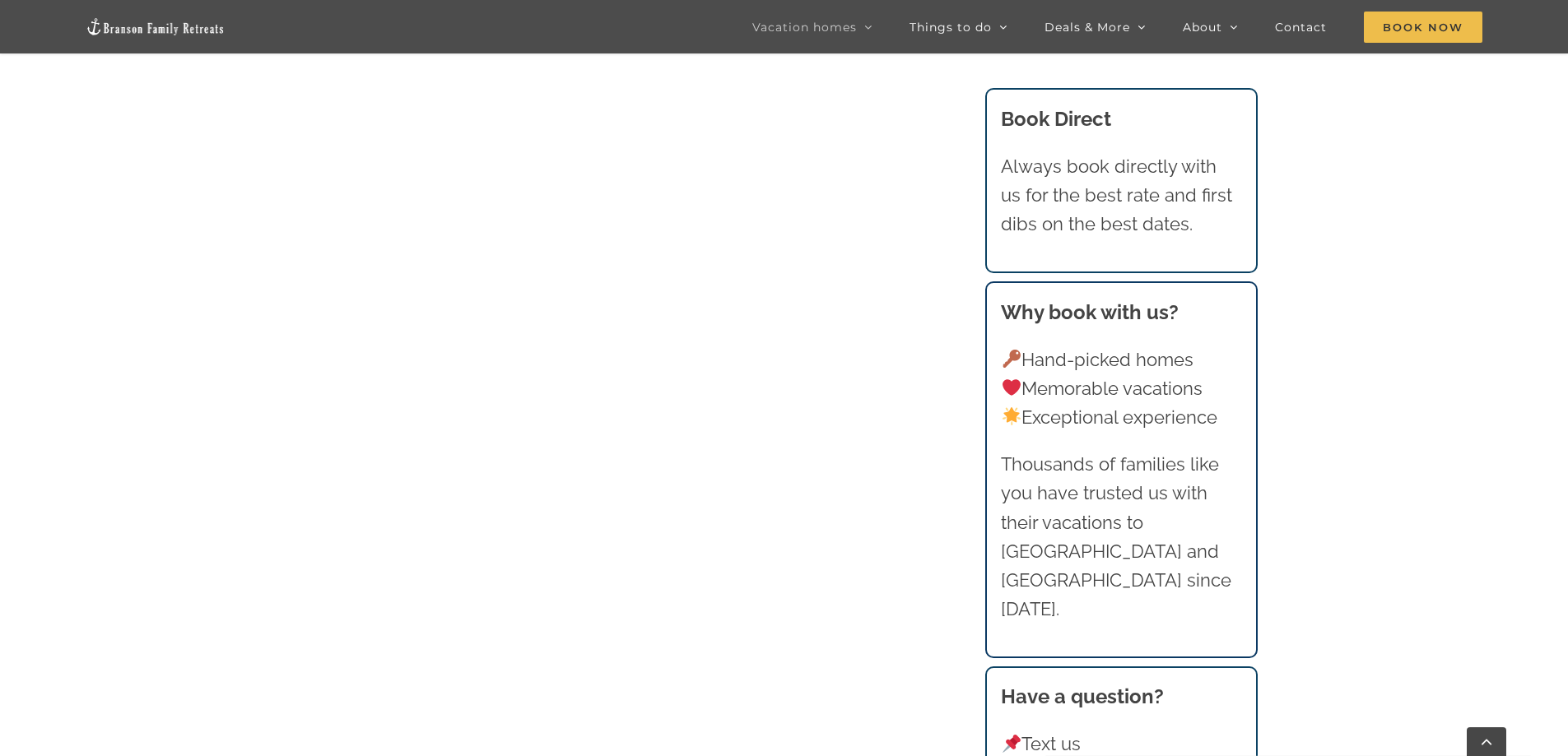
scroll to position [1722, 0]
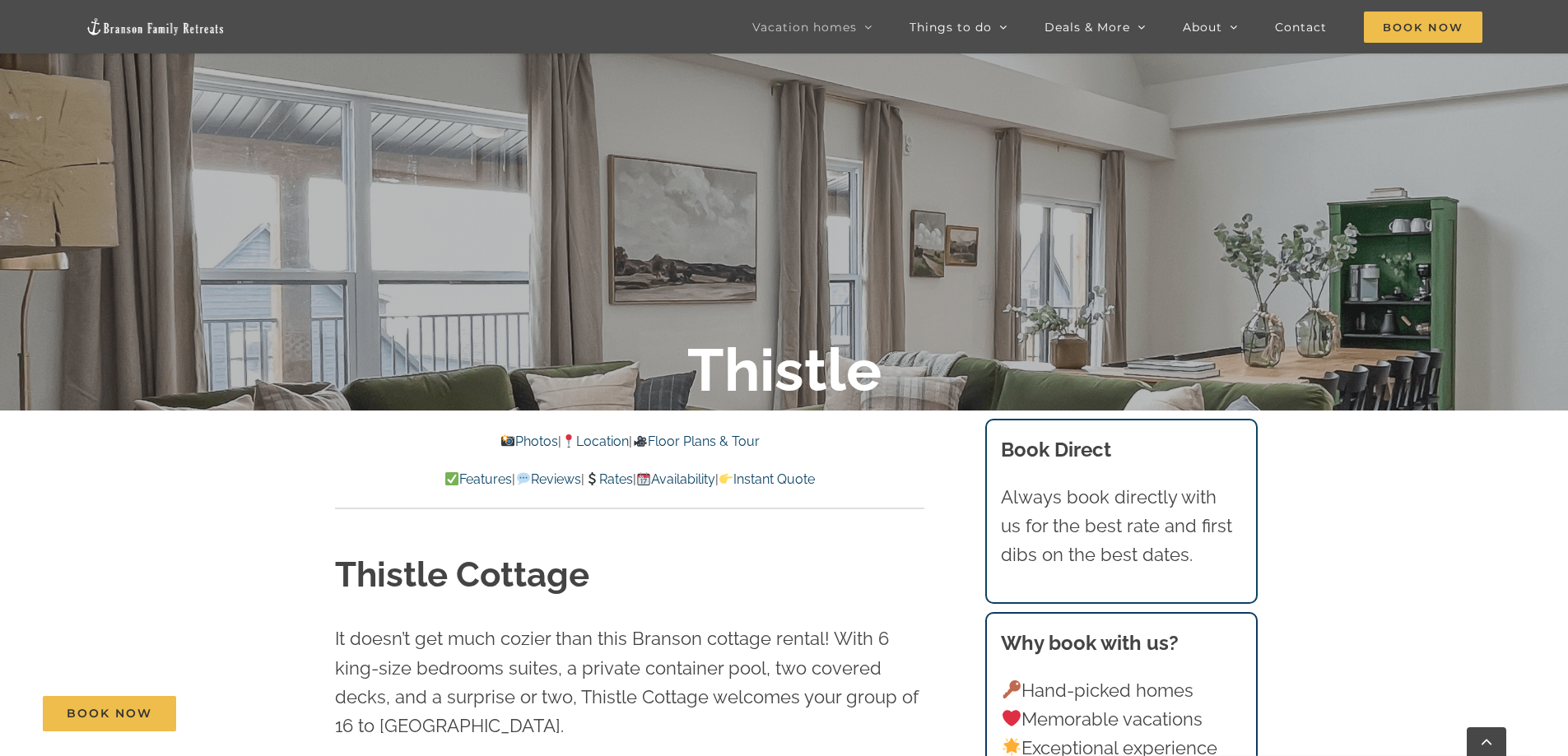
scroll to position [411, 0]
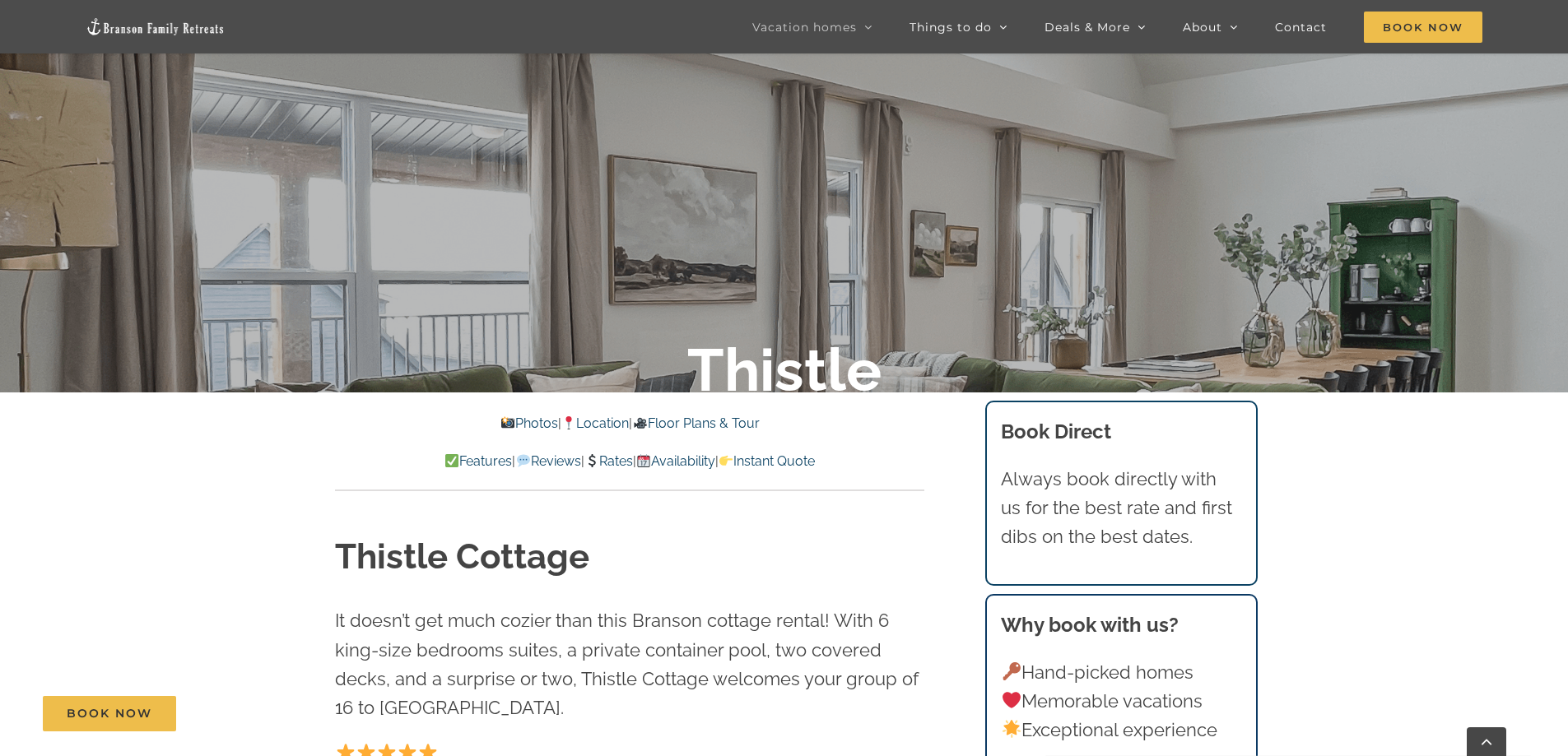
click at [610, 423] on link "Location" at bounding box center [595, 423] width 68 height 16
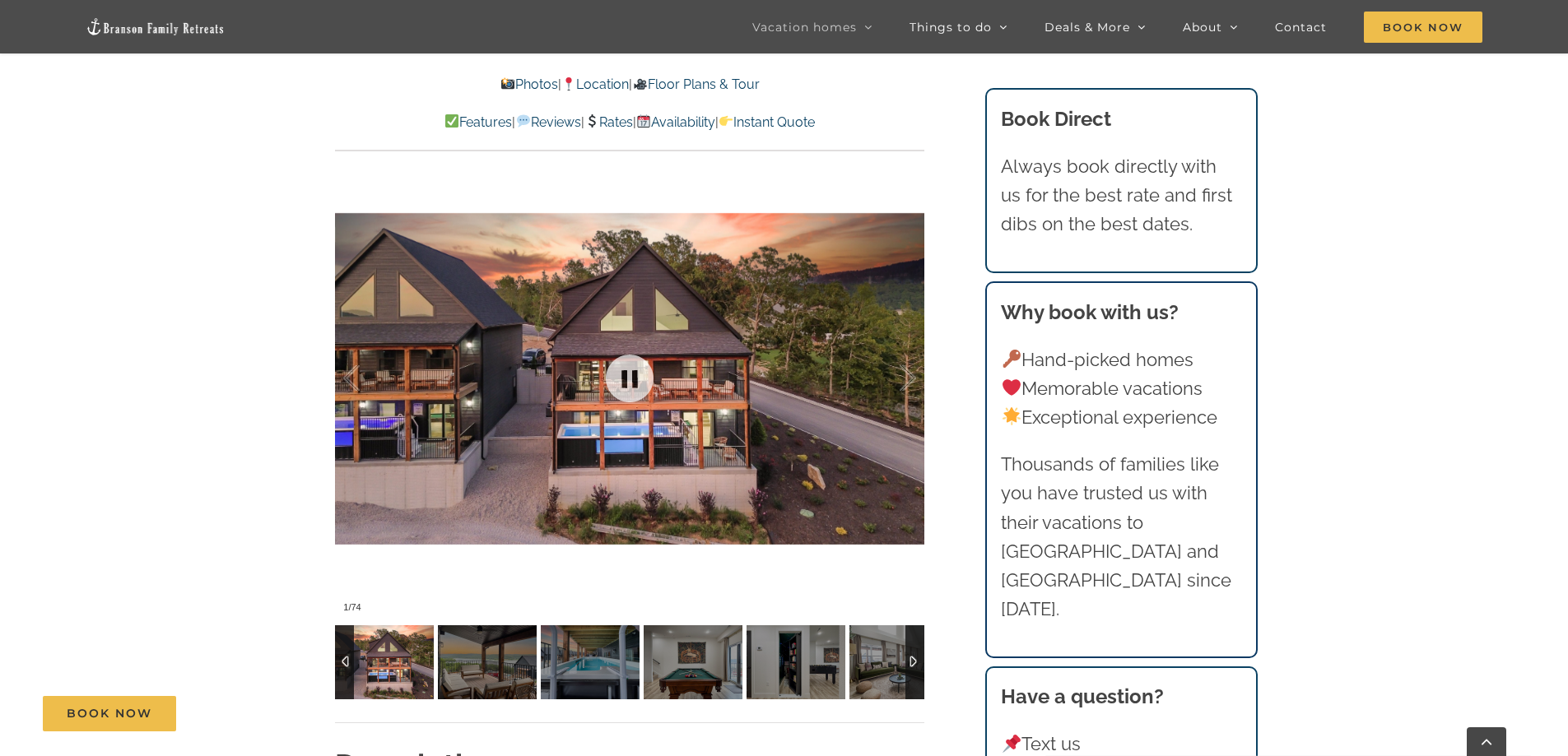
scroll to position [1408, 0]
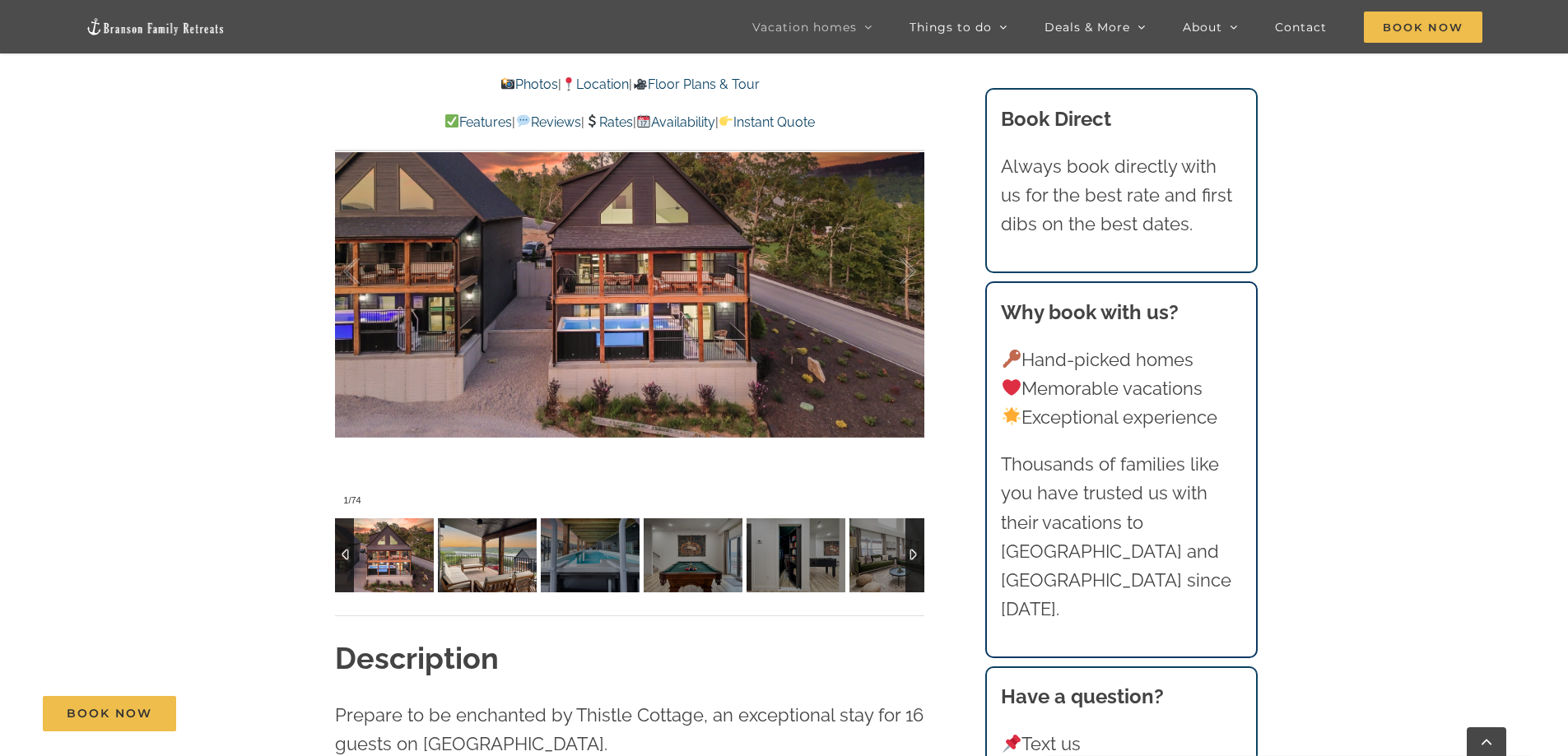
click at [489, 560] on img at bounding box center [487, 555] width 99 height 74
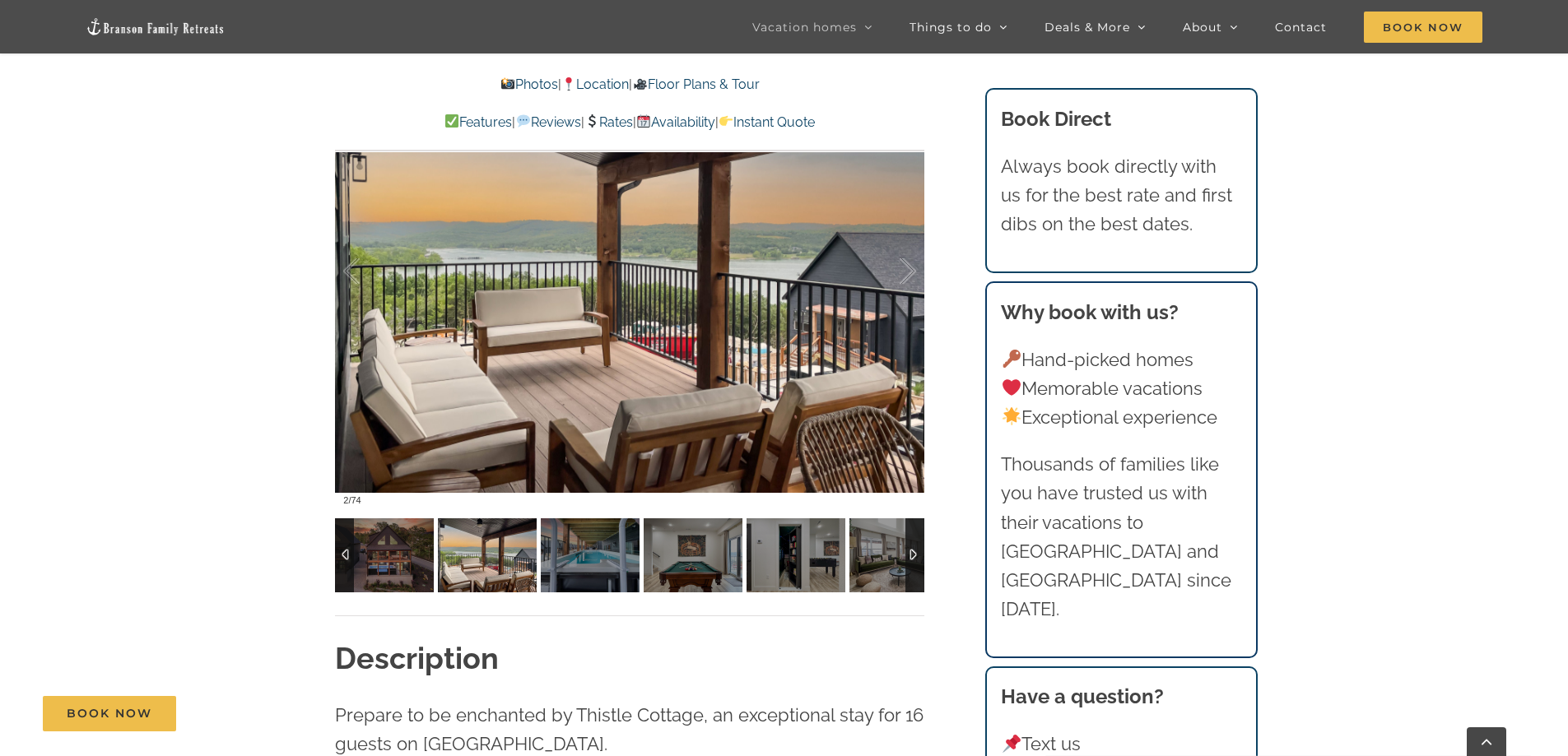
click at [489, 560] on img at bounding box center [487, 555] width 99 height 74
click at [571, 565] on img at bounding box center [590, 555] width 99 height 74
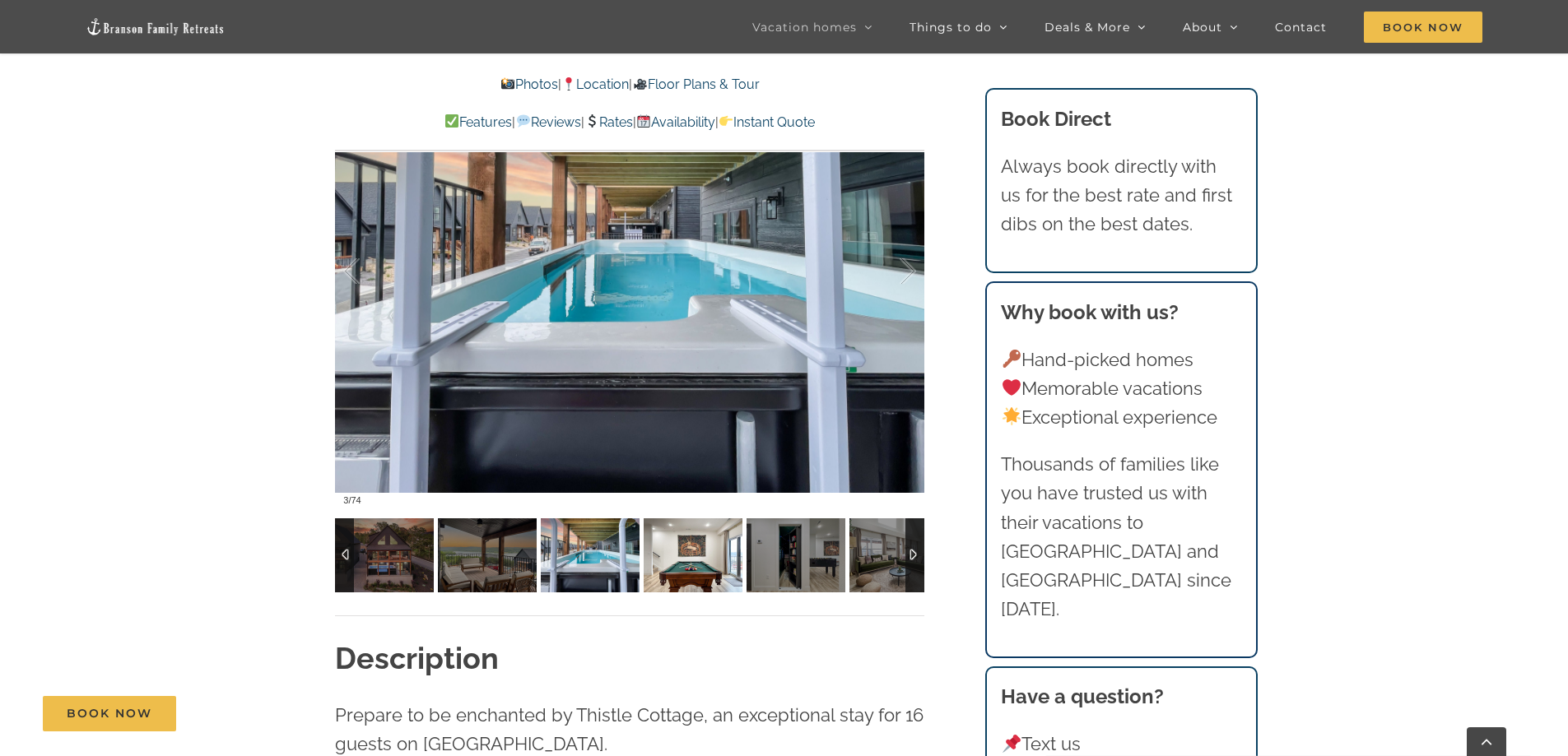
click at [701, 547] on img at bounding box center [692, 555] width 99 height 74
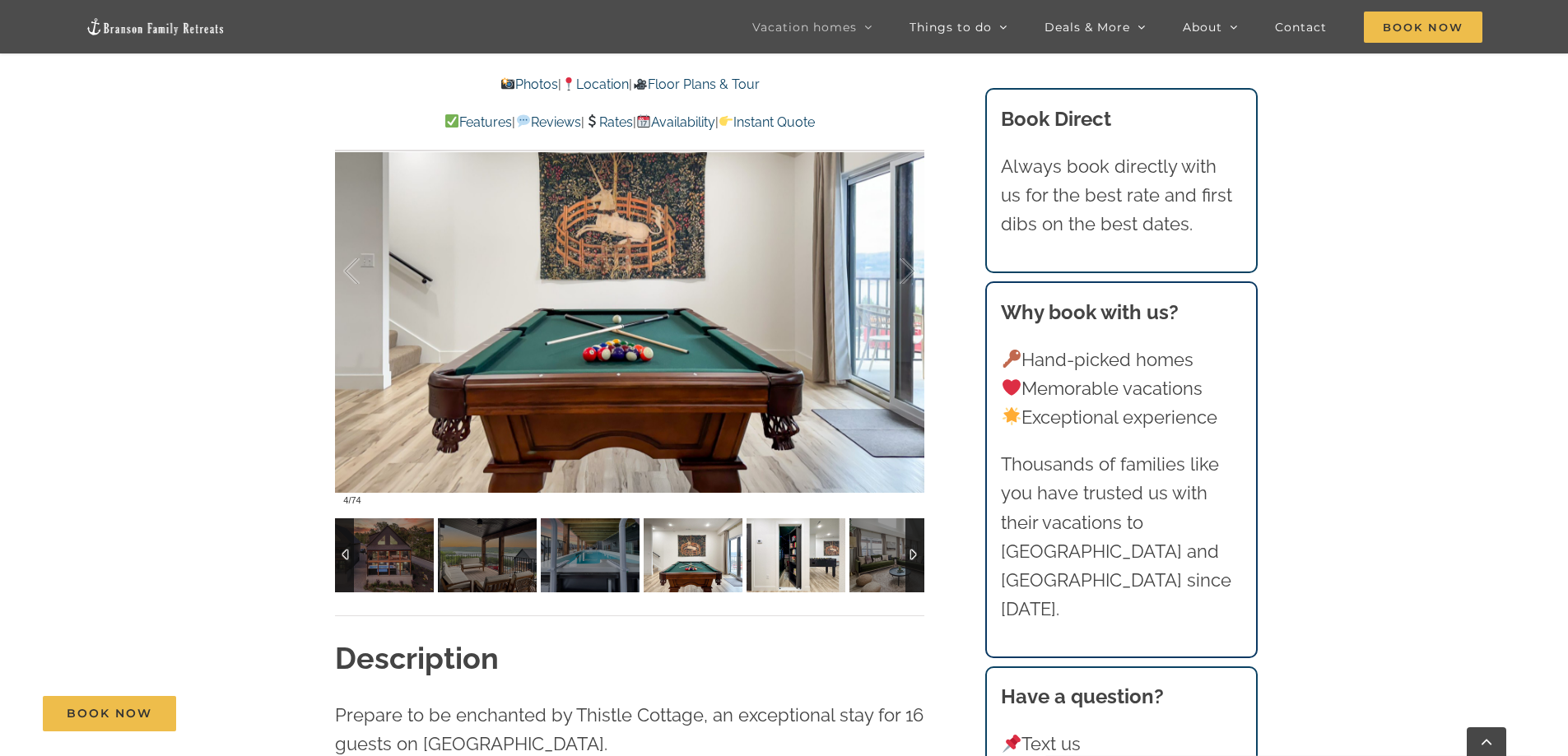
click at [791, 557] on img at bounding box center [796, 555] width 99 height 74
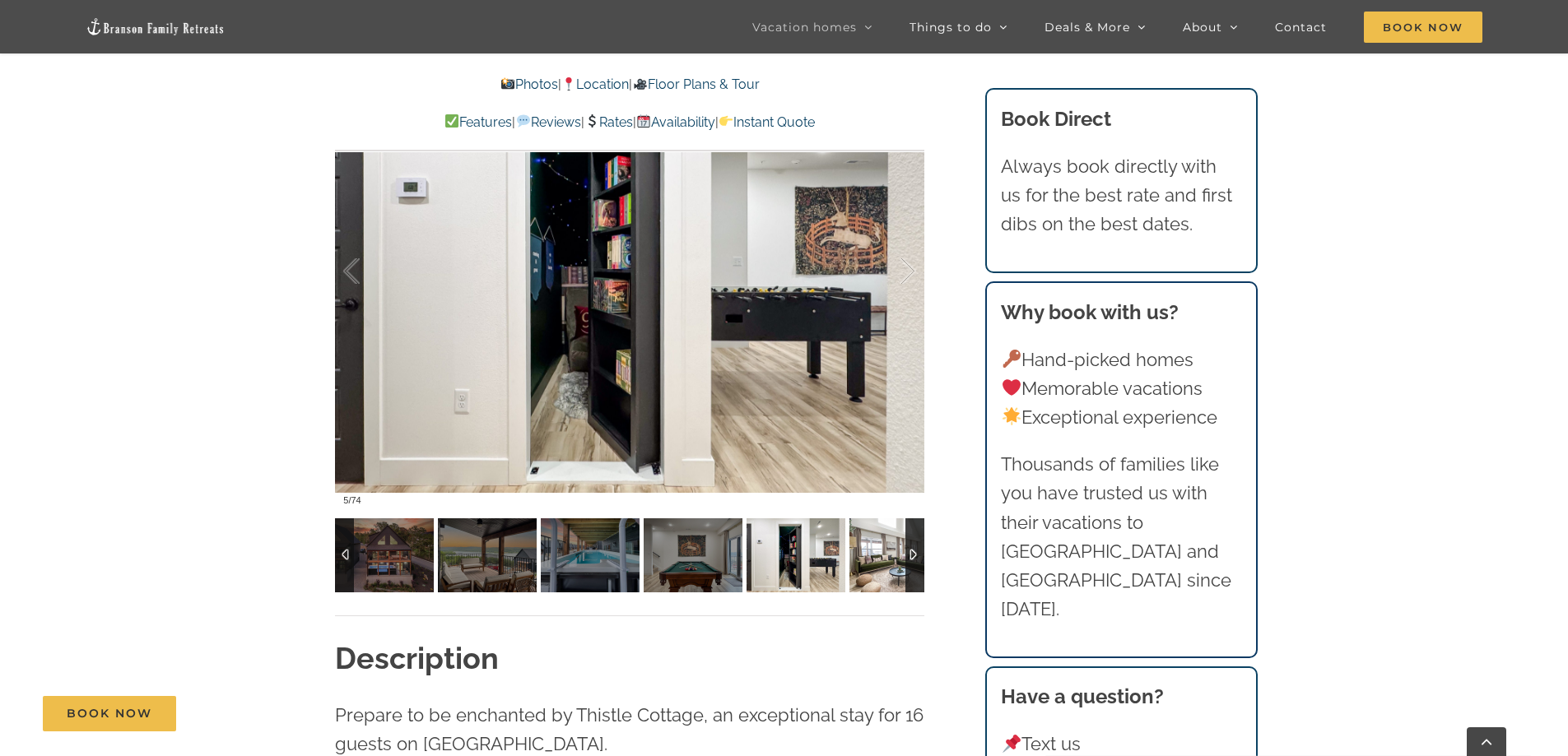
click at [867, 559] on img at bounding box center [899, 555] width 99 height 74
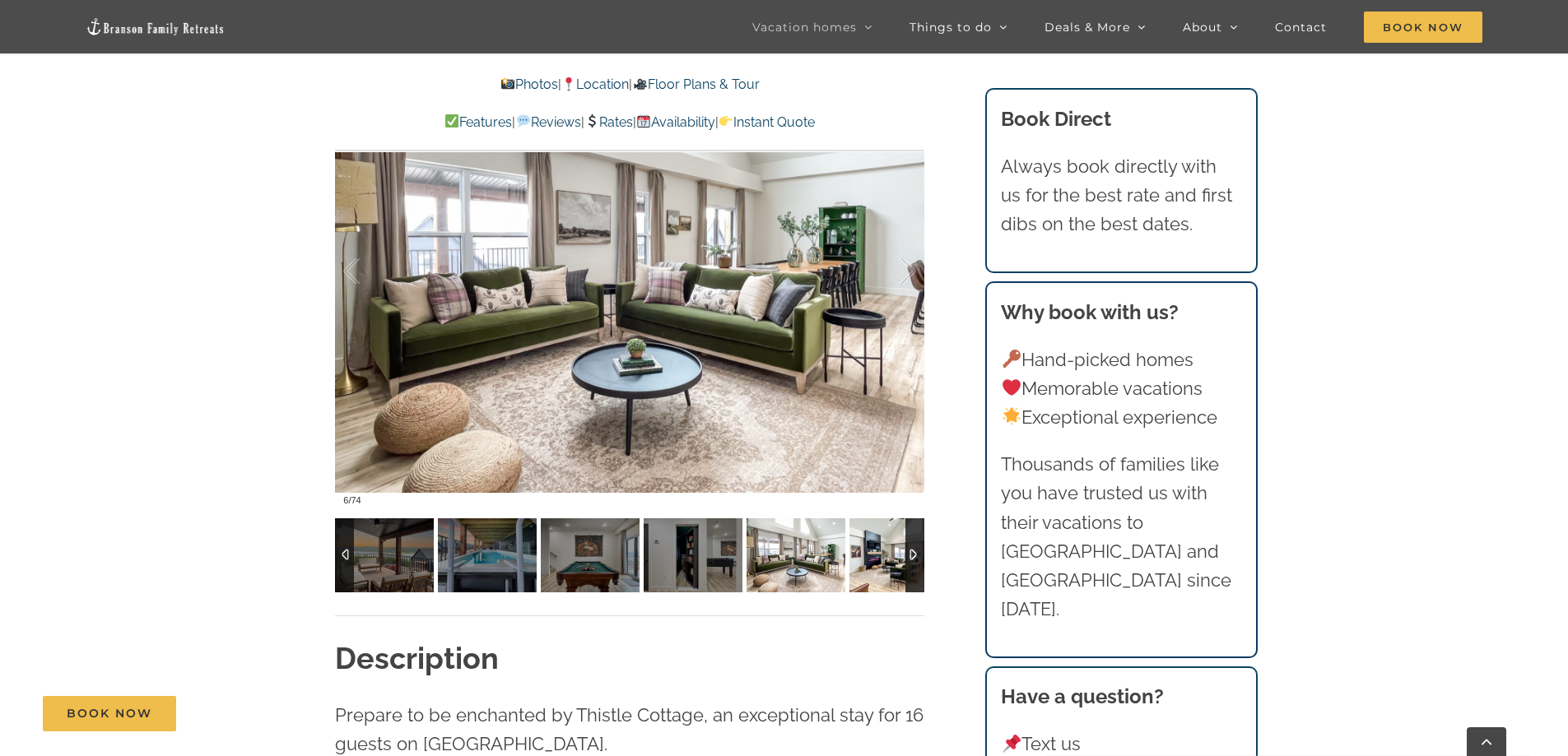
click at [867, 559] on img at bounding box center [899, 555] width 99 height 74
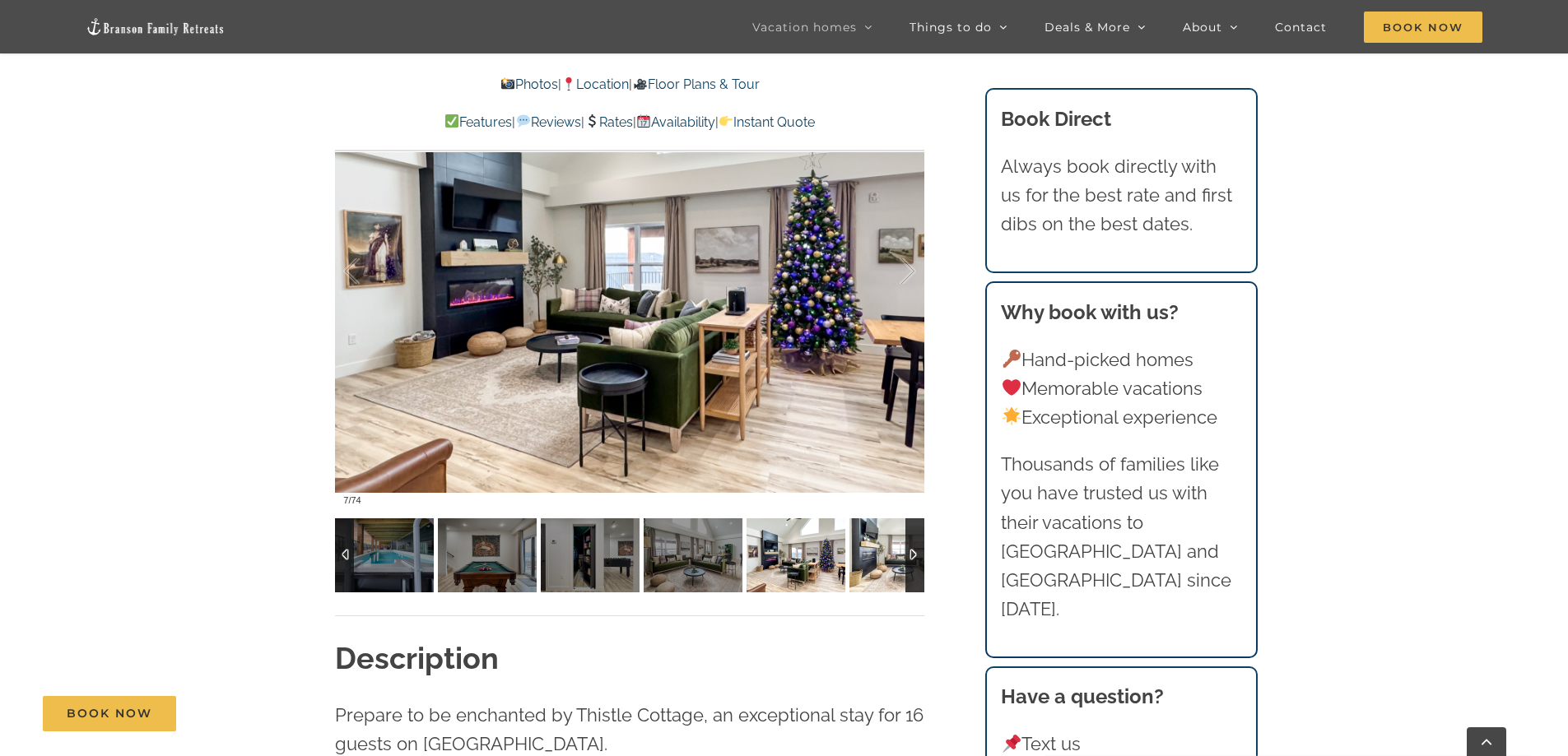
click at [867, 559] on img at bounding box center [899, 555] width 99 height 74
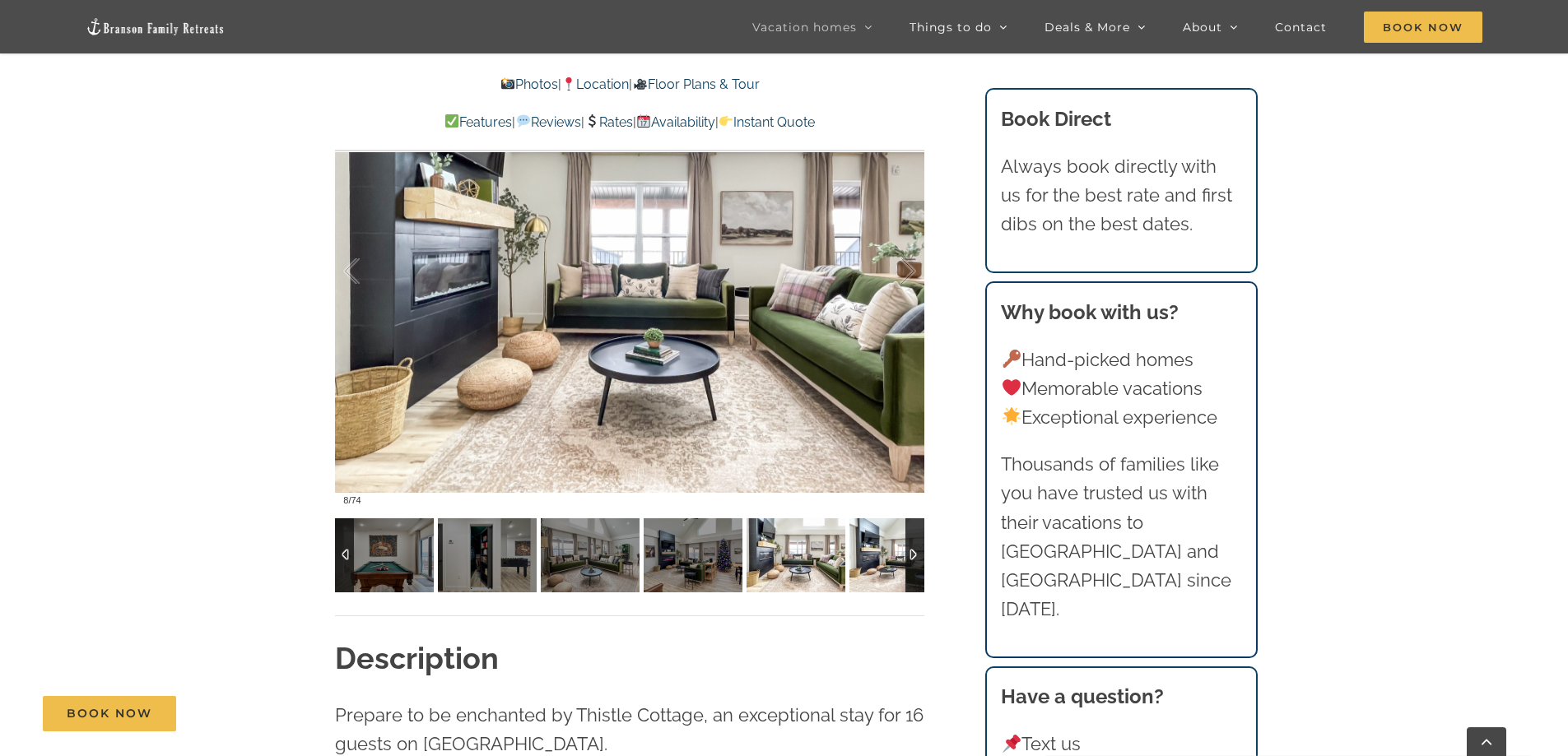
click at [867, 559] on img at bounding box center [899, 555] width 99 height 74
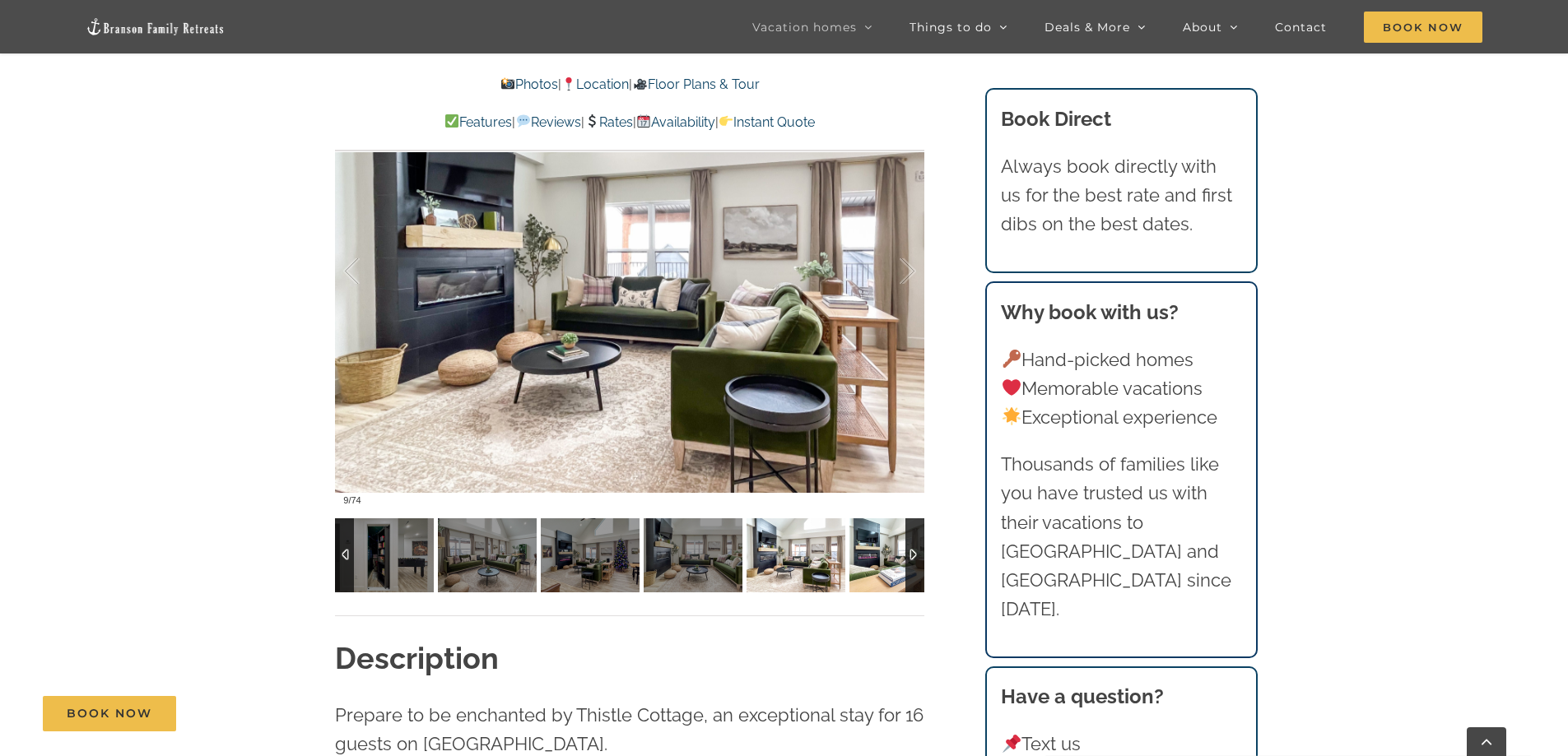
click at [867, 559] on img at bounding box center [899, 555] width 99 height 74
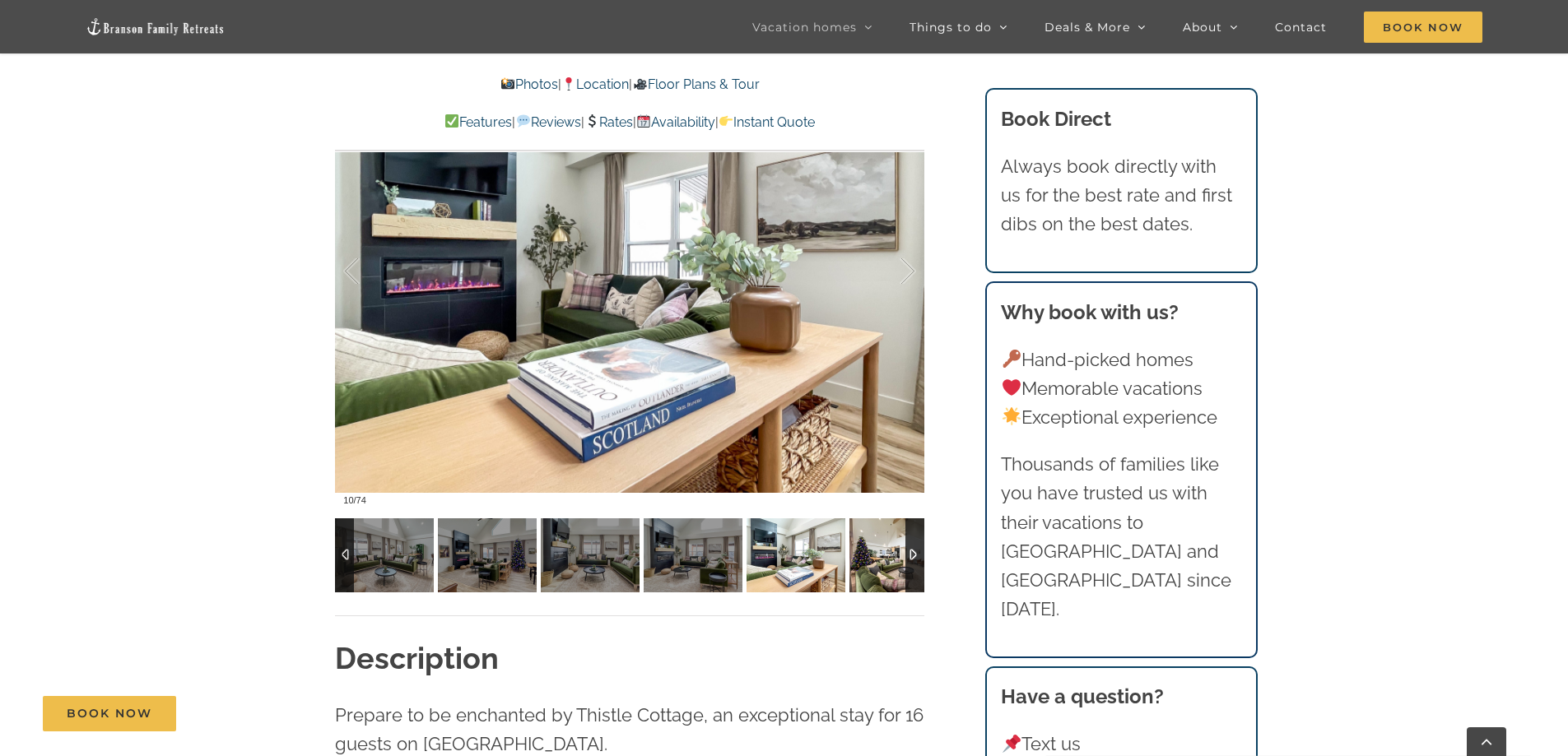
click at [867, 559] on img at bounding box center [899, 555] width 99 height 74
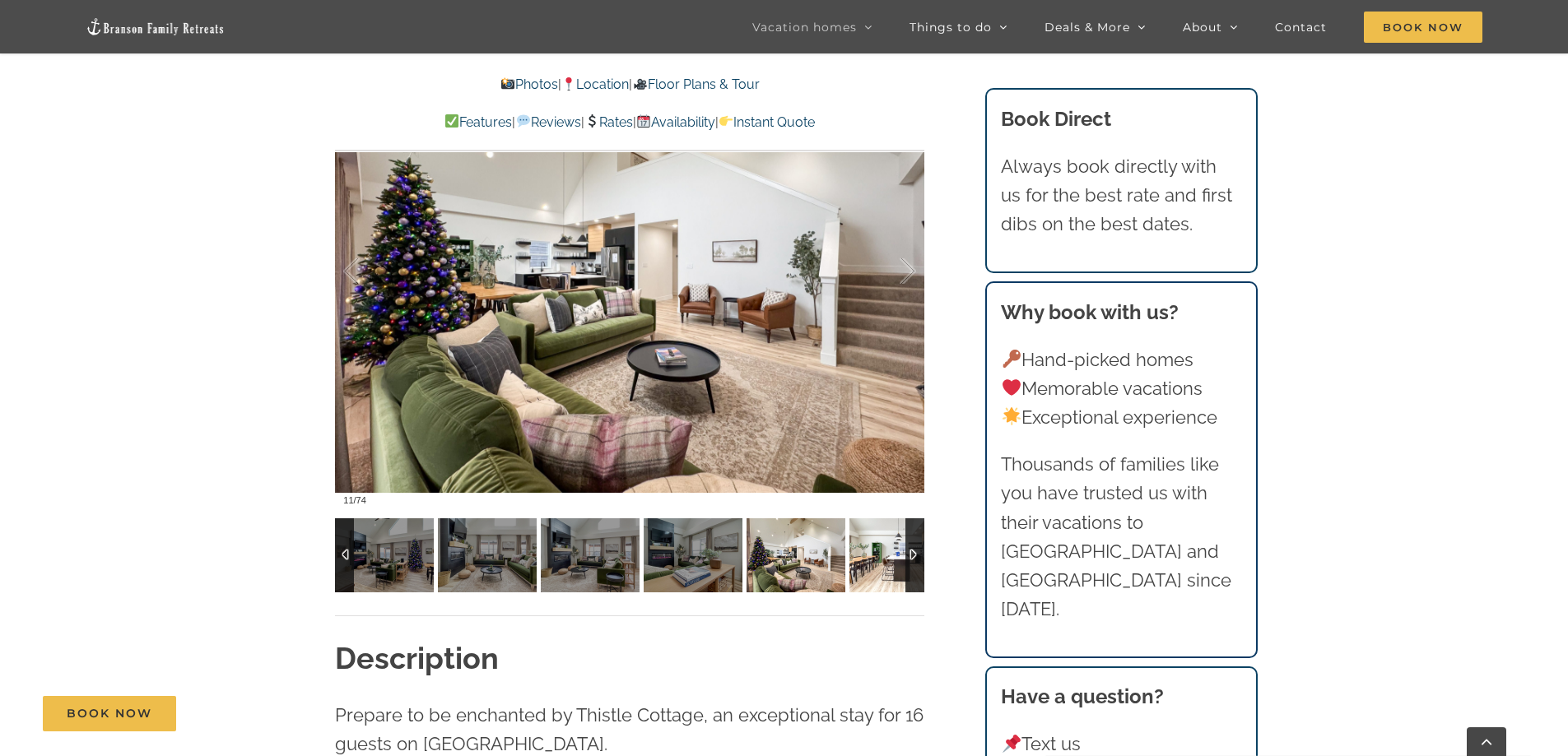
click at [867, 559] on img at bounding box center [899, 555] width 99 height 74
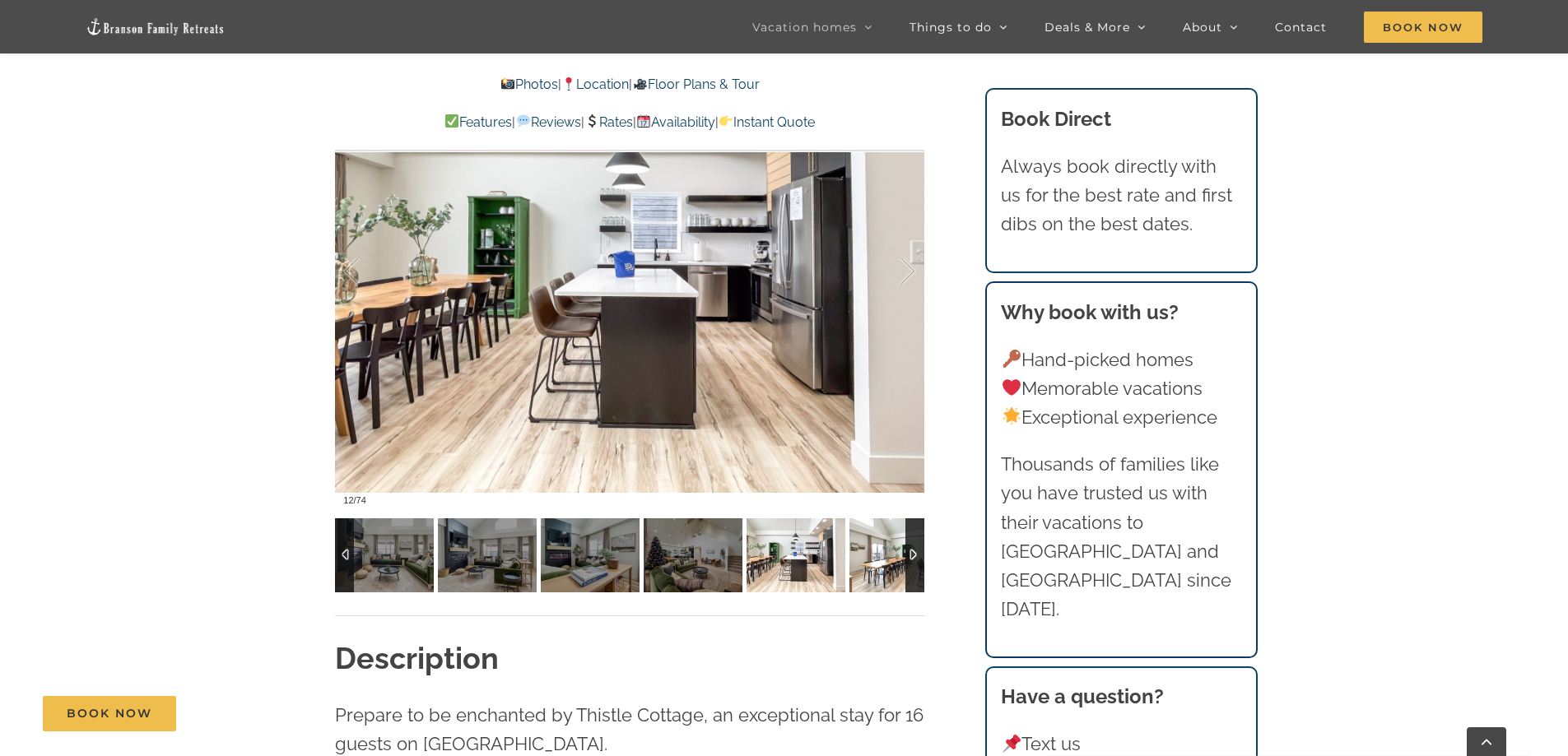
click at [867, 559] on img at bounding box center [899, 555] width 99 height 74
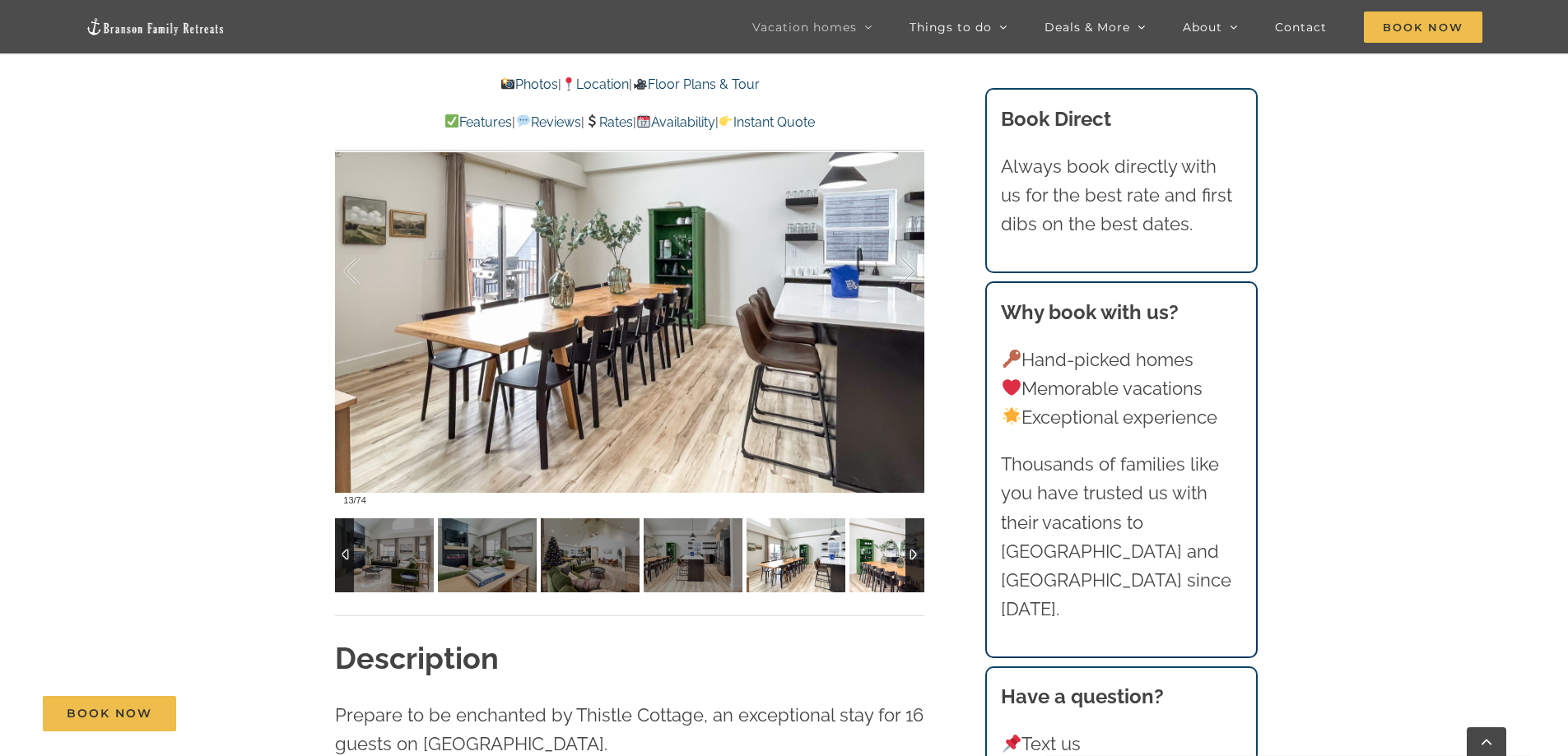
click at [867, 559] on img at bounding box center [899, 555] width 99 height 74
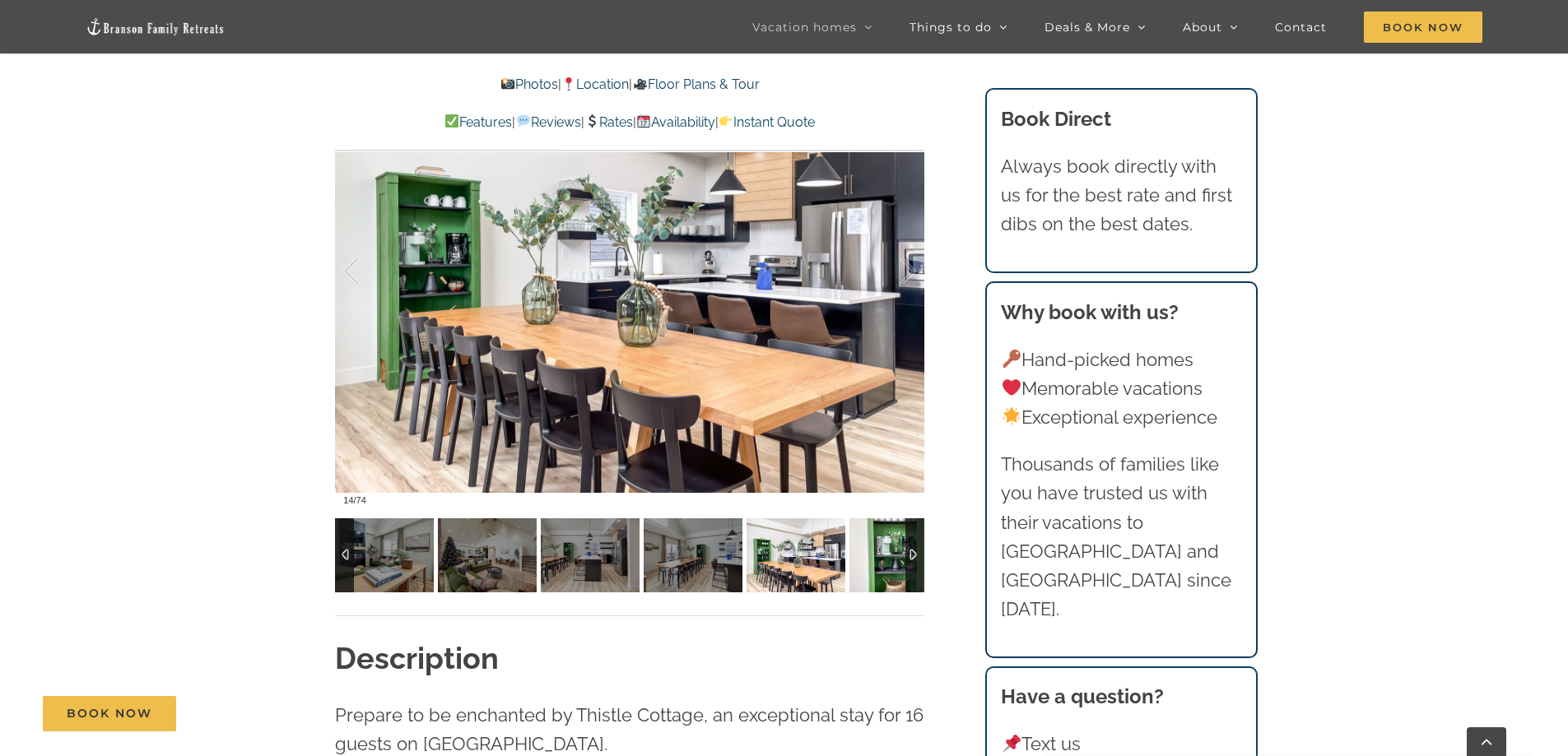
click at [867, 559] on img at bounding box center [899, 555] width 99 height 74
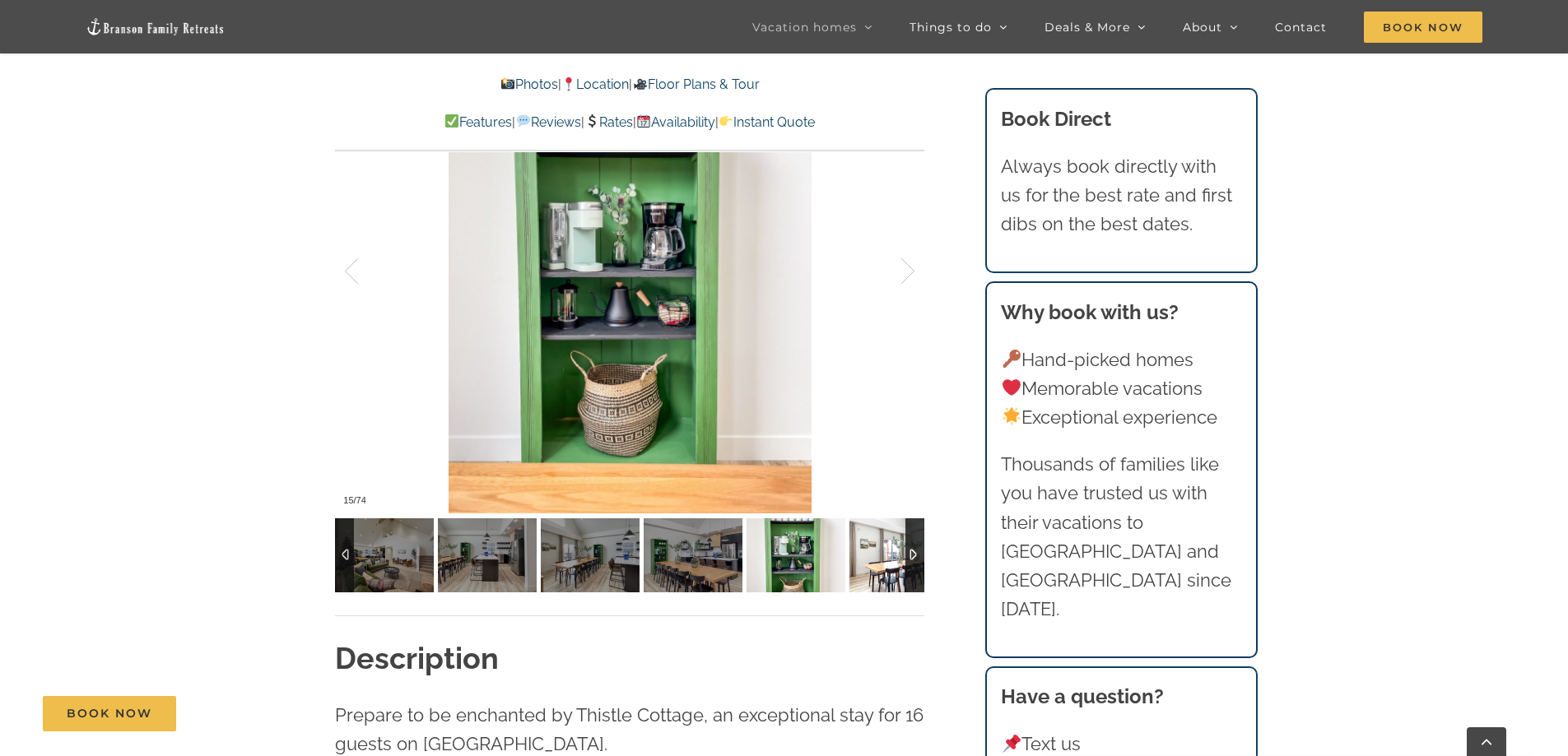
click at [867, 559] on img at bounding box center [899, 555] width 99 height 74
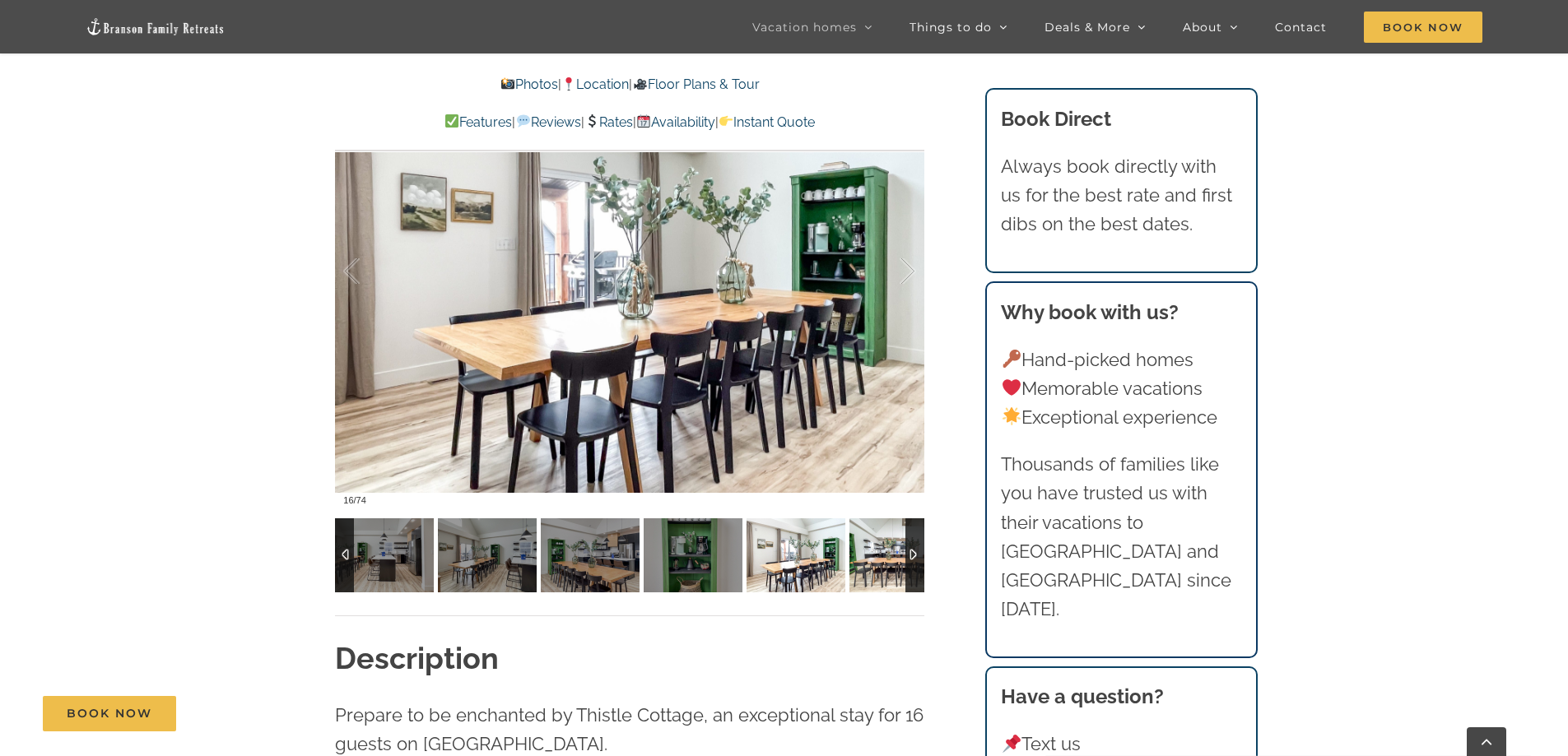
click at [867, 559] on img at bounding box center [899, 555] width 99 height 74
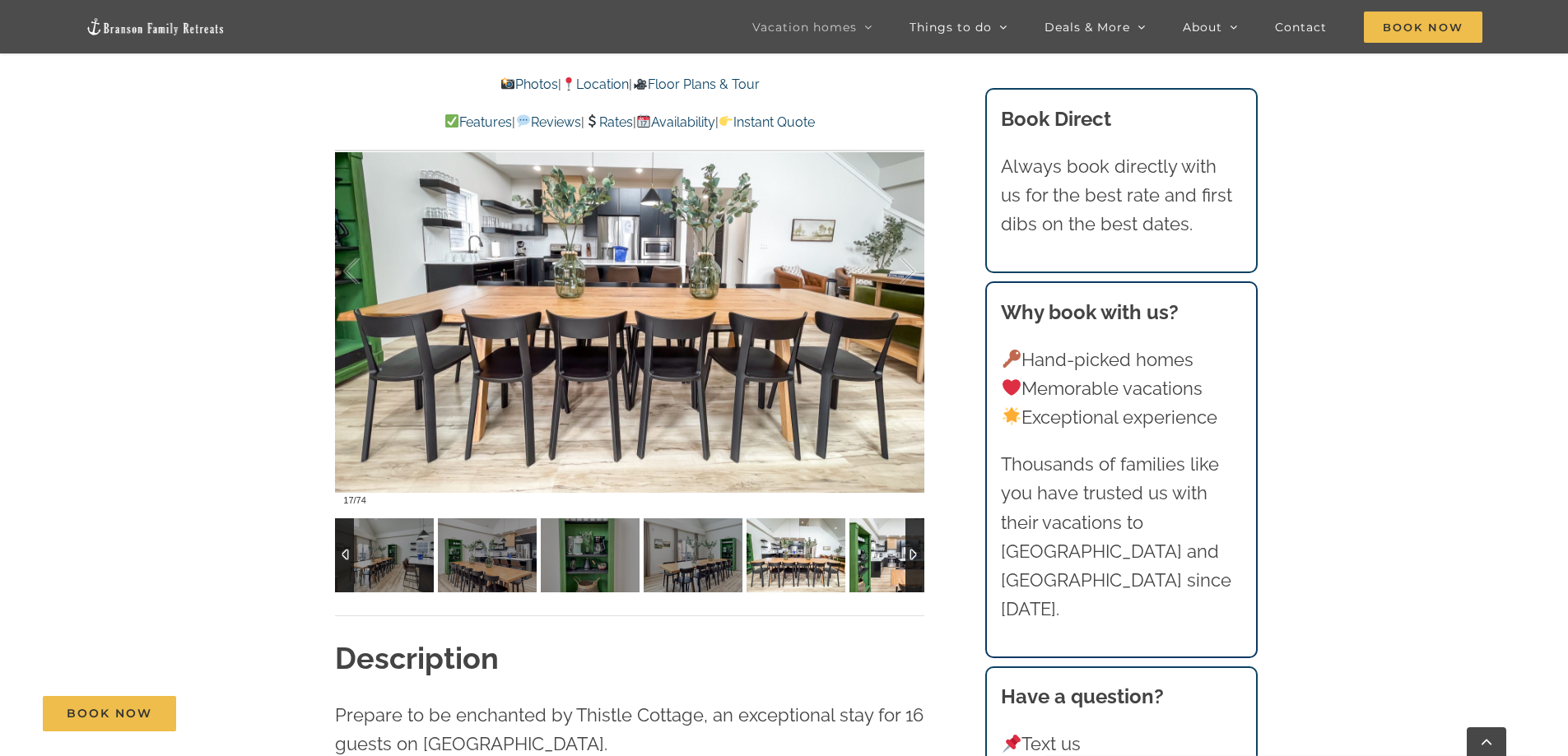
click at [867, 559] on img at bounding box center [899, 555] width 99 height 74
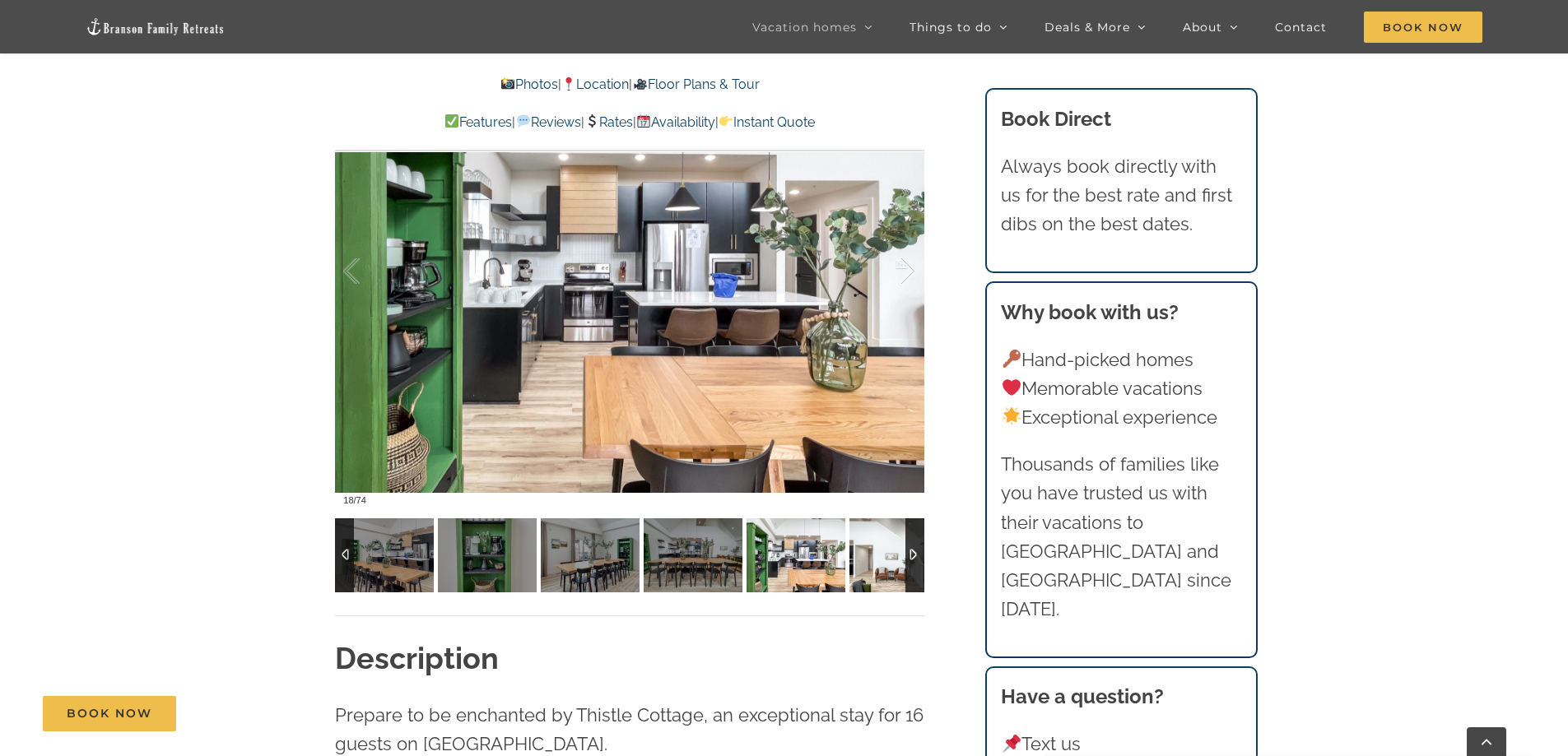
click at [867, 559] on img at bounding box center [899, 555] width 99 height 74
